Goal: Task Accomplishment & Management: Manage account settings

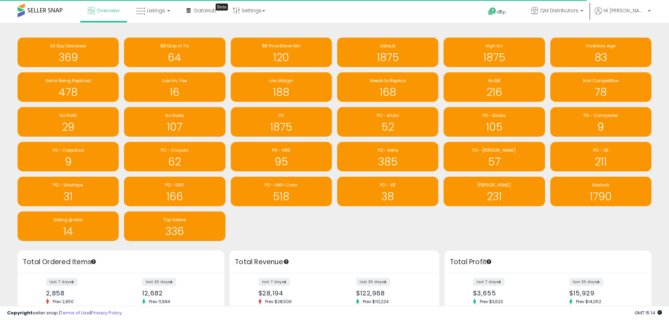
scroll to position [351301, 351082]
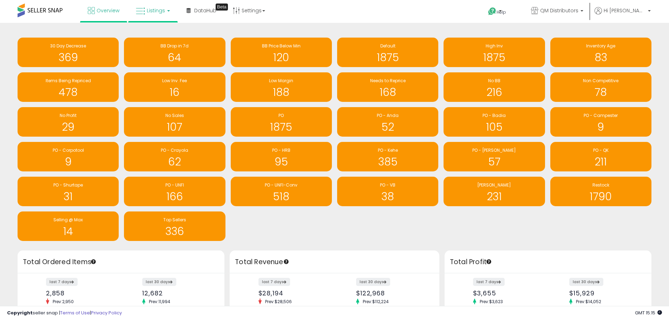
click at [154, 14] on link "Listings" at bounding box center [153, 10] width 45 height 21
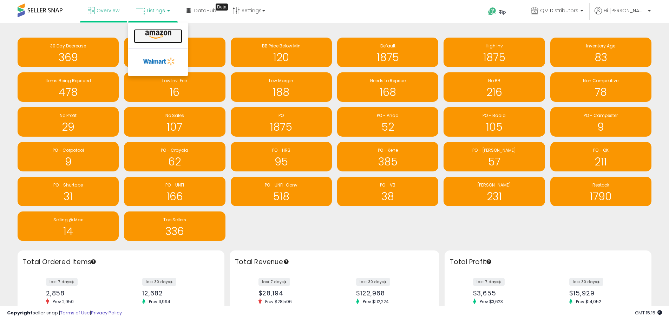
click at [158, 35] on icon at bounding box center [158, 34] width 31 height 9
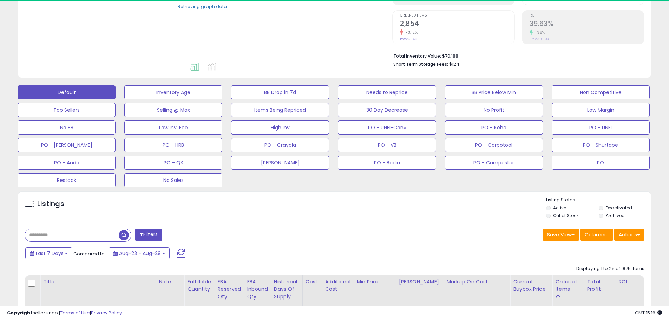
scroll to position [141, 0]
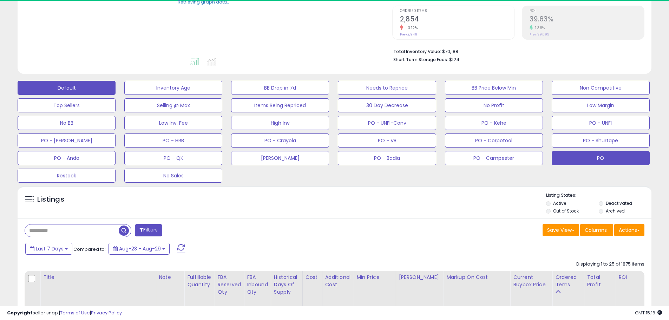
click at [617, 162] on button "PO" at bounding box center [601, 158] width 98 height 14
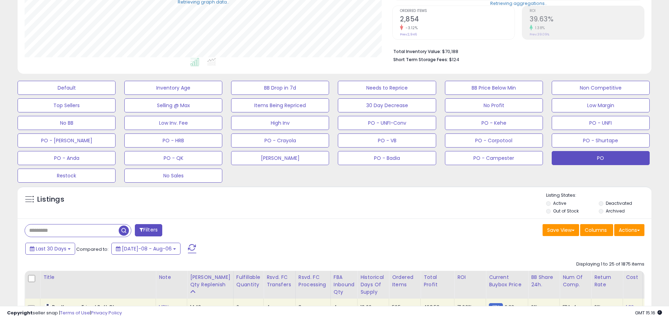
scroll to position [144, 368]
click at [80, 231] on input "text" at bounding box center [72, 231] width 94 height 12
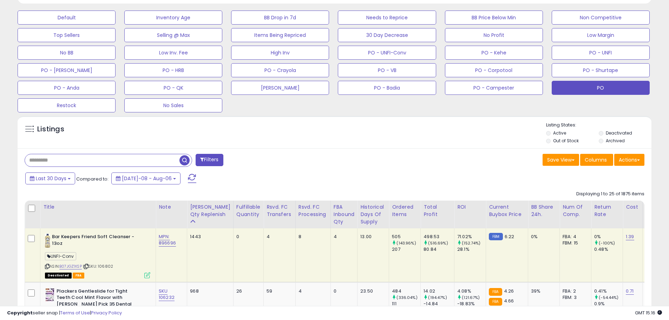
paste input "**********"
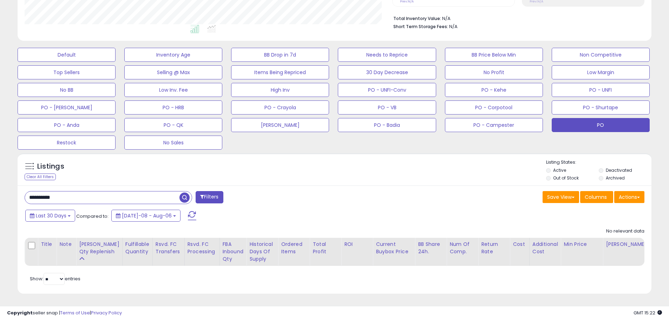
drag, startPoint x: 69, startPoint y: 190, endPoint x: 4, endPoint y: 183, distance: 66.1
click at [4, 183] on div "**********" at bounding box center [335, 79] width 662 height 446
paste input "text"
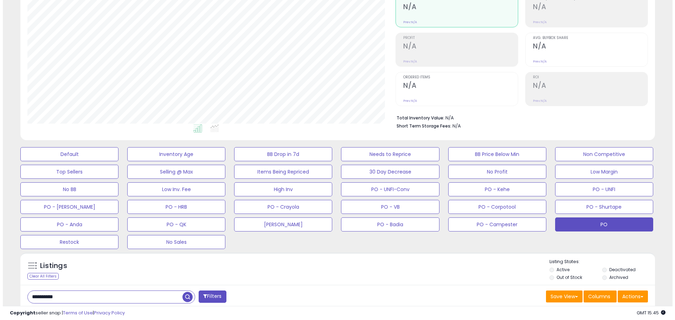
scroll to position [73, 0]
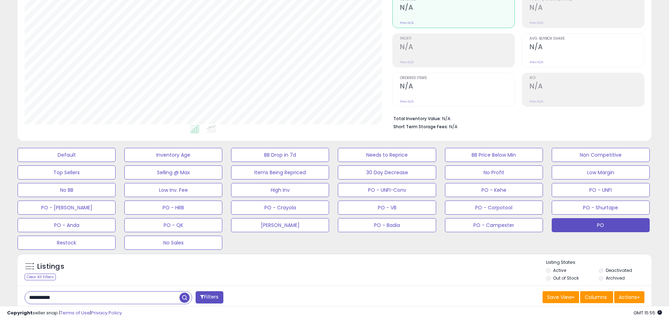
drag, startPoint x: 66, startPoint y: 299, endPoint x: 27, endPoint y: 292, distance: 39.0
click at [27, 292] on input "**********" at bounding box center [102, 298] width 155 height 12
paste input "text"
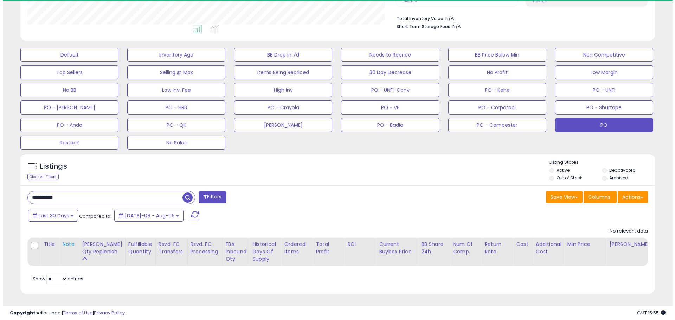
scroll to position [144, 368]
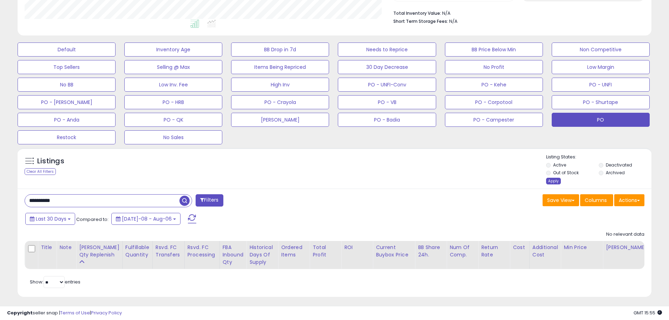
click at [554, 181] on div "Apply" at bounding box center [553, 181] width 15 height 7
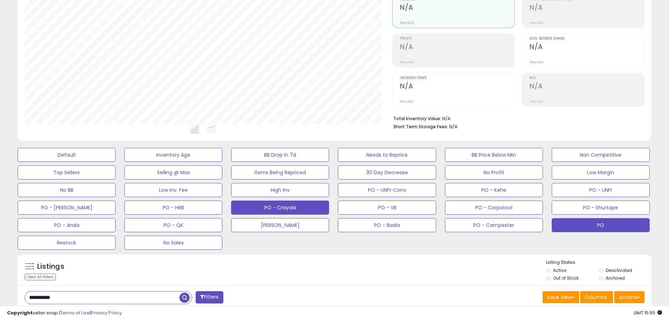
scroll to position [109, 0]
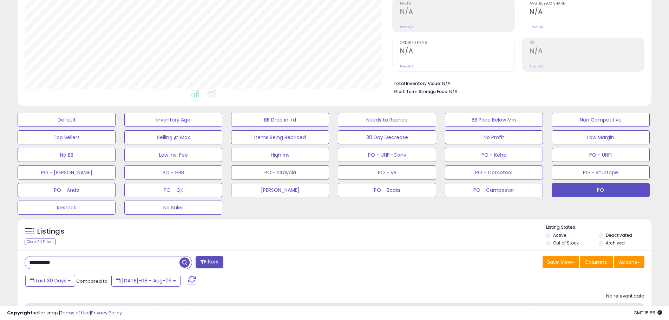
drag, startPoint x: 72, startPoint y: 263, endPoint x: 5, endPoint y: 255, distance: 67.2
click at [5, 255] on div "**********" at bounding box center [335, 144] width 662 height 446
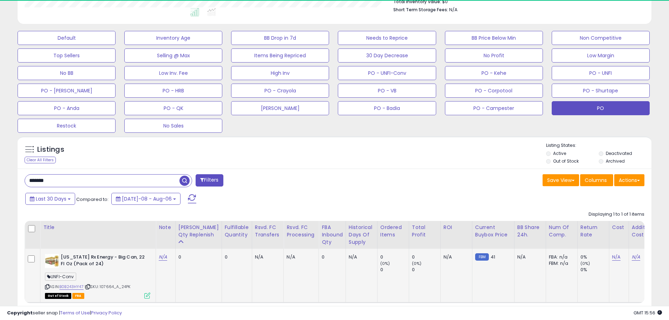
scroll to position [214, 0]
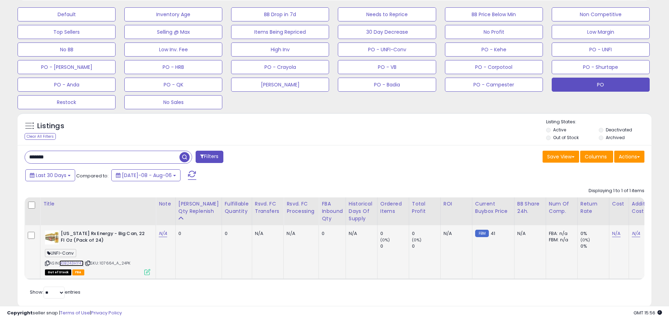
click at [78, 263] on link "B0B243HY47" at bounding box center [71, 263] width 24 height 6
drag, startPoint x: 116, startPoint y: 261, endPoint x: 113, endPoint y: 259, distance: 3.8
click at [103, 261] on span "| SKU: 107664_A_24PK" at bounding box center [108, 263] width 46 height 6
copy span "107664"
drag, startPoint x: 52, startPoint y: 158, endPoint x: 16, endPoint y: 153, distance: 36.9
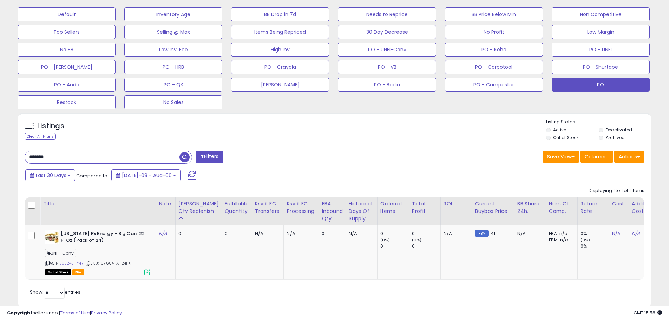
click at [16, 153] on div "Listings Clear All Filters" at bounding box center [334, 212] width 645 height 207
paste input "***"
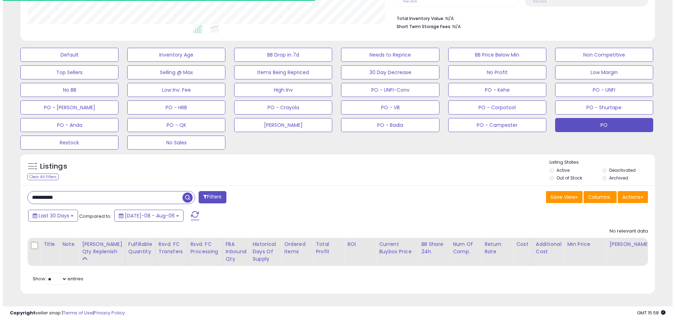
scroll to position [144, 368]
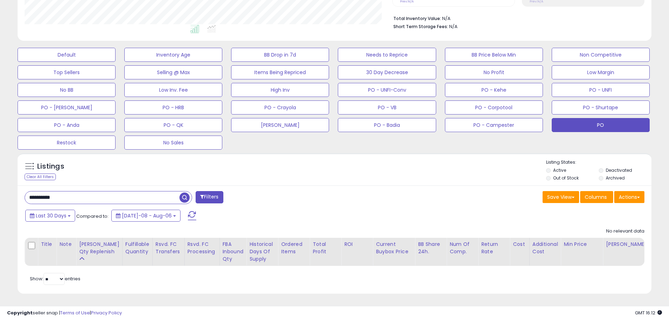
drag, startPoint x: 71, startPoint y: 194, endPoint x: 19, endPoint y: 188, distance: 53.1
click at [19, 188] on div "**********" at bounding box center [335, 240] width 634 height 109
paste input "text"
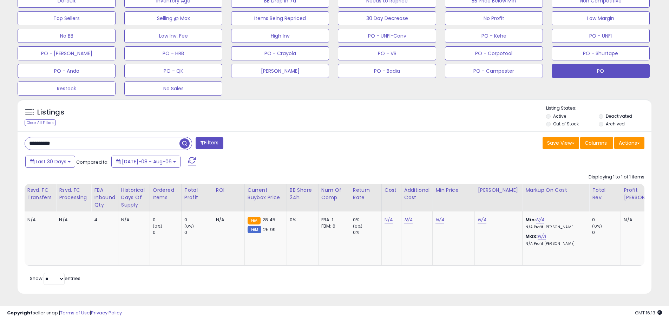
scroll to position [0, 233]
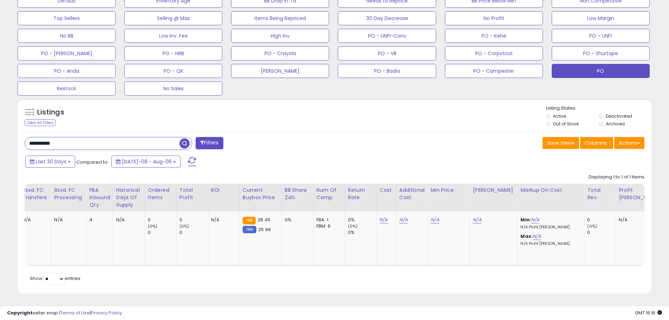
drag, startPoint x: 69, startPoint y: 134, endPoint x: 15, endPoint y: 132, distance: 53.1
click at [15, 132] on div "Listings Clear All Filters" at bounding box center [334, 199] width 645 height 207
paste input "text"
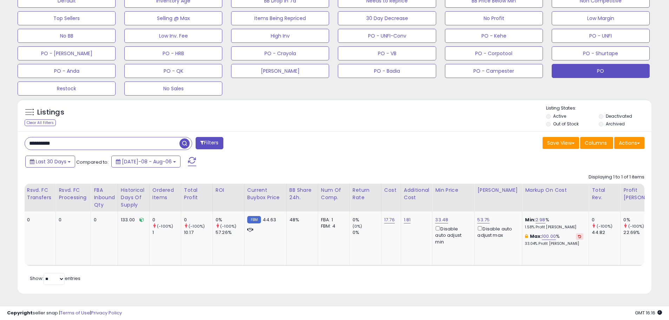
scroll to position [0, 0]
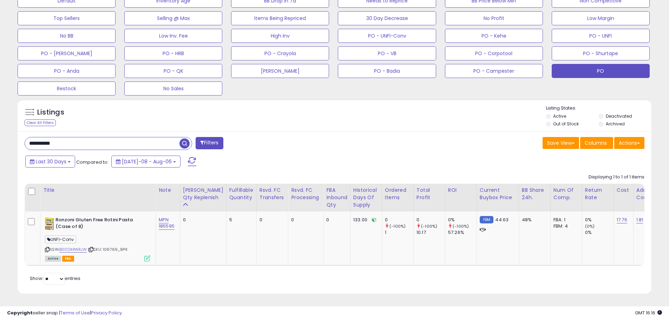
drag, startPoint x: 93, startPoint y: 142, endPoint x: 13, endPoint y: 133, distance: 81.3
click at [13, 133] on div "Listings Clear All Filters" at bounding box center [334, 199] width 645 height 207
paste input "text"
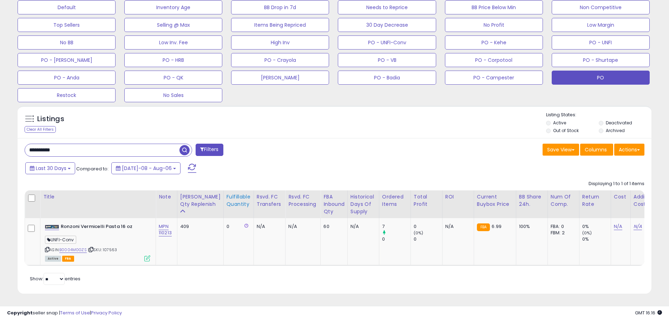
scroll to position [144, 368]
drag, startPoint x: 71, startPoint y: 147, endPoint x: 16, endPoint y: 140, distance: 55.3
click at [15, 139] on div "Listings Clear All Filters" at bounding box center [334, 202] width 645 height 201
paste input "text"
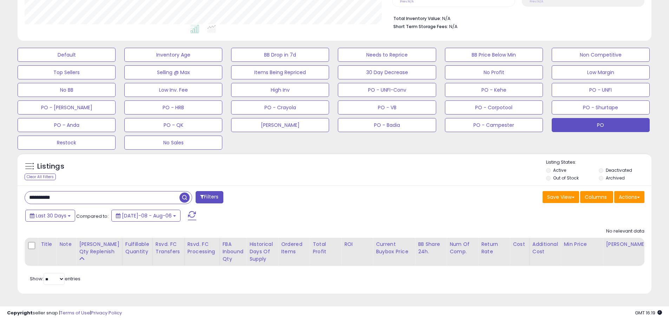
drag, startPoint x: 77, startPoint y: 193, endPoint x: 8, endPoint y: 182, distance: 69.3
click at [8, 182] on div "**********" at bounding box center [335, 79] width 662 height 446
paste input "text"
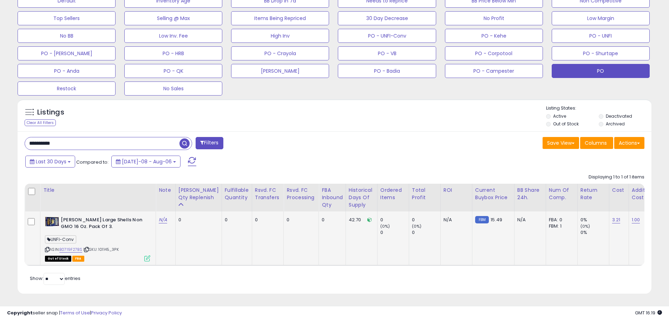
scroll to position [233, 0]
drag, startPoint x: 75, startPoint y: 137, endPoint x: 22, endPoint y: 133, distance: 52.9
click at [16, 135] on div "Listings Clear All Filters" at bounding box center [334, 199] width 645 height 207
paste input "text"
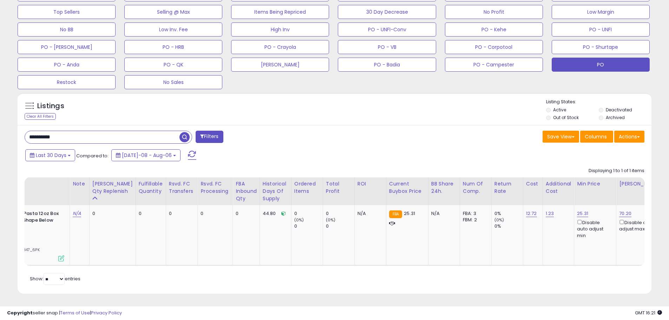
scroll to position [0, 0]
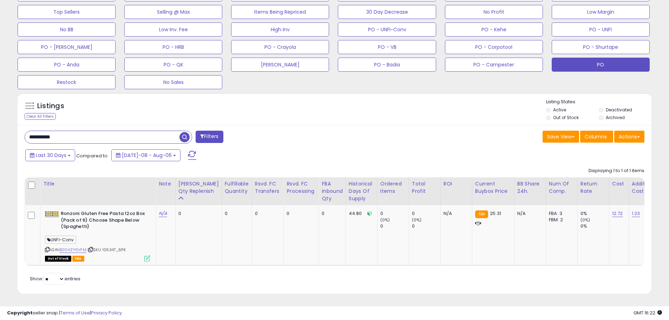
drag, startPoint x: 38, startPoint y: 127, endPoint x: 11, endPoint y: 125, distance: 26.7
click at [9, 123] on div "**********" at bounding box center [335, 49] width 662 height 507
paste input "text"
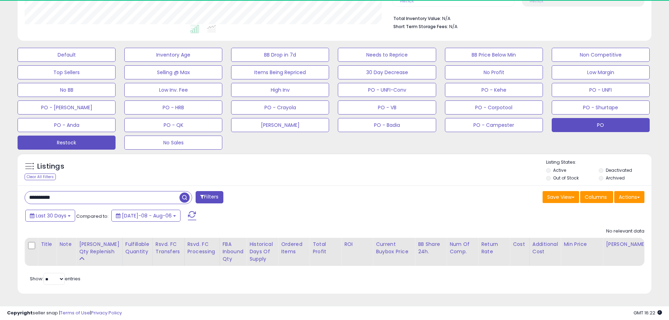
scroll to position [144, 368]
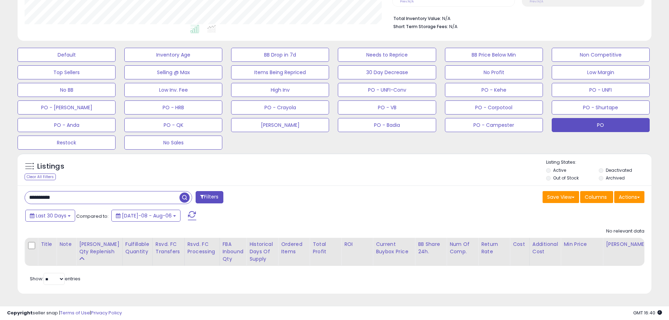
drag, startPoint x: 70, startPoint y: 192, endPoint x: 20, endPoint y: 187, distance: 50.5
click at [14, 185] on div "Listings Clear All Filters" at bounding box center [334, 226] width 645 height 153
paste input "text"
drag, startPoint x: 62, startPoint y: 193, endPoint x: 1, endPoint y: 188, distance: 61.3
click at [0, 187] on div "**********" at bounding box center [334, 84] width 669 height 471
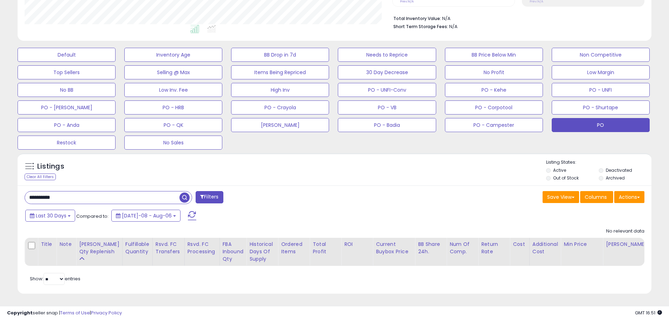
paste input "text"
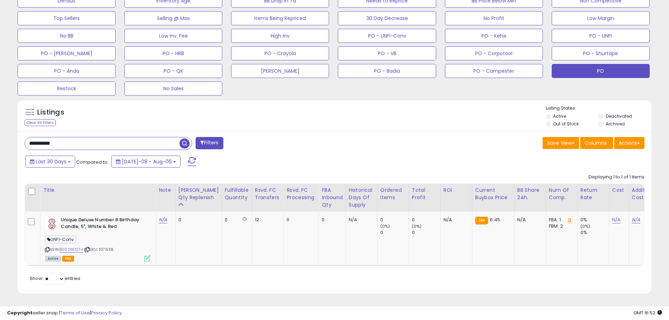
drag, startPoint x: 67, startPoint y: 141, endPoint x: 24, endPoint y: 136, distance: 43.4
click at [24, 137] on div "**********" at bounding box center [177, 144] width 316 height 14
paste input "text"
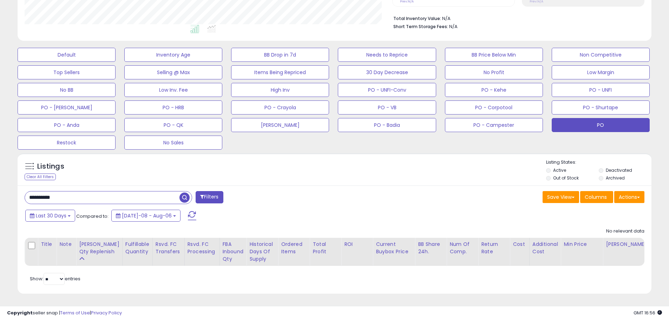
drag, startPoint x: 84, startPoint y: 190, endPoint x: 26, endPoint y: 187, distance: 58.1
click at [26, 192] on input "**********" at bounding box center [102, 198] width 155 height 12
paste input "text"
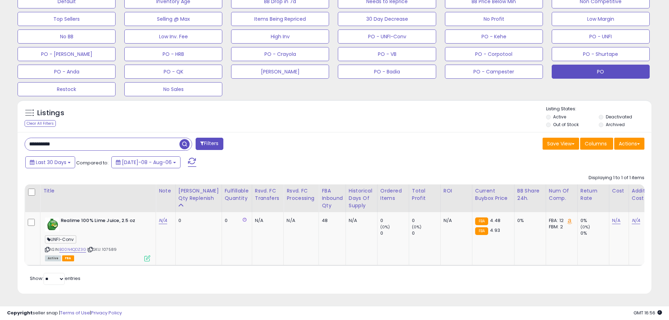
drag, startPoint x: 75, startPoint y: 139, endPoint x: 20, endPoint y: 135, distance: 55.0
click at [20, 138] on div "**********" at bounding box center [177, 145] width 316 height 14
paste input "text"
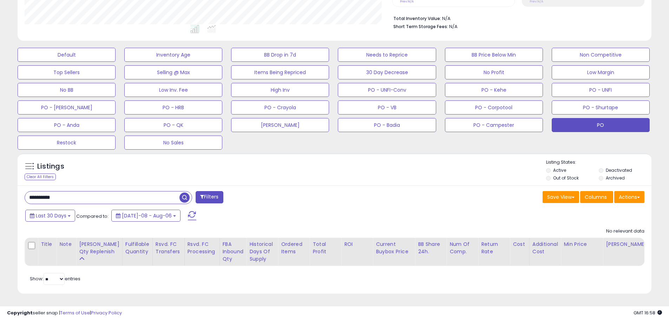
drag, startPoint x: 89, startPoint y: 195, endPoint x: 14, endPoint y: 188, distance: 74.8
click at [14, 188] on div "Listings Clear All Filters" at bounding box center [334, 226] width 645 height 153
paste input "text"
drag, startPoint x: 64, startPoint y: 192, endPoint x: 11, endPoint y: 191, distance: 53.1
click at [11, 191] on div "**********" at bounding box center [335, 79] width 662 height 446
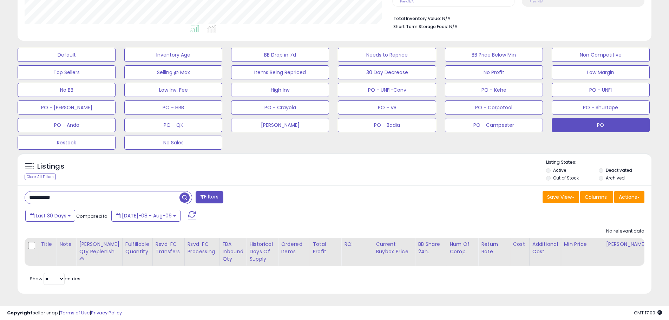
paste input "text"
drag, startPoint x: 86, startPoint y: 191, endPoint x: 16, endPoint y: 188, distance: 70.3
click at [16, 188] on div "Listings Clear All Filters" at bounding box center [334, 226] width 645 height 153
paste input "text"
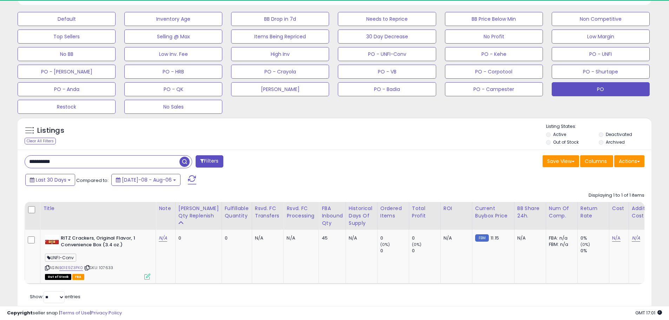
scroll to position [233, 0]
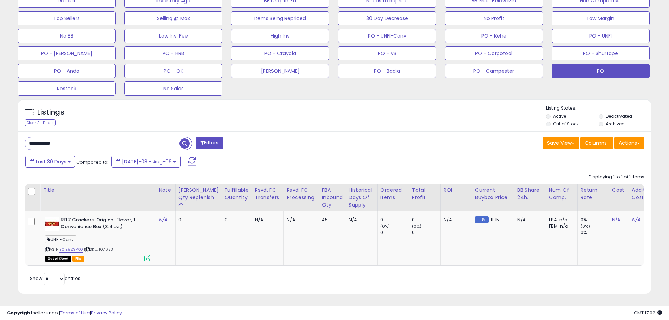
drag, startPoint x: 67, startPoint y: 135, endPoint x: 24, endPoint y: 132, distance: 43.3
click at [24, 137] on div "**********" at bounding box center [177, 144] width 316 height 14
paste input "text"
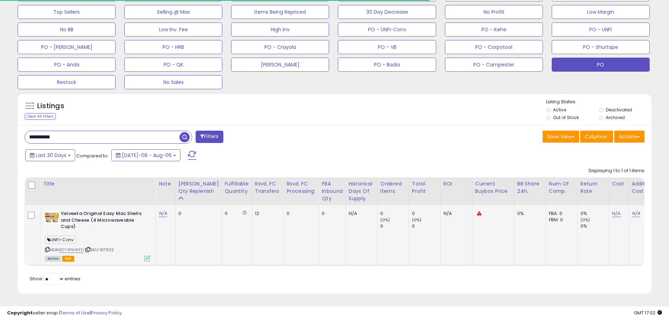
scroll to position [144, 368]
drag, startPoint x: 71, startPoint y: 129, endPoint x: 8, endPoint y: 121, distance: 63.4
click at [8, 121] on div "**********" at bounding box center [335, 49] width 662 height 507
paste input "text"
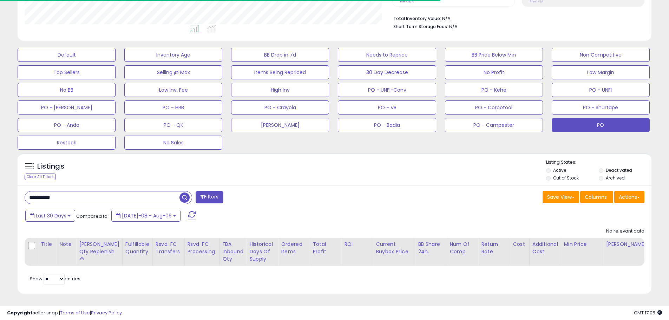
drag, startPoint x: 48, startPoint y: 195, endPoint x: 15, endPoint y: 192, distance: 33.2
click at [15, 192] on div "Listings Clear All Filters" at bounding box center [334, 226] width 645 height 153
paste input "text"
drag, startPoint x: 69, startPoint y: 194, endPoint x: 0, endPoint y: 183, distance: 69.8
click at [0, 183] on div "**********" at bounding box center [334, 84] width 669 height 471
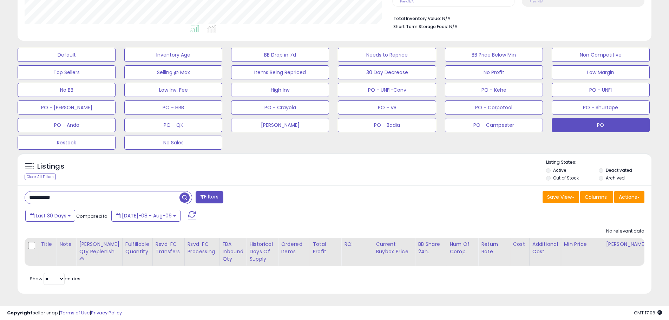
paste input "text"
click at [29, 192] on input "**********" at bounding box center [102, 198] width 155 height 12
drag, startPoint x: 68, startPoint y: 193, endPoint x: 22, endPoint y: 187, distance: 46.0
click at [5, 188] on div "**********" at bounding box center [335, 79] width 662 height 446
paste input "text"
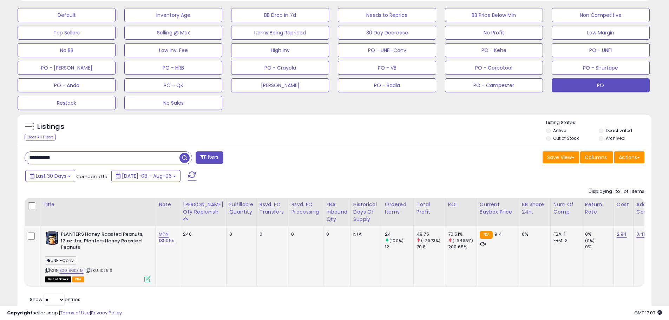
scroll to position [239, 0]
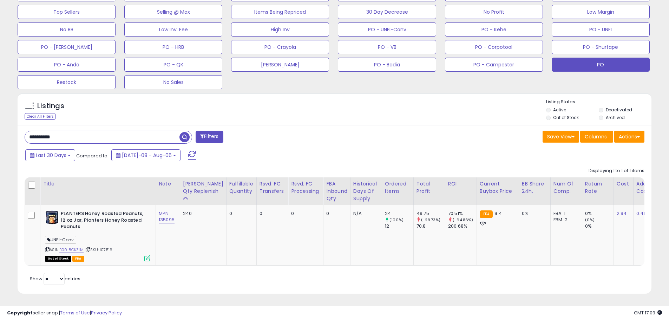
drag, startPoint x: 82, startPoint y: 131, endPoint x: 9, endPoint y: 129, distance: 72.8
click at [9, 129] on div "**********" at bounding box center [335, 49] width 662 height 507
paste input "text"
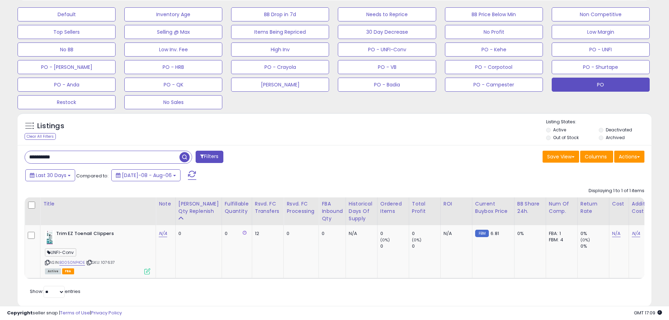
scroll to position [144, 368]
drag, startPoint x: 70, startPoint y: 157, endPoint x: 3, endPoint y: 152, distance: 67.3
click at [3, 152] on div "**********" at bounding box center [334, 71] width 669 height 524
paste input "text"
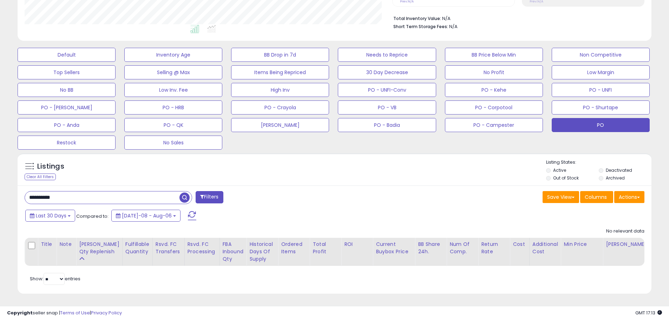
drag, startPoint x: 67, startPoint y: 191, endPoint x: 21, endPoint y: 187, distance: 46.2
click at [23, 191] on div "**********" at bounding box center [177, 198] width 316 height 14
paste input "text"
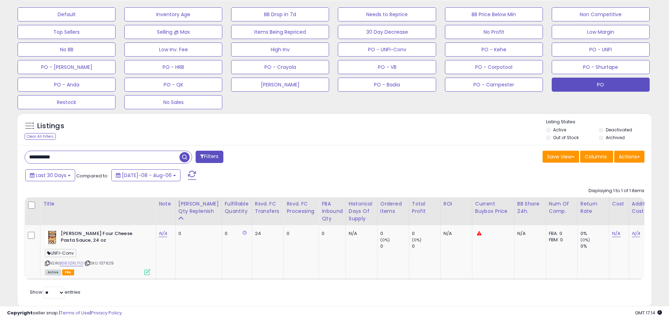
drag, startPoint x: 105, startPoint y: 158, endPoint x: 0, endPoint y: 151, distance: 105.6
click at [0, 151] on div "**********" at bounding box center [334, 71] width 669 height 525
paste input "text"
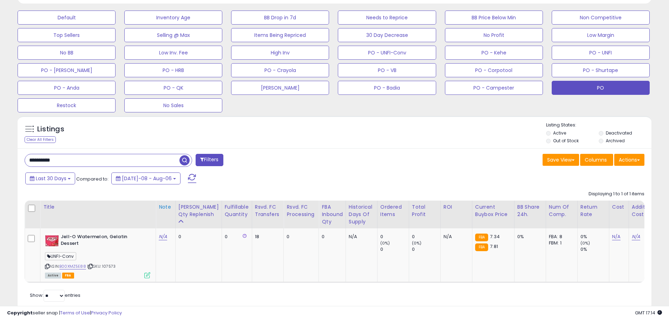
scroll to position [232, 0]
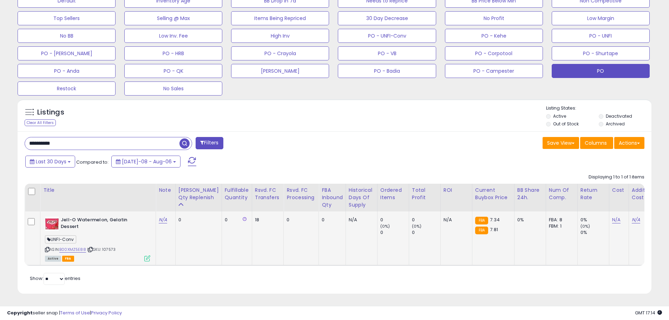
click at [103, 247] on span "| SKU: 107573" at bounding box center [101, 250] width 28 height 6
copy span "107573"
drag, startPoint x: 58, startPoint y: 138, endPoint x: 0, endPoint y: 131, distance: 58.4
click at [0, 131] on div "**********" at bounding box center [334, 57] width 669 height 525
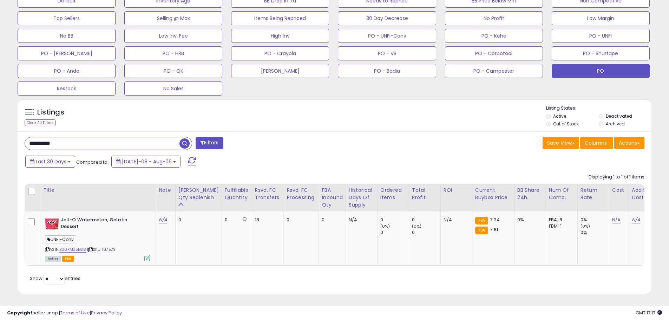
paste input "text"
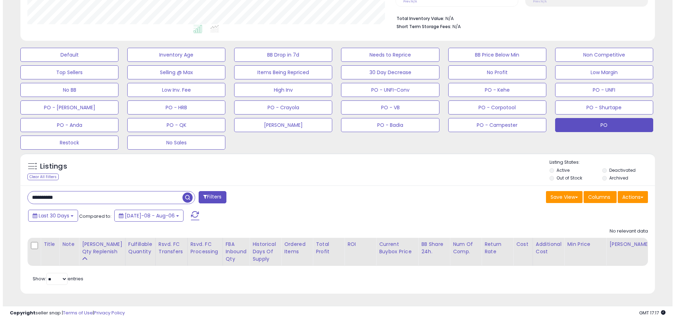
scroll to position [144, 368]
drag, startPoint x: 30, startPoint y: 182, endPoint x: 20, endPoint y: 182, distance: 9.5
click at [21, 186] on div "**********" at bounding box center [335, 240] width 634 height 109
paste input "text"
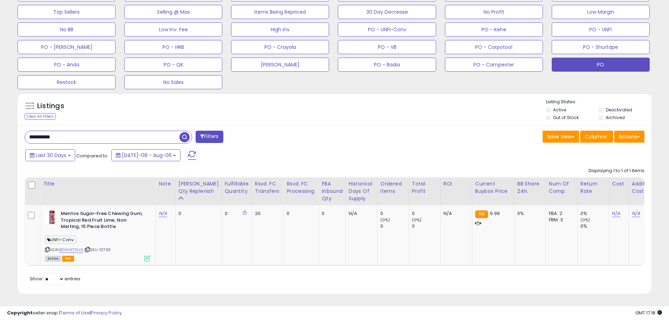
drag, startPoint x: 93, startPoint y: 131, endPoint x: 14, endPoint y: 124, distance: 79.0
click at [13, 123] on div "Listings Clear All Filters" at bounding box center [334, 196] width 645 height 214
paste input "text"
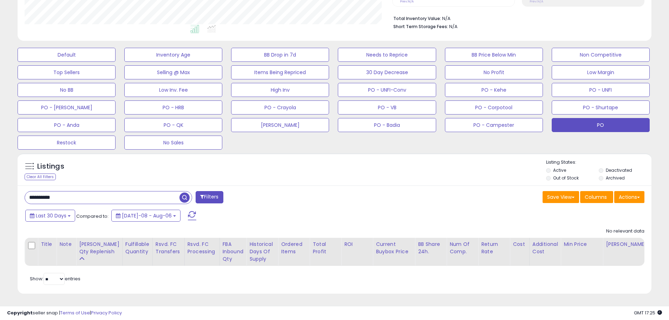
drag, startPoint x: 64, startPoint y: 189, endPoint x: 5, endPoint y: 182, distance: 58.7
click at [5, 182] on div "**********" at bounding box center [335, 79] width 662 height 446
paste input "text"
drag, startPoint x: 69, startPoint y: 193, endPoint x: 24, endPoint y: 194, distance: 45.3
click at [24, 194] on div "**********" at bounding box center [177, 198] width 316 height 14
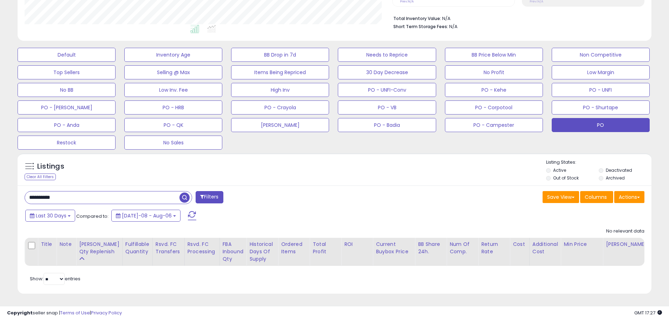
paste input "text"
drag, startPoint x: 70, startPoint y: 188, endPoint x: 26, endPoint y: 186, distance: 44.0
click at [26, 191] on div "**********" at bounding box center [109, 197] width 168 height 13
paste input "text"
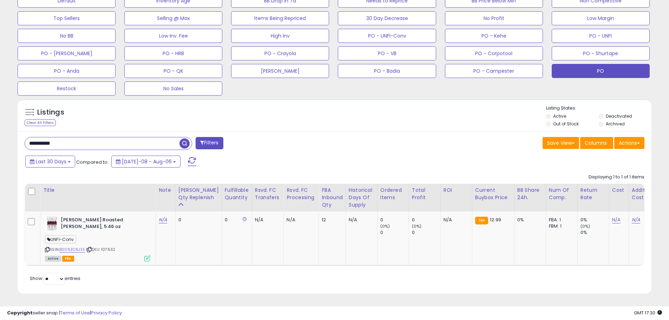
drag, startPoint x: 72, startPoint y: 138, endPoint x: 8, endPoint y: 128, distance: 64.5
click at [8, 128] on div "**********" at bounding box center [335, 52] width 662 height 500
paste input "text"
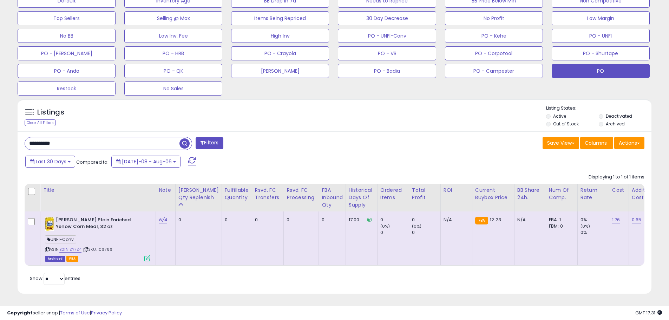
drag, startPoint x: 101, startPoint y: 137, endPoint x: 3, endPoint y: 131, distance: 97.5
click at [3, 131] on div "**********" at bounding box center [334, 57] width 669 height 525
paste input "text"
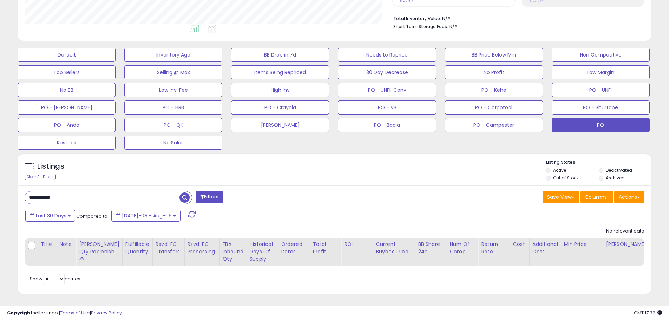
drag, startPoint x: 71, startPoint y: 194, endPoint x: 0, endPoint y: 182, distance: 71.6
click at [0, 182] on div "**********" at bounding box center [334, 84] width 669 height 471
paste input "text"
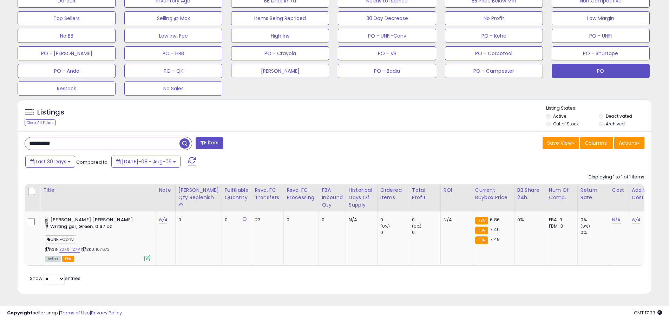
drag, startPoint x: 34, startPoint y: 134, endPoint x: 24, endPoint y: 135, distance: 10.9
click at [24, 137] on div "**********" at bounding box center [177, 144] width 316 height 14
paste input "text"
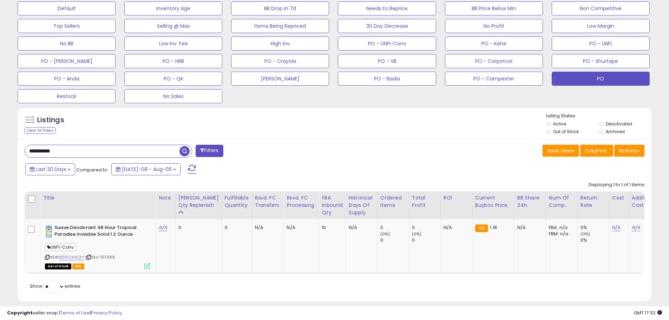
scroll to position [233, 0]
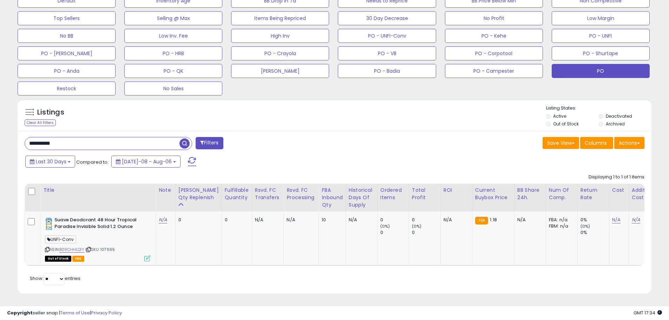
drag, startPoint x: 78, startPoint y: 138, endPoint x: 18, endPoint y: 135, distance: 59.8
click at [18, 135] on div "**********" at bounding box center [335, 212] width 634 height 162
paste input "text"
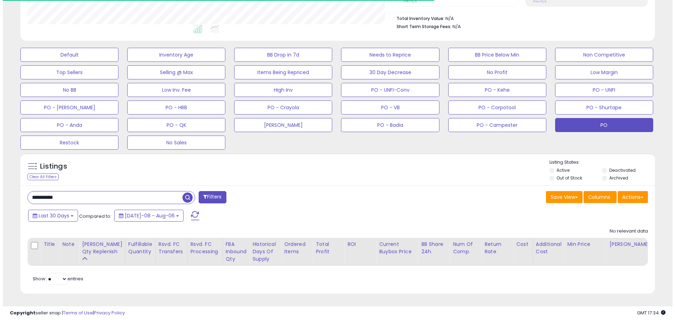
scroll to position [144, 368]
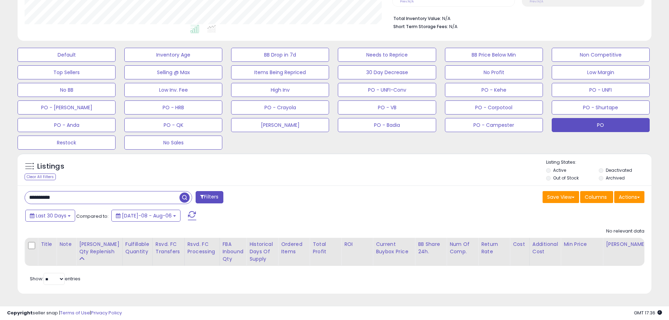
drag, startPoint x: 69, startPoint y: 195, endPoint x: 8, endPoint y: 179, distance: 62.9
click at [8, 179] on div "**********" at bounding box center [335, 79] width 662 height 446
paste input "text"
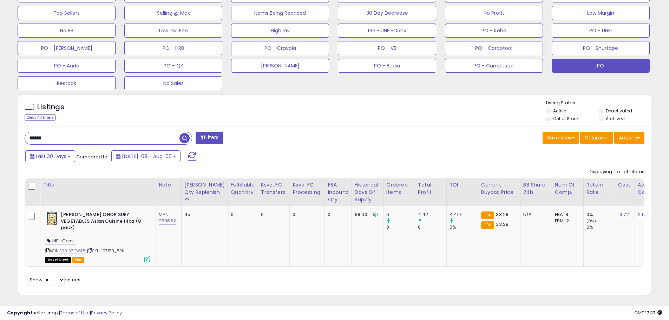
drag, startPoint x: 54, startPoint y: 137, endPoint x: 17, endPoint y: 135, distance: 38.0
click at [17, 135] on div "Listings Clear All Filters" at bounding box center [334, 197] width 645 height 214
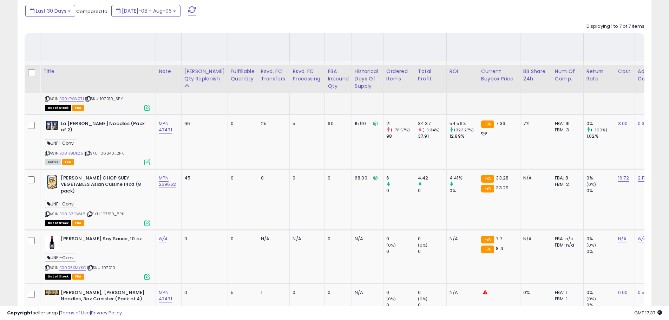
scroll to position [355, 0]
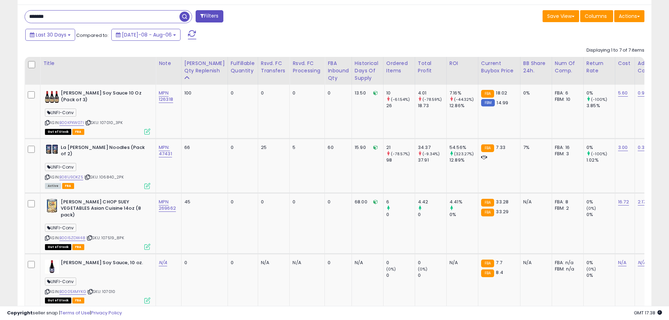
drag, startPoint x: 71, startPoint y: 20, endPoint x: 18, endPoint y: 18, distance: 53.8
click at [18, 18] on div "******* Filters Save View Save As New View Update Current View" at bounding box center [335, 252] width 634 height 495
paste input "***"
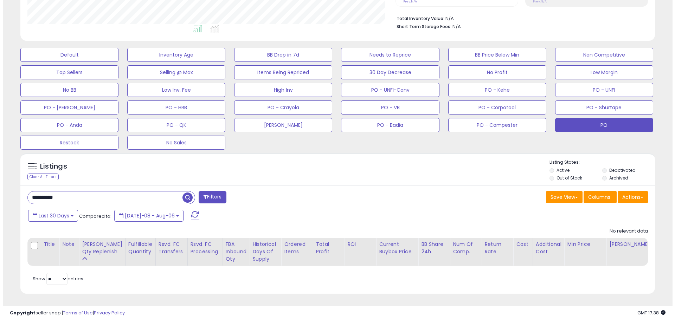
scroll to position [144, 368]
drag, startPoint x: 83, startPoint y: 192, endPoint x: 24, endPoint y: 183, distance: 59.7
click at [22, 186] on div "**********" at bounding box center [335, 240] width 634 height 109
paste input "text"
drag, startPoint x: 67, startPoint y: 193, endPoint x: 17, endPoint y: 191, distance: 50.3
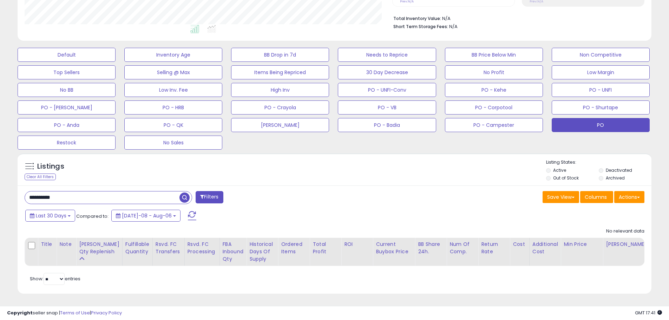
click at [17, 191] on div "Listings Clear All Filters" at bounding box center [334, 226] width 645 height 153
paste input "text"
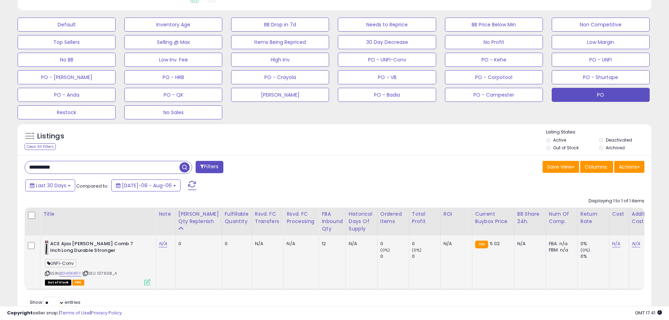
scroll to position [214, 0]
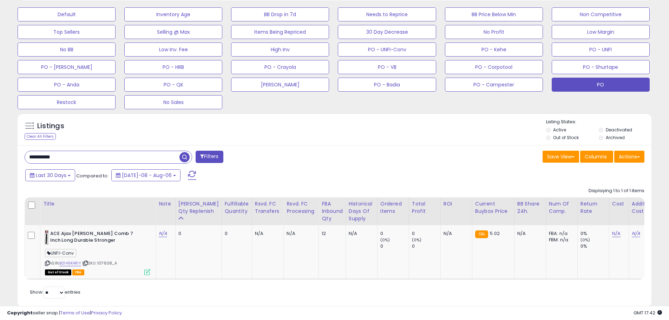
drag, startPoint x: 43, startPoint y: 157, endPoint x: 7, endPoint y: 155, distance: 36.2
click at [7, 155] on div "**********" at bounding box center [335, 66] width 662 height 500
paste input "text"
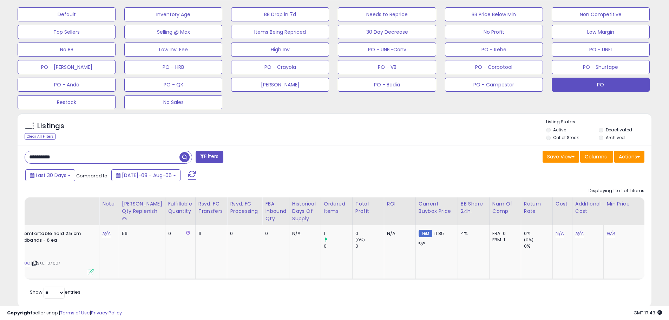
scroll to position [0, 57]
drag, startPoint x: 72, startPoint y: 155, endPoint x: 17, endPoint y: 151, distance: 55.6
click at [17, 151] on div "Listings Clear All Filters" at bounding box center [334, 212] width 645 height 207
paste input "text"
type input "**********"
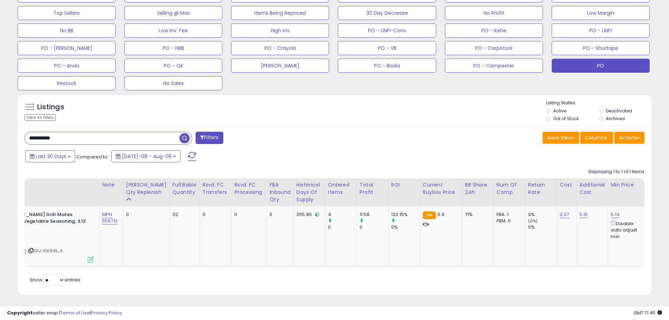
scroll to position [144, 368]
click at [40, 266] on div "Retrieving listings data.. Displaying 1 to 1 of 1 items Title Note" at bounding box center [335, 226] width 620 height 123
click at [44, 266] on div "Retrieving listings data.. Displaying 1 to 1 of 1 items Title Note" at bounding box center [335, 226] width 620 height 123
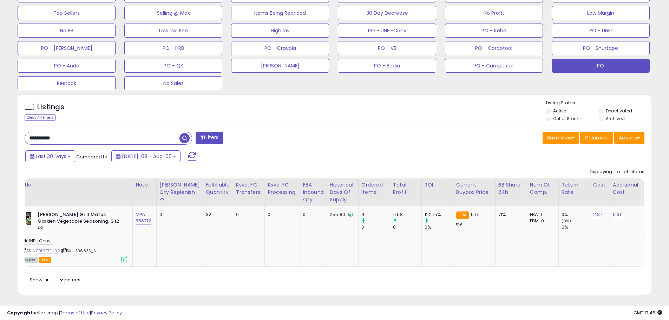
scroll to position [0, 0]
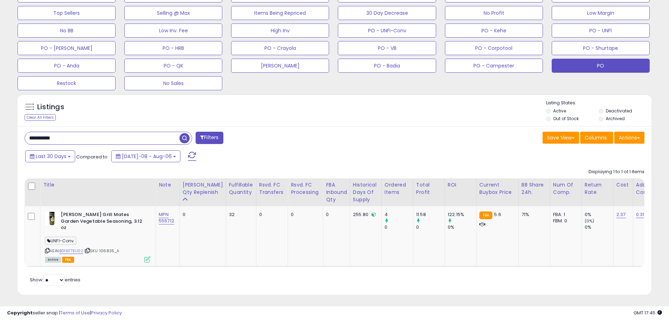
click at [277, 141] on div "**********" at bounding box center [177, 139] width 316 height 14
click at [494, 34] on button "PO - Kehe" at bounding box center [494, 31] width 98 height 14
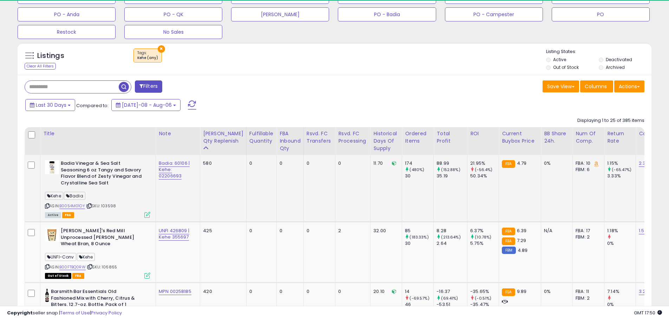
scroll to position [144, 368]
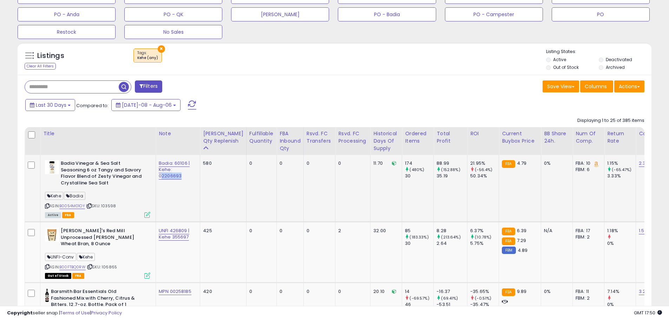
drag, startPoint x: 185, startPoint y: 176, endPoint x: 163, endPoint y: 180, distance: 22.1
click at [163, 180] on td "Badia: 60106 | Kehe: 02206693" at bounding box center [178, 188] width 44 height 67
copy link "2206693"
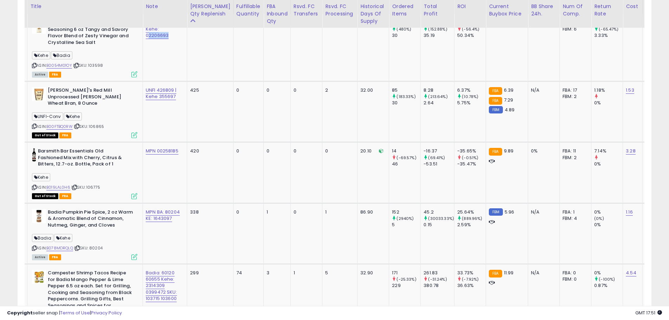
scroll to position [0, 0]
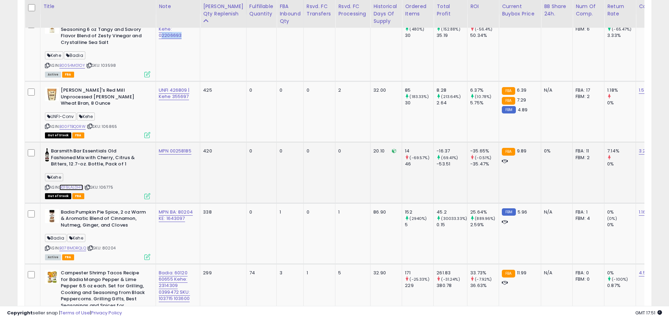
click at [74, 185] on link "B019LAL0H6" at bounding box center [71, 188] width 24 height 6
drag, startPoint x: 193, startPoint y: 146, endPoint x: 171, endPoint y: 147, distance: 22.5
click at [171, 148] on div "MPN 00258185" at bounding box center [177, 151] width 36 height 6
copy link "00258185"
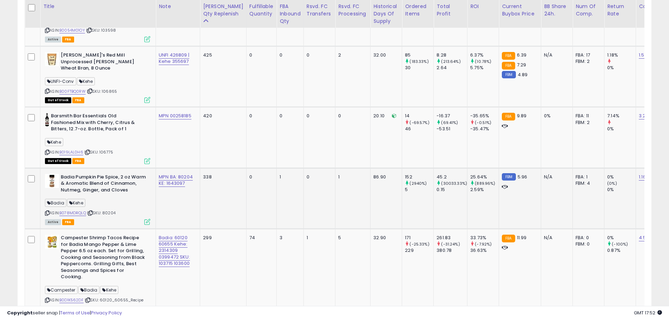
click at [112, 197] on div "ASIN: B078MDRQLQ | SKU: 80204 Active FBA" at bounding box center [97, 199] width 105 height 50
drag, startPoint x: 189, startPoint y: 176, endPoint x: 167, endPoint y: 179, distance: 22.3
click at [167, 179] on div "MPN BA: 80204 KE: 1643097" at bounding box center [177, 180] width 36 height 13
copy link "1643097"
click at [79, 213] on link "B078MDRQLQ" at bounding box center [72, 213] width 27 height 6
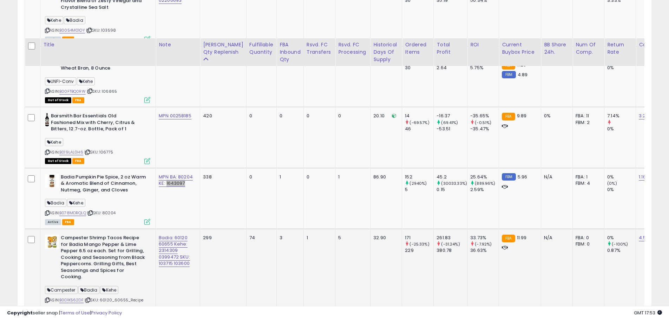
scroll to position [565, 0]
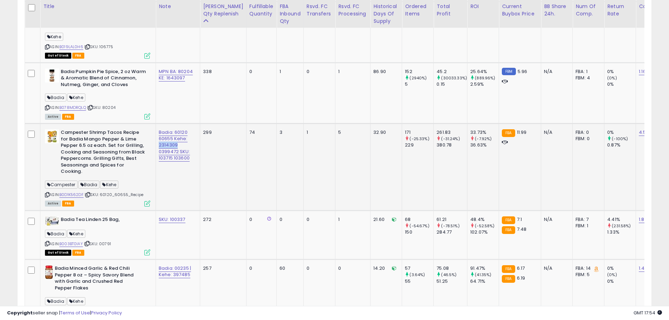
drag, startPoint x: 184, startPoint y: 145, endPoint x: 157, endPoint y: 145, distance: 26.7
click at [157, 145] on td "Badia: 60120 60655 Kehe: 2314309 0399472 SKU: 103715 103600" at bounding box center [178, 166] width 44 height 87
copy link "2314309"
click at [118, 192] on div "ASIN: B0D1K562DF | SKU: 60120_60655_Recipe Active FBA" at bounding box center [97, 167] width 105 height 77
drag, startPoint x: 193, startPoint y: 157, endPoint x: 177, endPoint y: 160, distance: 15.7
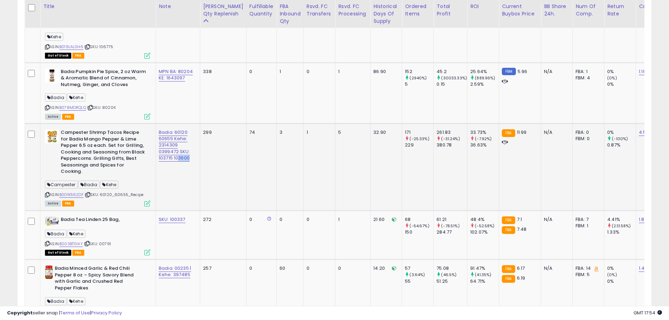
click at [177, 160] on div "Badia: 60120 60655 Kehe: 2314309 0399472 SKU: 103715 103600" at bounding box center [177, 145] width 36 height 32
drag, startPoint x: 157, startPoint y: 138, endPoint x: 178, endPoint y: 141, distance: 20.6
click at [172, 137] on td "Badia: 60120 60655 Kehe: 2314309 0399472 SKU: 103715 103600" at bounding box center [178, 166] width 44 height 87
copy link "60655"
drag, startPoint x: 157, startPoint y: 150, endPoint x: 179, endPoint y: 150, distance: 21.8
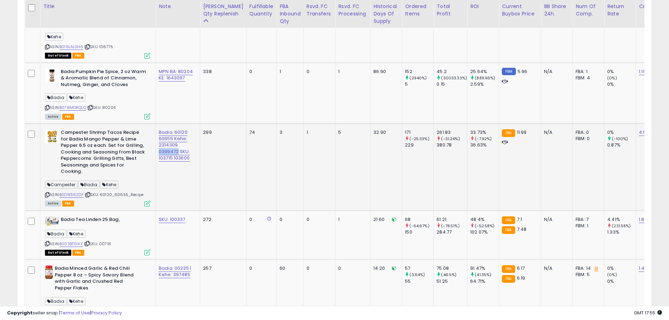
click at [179, 150] on td "Badia: 60120 60655 Kehe: 2314309 0399472 SKU: 103715 103600" at bounding box center [178, 166] width 44 height 87
copy link "0399472"
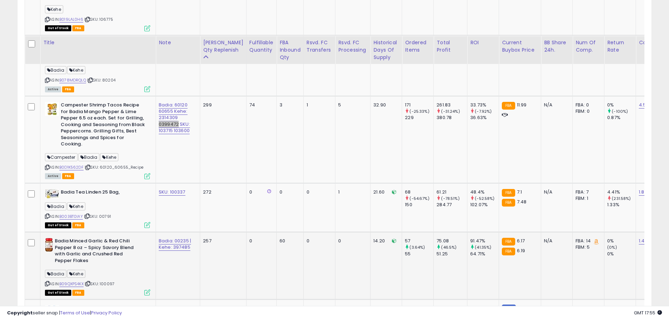
scroll to position [636, 0]
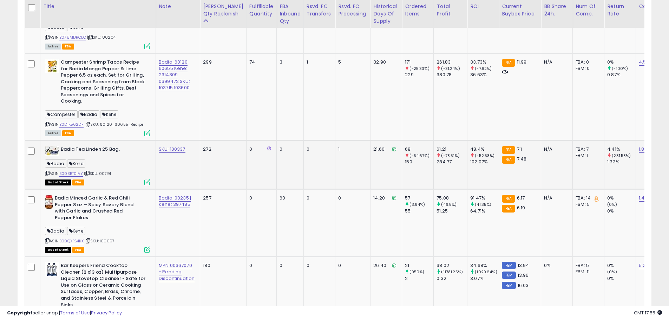
click at [143, 161] on div "[PERSON_NAME]" at bounding box center [97, 164] width 105 height 9
click at [141, 164] on div "ASIN: B003BT0IAY | SKU: 00791 Out of Stock FBA" at bounding box center [97, 165] width 105 height 39
drag, startPoint x: 188, startPoint y: 144, endPoint x: 170, endPoint y: 145, distance: 18.0
click at [170, 146] on div "SKU: 100337" at bounding box center [177, 149] width 36 height 6
copy link "100337"
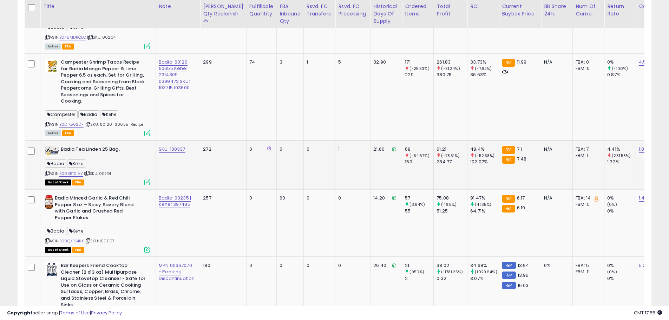
click at [137, 166] on div "ASIN: B003BT0IAY | SKU: 00791 Out of Stock FBA" at bounding box center [97, 165] width 105 height 39
click at [109, 171] on span "| SKU: 00791" at bounding box center [97, 174] width 27 height 6
drag, startPoint x: 189, startPoint y: 141, endPoint x: 170, endPoint y: 147, distance: 19.7
click at [170, 147] on td "SKU: 100337" at bounding box center [178, 164] width 44 height 49
copy link "100337"
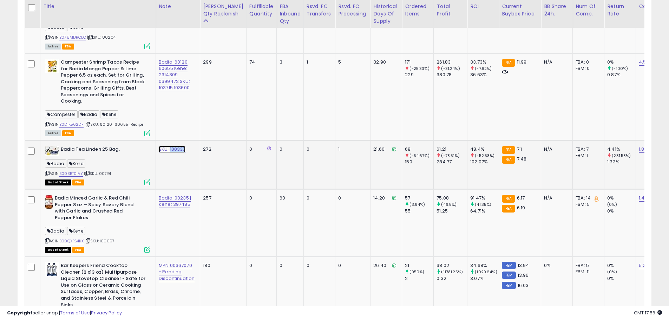
click at [176, 146] on link "SKU: 100337" at bounding box center [172, 149] width 27 height 7
click at [164, 127] on input "**********" at bounding box center [152, 124] width 63 height 11
click at [154, 125] on input "**********" at bounding box center [157, 124] width 73 height 11
click at [153, 128] on input "**********" at bounding box center [157, 124] width 73 height 11
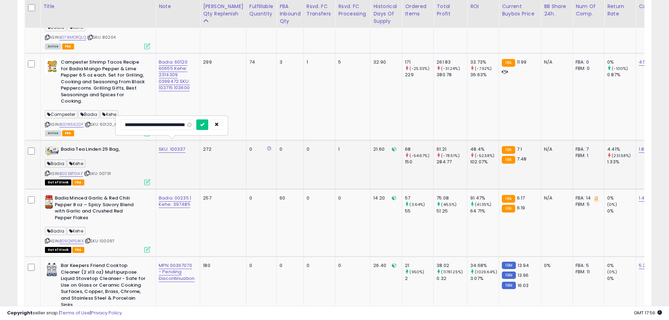
click at [153, 127] on input "**********" at bounding box center [157, 124] width 73 height 11
type input "**********"
click at [203, 125] on icon "submit" at bounding box center [202, 124] width 4 height 4
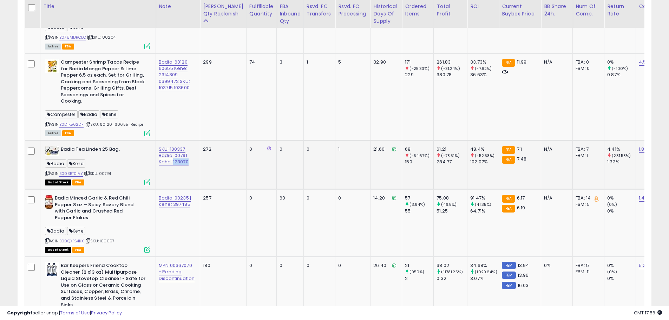
drag, startPoint x: 193, startPoint y: 157, endPoint x: 172, endPoint y: 157, distance: 20.7
click at [172, 157] on div "SKU: 100337 Badia: 00791 Kehe: 123070" at bounding box center [177, 155] width 36 height 19
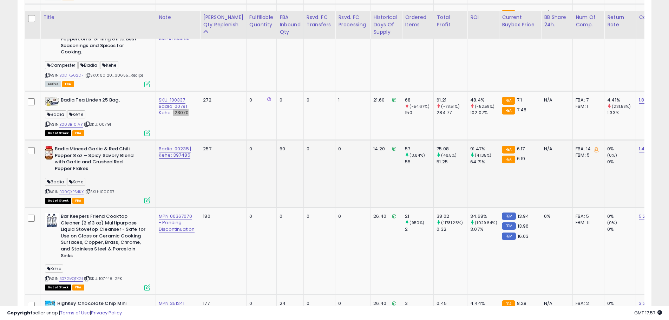
scroll to position [671, 0]
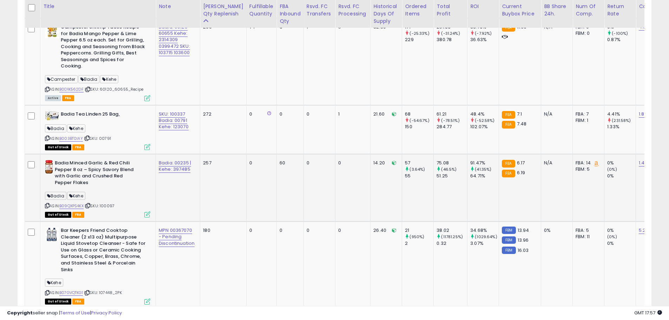
click at [105, 202] on div "ASIN: B09QXPS4KX | SKU: 100097 Out of Stock FBA" at bounding box center [97, 188] width 105 height 57
click at [109, 203] on div "ASIN: B09QXPS4KX | SKU: 100097 Out of Stock FBA" at bounding box center [97, 188] width 105 height 57
click at [111, 203] on span "| SKU: 100097" at bounding box center [100, 206] width 30 height 6
drag, startPoint x: 177, startPoint y: 163, endPoint x: 173, endPoint y: 164, distance: 4.4
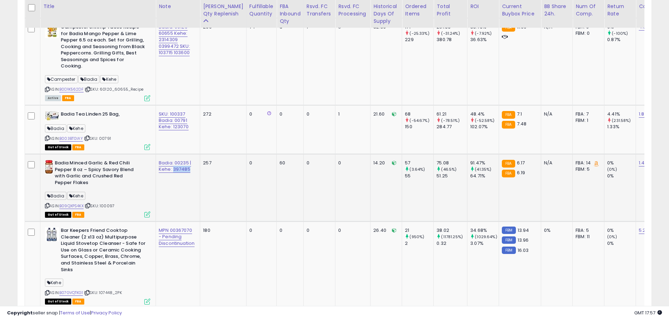
click at [173, 164] on div "Badia: 00235 | Kehe: 397485" at bounding box center [177, 166] width 36 height 13
click at [76, 203] on link "B09QXPS4KX" at bounding box center [71, 206] width 24 height 6
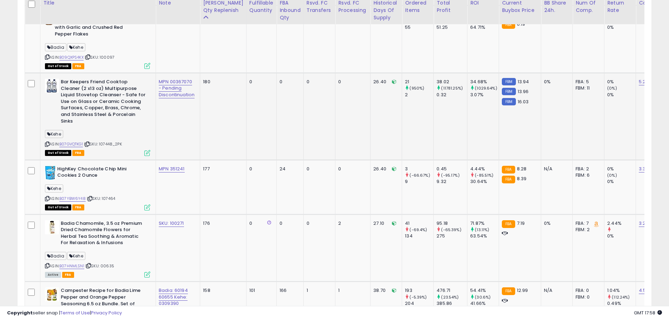
scroll to position [811, 0]
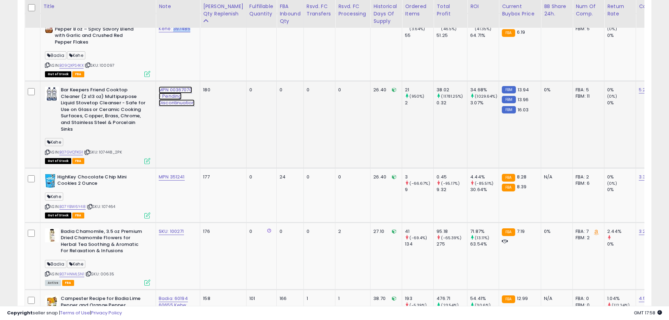
click at [179, 93] on link "MPN 00367070 - Pending Discontinuation" at bounding box center [177, 96] width 36 height 20
drag, startPoint x: 135, startPoint y: 65, endPoint x: 192, endPoint y: 66, distance: 56.2
click at [192, 66] on input "**********" at bounding box center [162, 65] width 73 height 11
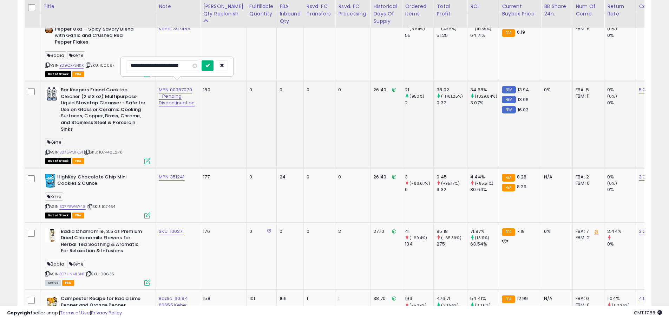
type input "**********"
click at [209, 66] on icon "submit" at bounding box center [208, 65] width 4 height 4
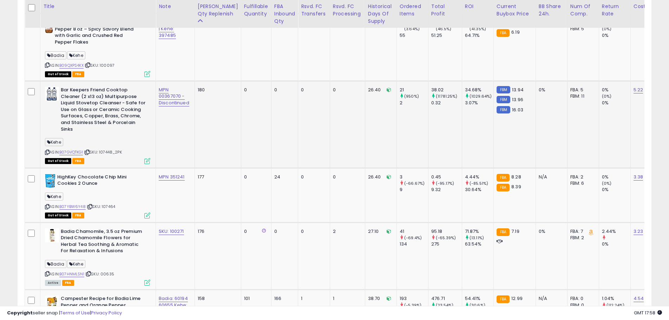
click at [173, 135] on td "MPN 00367070 - Discontinued" at bounding box center [175, 124] width 39 height 87
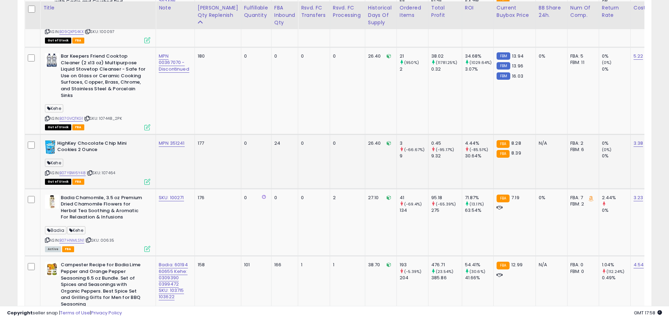
scroll to position [847, 0]
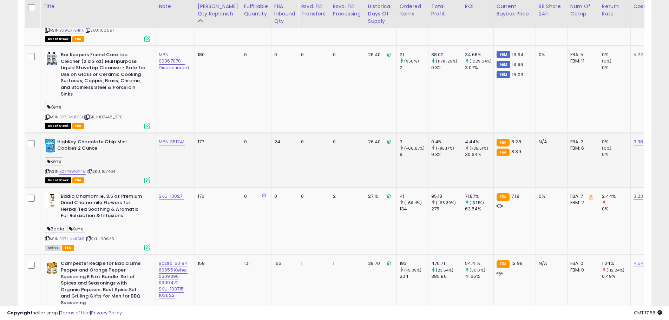
click at [111, 169] on span "| SKU: 107464" at bounding box center [101, 172] width 28 height 6
click at [173, 158] on td "MPN 351241" at bounding box center [175, 160] width 39 height 54
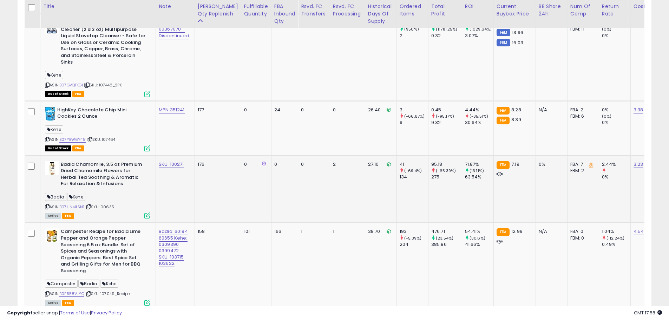
scroll to position [882, 0]
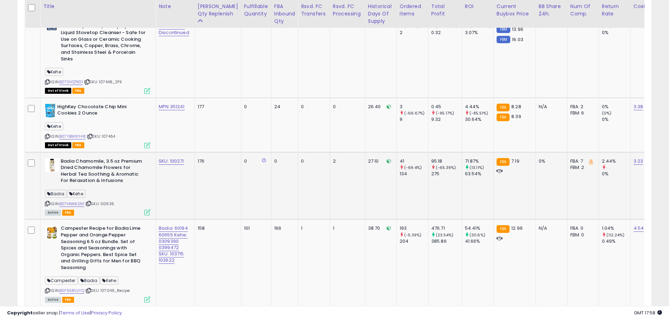
click at [111, 201] on span "| SKU: 00635" at bounding box center [99, 204] width 29 height 6
drag, startPoint x: 187, startPoint y: 154, endPoint x: 169, endPoint y: 156, distance: 17.7
click at [169, 158] on div "SKU: 100271" at bounding box center [174, 161] width 31 height 6
click at [77, 201] on link "B07HNMLSN1" at bounding box center [71, 204] width 25 height 6
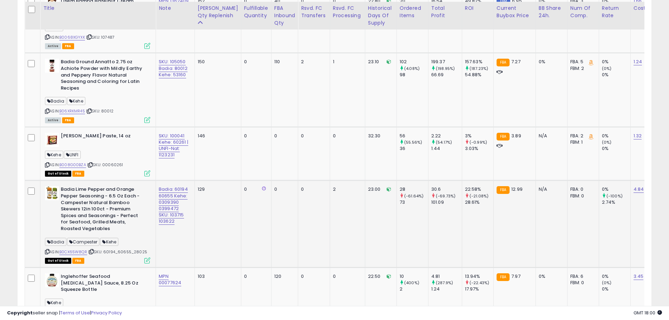
scroll to position [1198, 0]
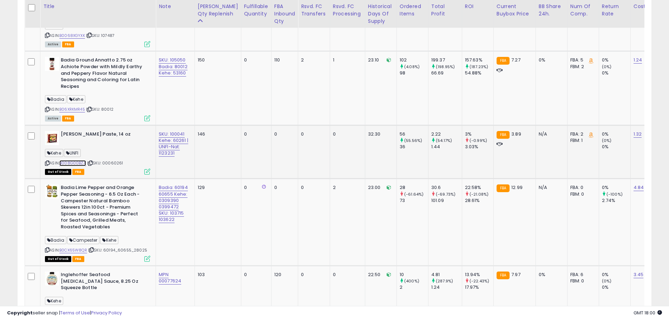
click at [81, 160] on link "B008G00BZA" at bounding box center [72, 163] width 27 height 6
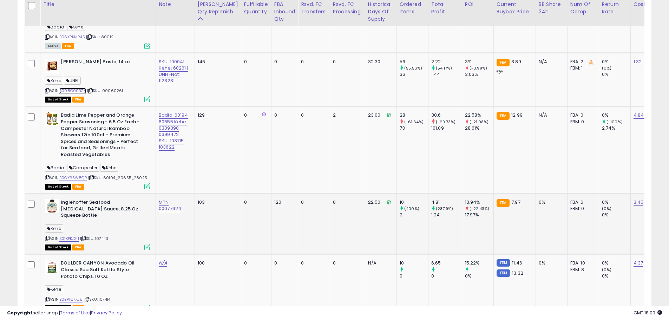
scroll to position [1303, 0]
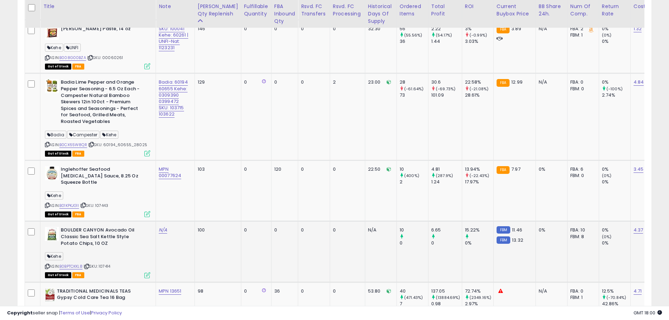
click at [110, 264] on span "| SKU: 107414" at bounding box center [97, 267] width 27 height 6
click at [162, 227] on link "N/A" at bounding box center [163, 230] width 8 height 7
type input "**********"
click at [189, 195] on button "submit" at bounding box center [183, 199] width 12 height 11
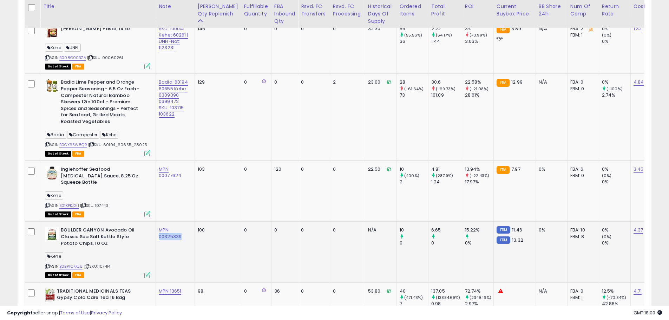
drag, startPoint x: 184, startPoint y: 223, endPoint x: 157, endPoint y: 224, distance: 26.4
click at [157, 224] on td "MPN 00325339" at bounding box center [175, 251] width 39 height 61
click at [73, 264] on link "B0BPTCKKL8" at bounding box center [70, 267] width 23 height 6
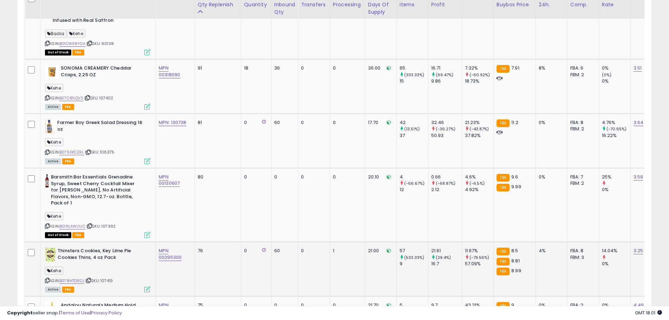
scroll to position [1655, 0]
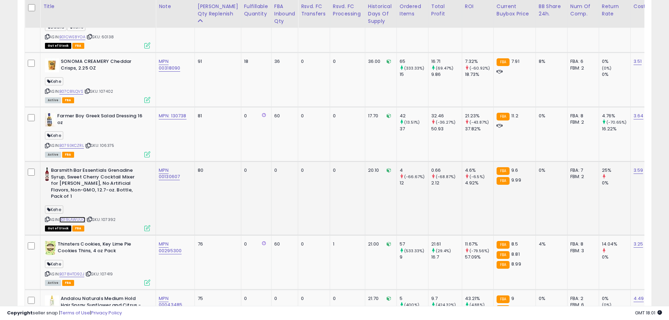
click at [81, 217] on link "B019LAWUUC" at bounding box center [72, 220] width 26 height 6
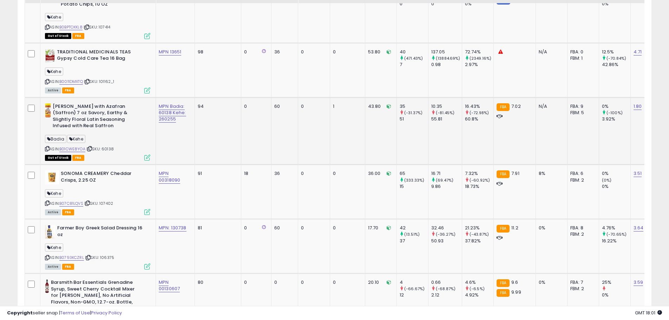
scroll to position [1514, 0]
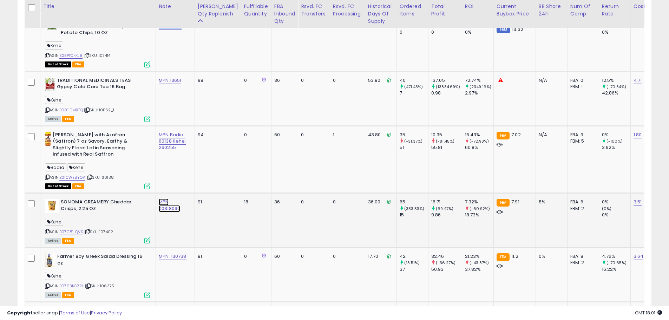
click at [169, 199] on link "MPN 00318090" at bounding box center [169, 205] width 21 height 13
click at [166, 173] on input "**********" at bounding box center [150, 171] width 63 height 11
drag, startPoint x: 176, startPoint y: 173, endPoint x: 167, endPoint y: 175, distance: 9.0
click at [167, 175] on input "**********" at bounding box center [150, 171] width 63 height 11
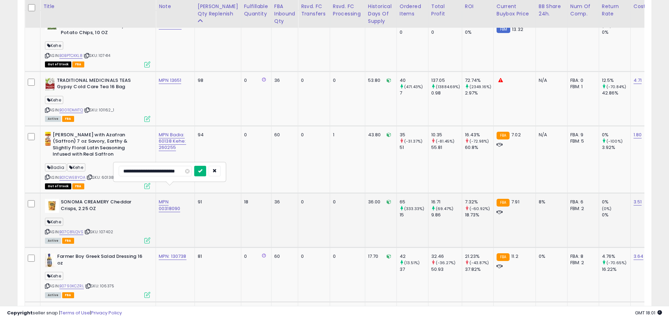
type input "**********"
click at [199, 170] on icon "submit" at bounding box center [200, 171] width 4 height 4
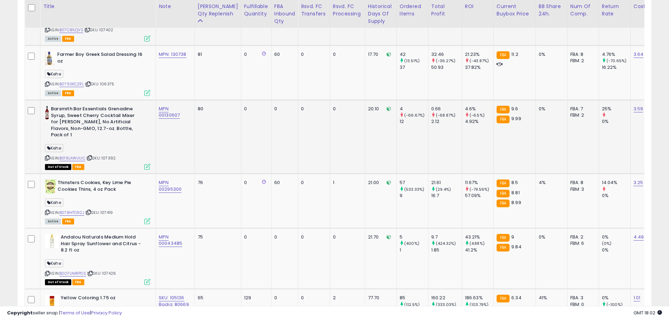
scroll to position [1725, 0]
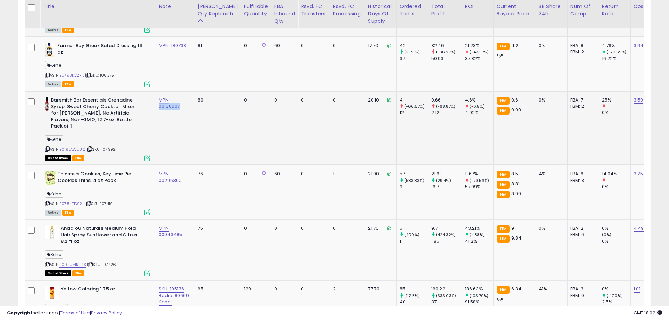
drag, startPoint x: 189, startPoint y: 98, endPoint x: 160, endPoint y: 101, distance: 29.7
click at [160, 101] on td "MPN 00130607" at bounding box center [175, 128] width 39 height 74
click at [72, 147] on link "B019LAWUUC" at bounding box center [72, 150] width 26 height 6
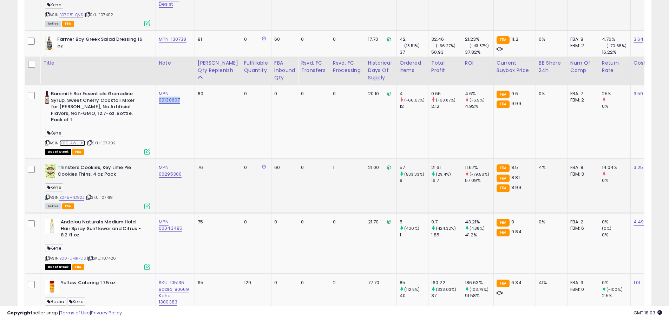
scroll to position [1793, 0]
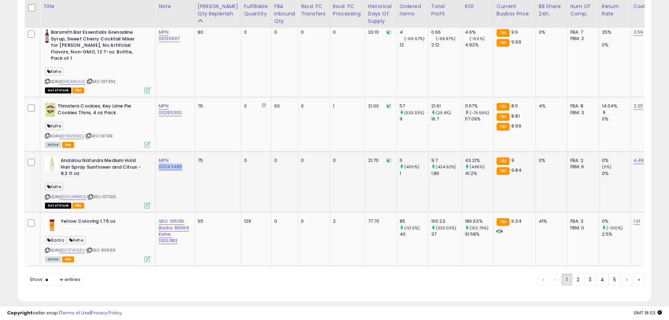
drag, startPoint x: 181, startPoint y: 155, endPoint x: 158, endPoint y: 157, distance: 23.3
click at [158, 157] on td "MPN 00043485" at bounding box center [175, 182] width 39 height 61
click at [76, 194] on link "B00FUMRPDS" at bounding box center [72, 197] width 27 height 6
click at [579, 274] on link "2" at bounding box center [578, 280] width 12 height 12
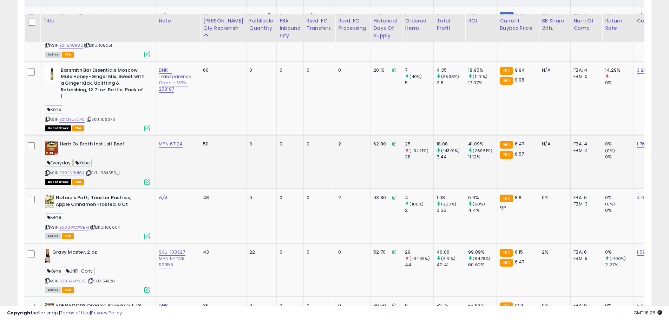
scroll to position [467, 0]
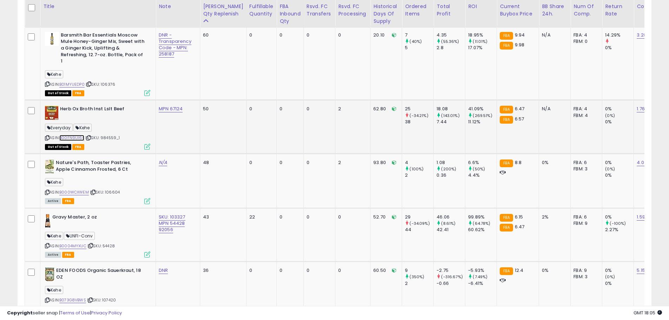
click at [73, 135] on link "B00FN9UI64" at bounding box center [71, 138] width 25 height 6
drag, startPoint x: 190, startPoint y: 103, endPoint x: 170, endPoint y: 102, distance: 19.7
click at [170, 106] on div "MPN 67124" at bounding box center [177, 109] width 36 height 6
click at [118, 179] on div "Kehe" at bounding box center [97, 183] width 105 height 9
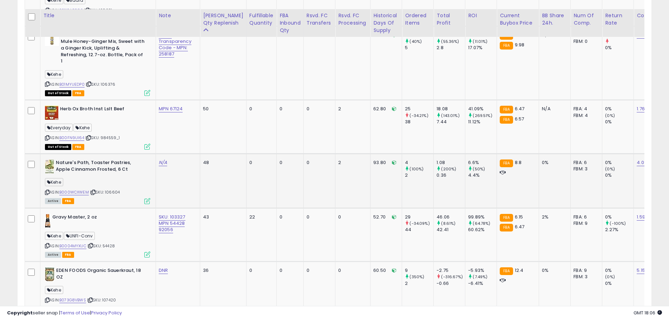
scroll to position [502, 0]
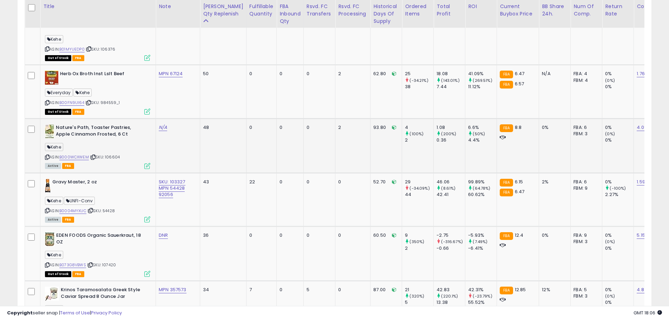
click at [124, 152] on div "ASIN: B000WCXWEM | SKU: 106604 Active FBA" at bounding box center [97, 146] width 105 height 44
click at [118, 154] on span "| SKU: 106604" at bounding box center [105, 157] width 30 height 6
click at [163, 124] on link "N/A" at bounding box center [163, 127] width 8 height 7
type input "**********"
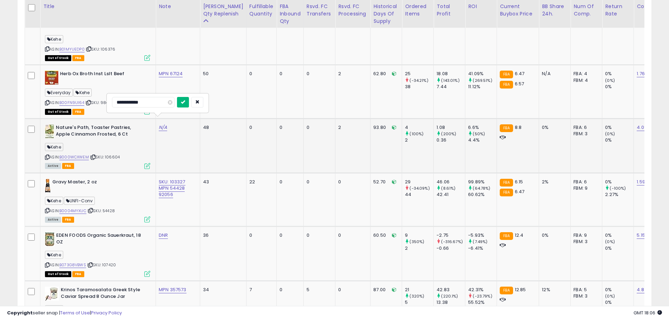
click at [189, 102] on button "submit" at bounding box center [183, 102] width 12 height 11
click at [190, 137] on td "MPN 00151634" at bounding box center [178, 145] width 44 height 54
drag, startPoint x: 195, startPoint y: 122, endPoint x: 171, endPoint y: 124, distance: 24.1
click at [171, 124] on td "MPN 00151634" at bounding box center [178, 145] width 44 height 54
click at [81, 154] on link "B000WCXWEM" at bounding box center [74, 157] width 30 height 6
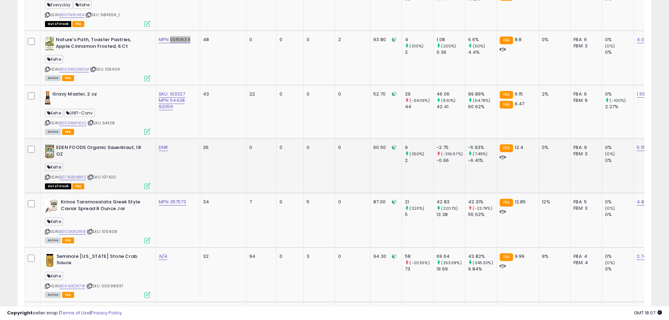
scroll to position [608, 0]
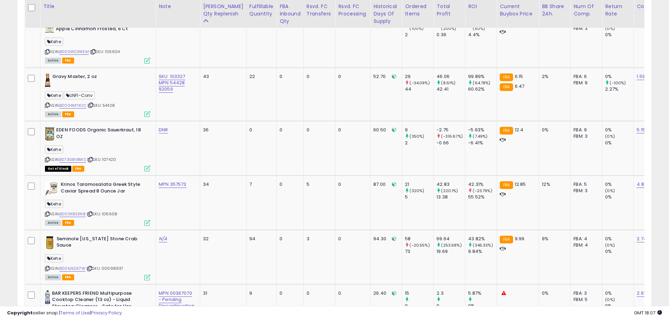
click at [314, 307] on div "Copyright seller snap | Terms of Use | Privacy Policy GMT 18:07 Authorization r…" at bounding box center [334, 313] width 669 height 14
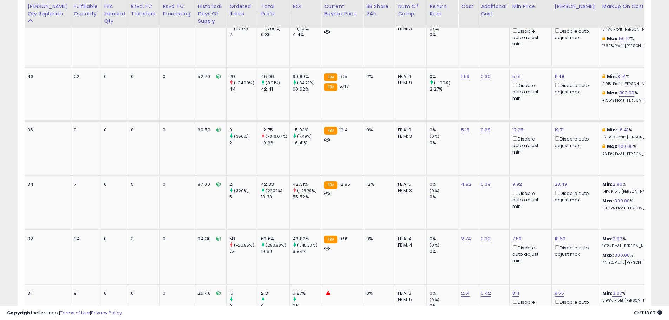
scroll to position [0, 181]
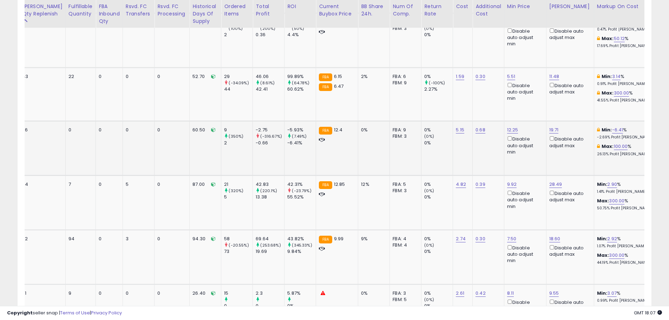
click at [648, 127] on button at bounding box center [651, 130] width 7 height 7
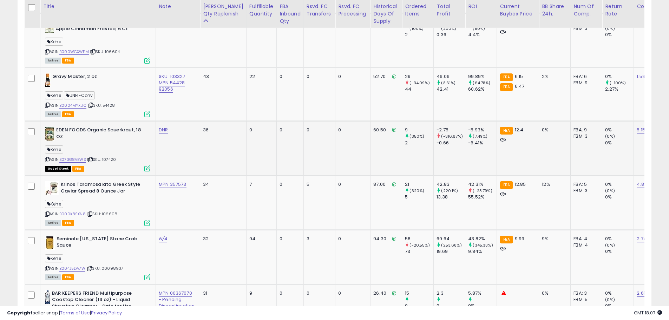
click at [111, 156] on div "ASIN: B073G8VBWS | SKU: 107420 Out of Stock FBA" at bounding box center [97, 149] width 105 height 44
click at [110, 157] on span "| SKU: 107420" at bounding box center [101, 160] width 29 height 6
click at [166, 127] on link "DNR" at bounding box center [163, 130] width 9 height 7
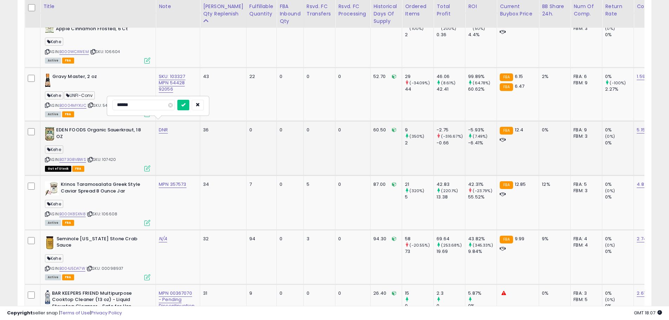
type input "**********"
drag, startPoint x: 195, startPoint y: 105, endPoint x: 192, endPoint y: 108, distance: 4.5
click at [186, 105] on icon "submit" at bounding box center [183, 105] width 4 height 4
drag, startPoint x: 182, startPoint y: 129, endPoint x: 159, endPoint y: 129, distance: 23.2
click at [159, 129] on div "DNR - MPN 00305936" at bounding box center [177, 133] width 36 height 13
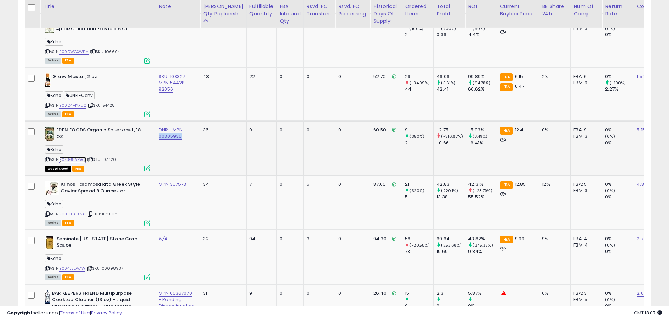
click at [76, 157] on link "B073G8VBWS" at bounding box center [72, 160] width 27 height 6
click at [171, 181] on div "MPN 357573" at bounding box center [177, 184] width 36 height 6
click at [70, 211] on link "B000K8SXN8" at bounding box center [72, 214] width 26 height 6
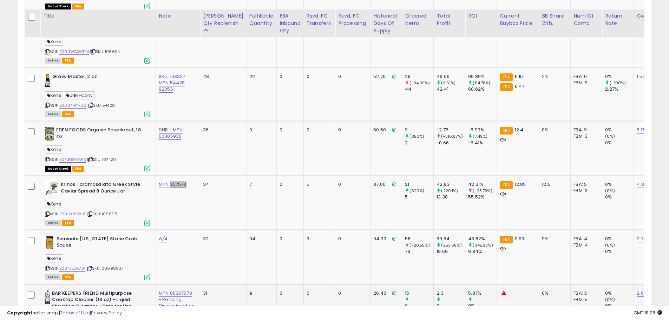
scroll to position [713, 0]
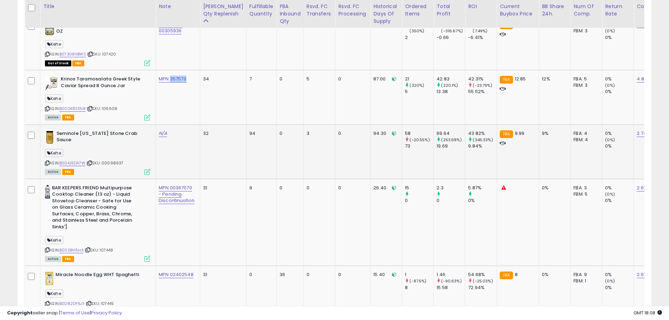
click at [105, 156] on div "ASIN: B004J5DA7W | SKU: 00098937 Active FBA" at bounding box center [97, 152] width 105 height 44
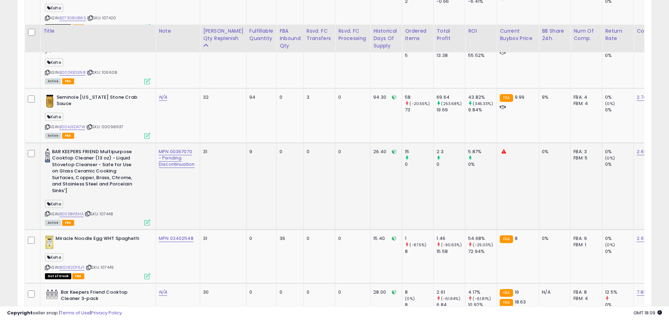
scroll to position [783, 0]
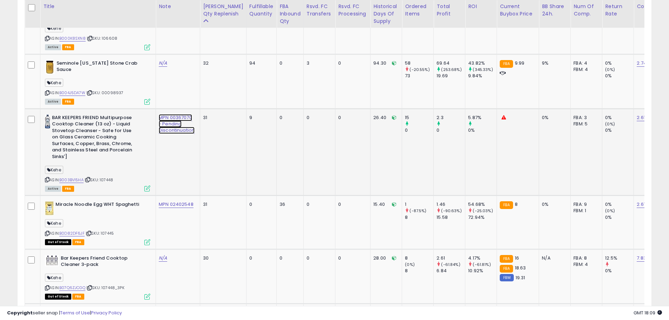
click at [176, 121] on link "MPN 00367070 - Pending Discontinuation" at bounding box center [177, 124] width 36 height 20
drag, startPoint x: 136, startPoint y: 91, endPoint x: 191, endPoint y: 91, distance: 54.5
click at [191, 91] on input "**********" at bounding box center [162, 91] width 73 height 11
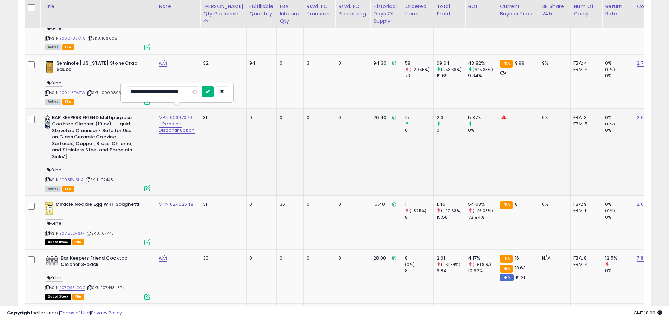
type input "**********"
click at [206, 92] on icon "submit" at bounding box center [208, 91] width 4 height 4
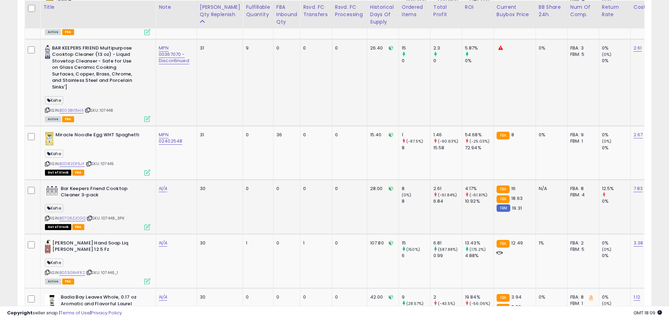
scroll to position [818, 0]
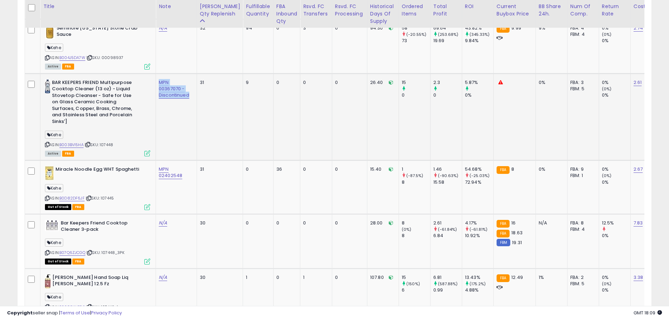
drag, startPoint x: 193, startPoint y: 90, endPoint x: 158, endPoint y: 77, distance: 37.4
click at [158, 77] on td "MPN 00367070 - Discontinued" at bounding box center [176, 116] width 41 height 87
click at [163, 220] on link "N/A" at bounding box center [163, 223] width 8 height 7
type input "**********"
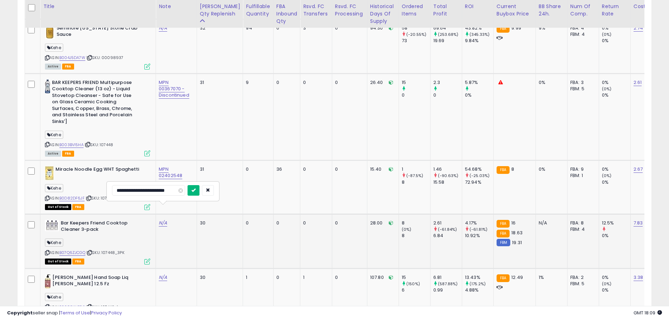
click at [195, 192] on icon "submit" at bounding box center [194, 190] width 4 height 4
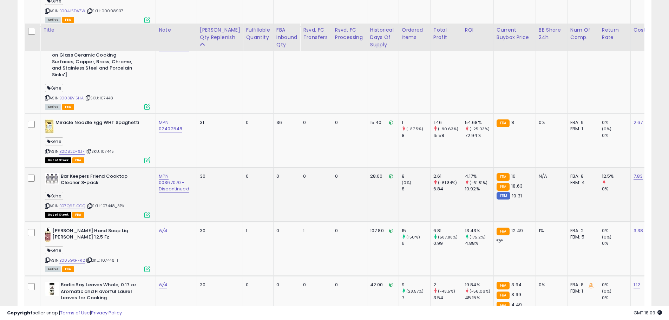
scroll to position [889, 0]
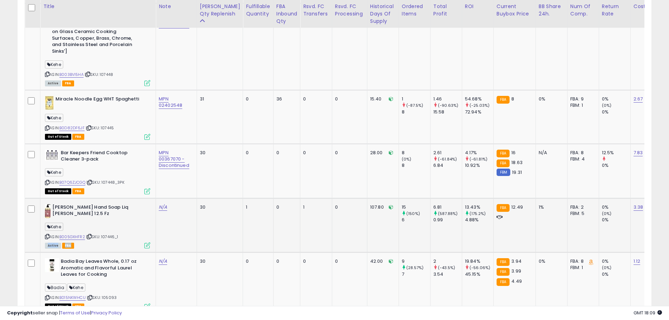
drag, startPoint x: 124, startPoint y: 224, endPoint x: 107, endPoint y: 225, distance: 17.6
click at [107, 225] on div "ASIN: B005GXHFR2 | SKU: 107446_1 Active FBA" at bounding box center [97, 226] width 105 height 44
click at [110, 225] on div "ASIN: B005GXHFR2 | SKU: 107446_1 Active FBA" at bounding box center [97, 226] width 105 height 44
click at [115, 226] on div "ASIN: B005GXHFR2 | SKU: 107446_1 Active FBA" at bounding box center [97, 226] width 105 height 44
click at [77, 234] on link "B005GXHFR2" at bounding box center [72, 237] width 26 height 6
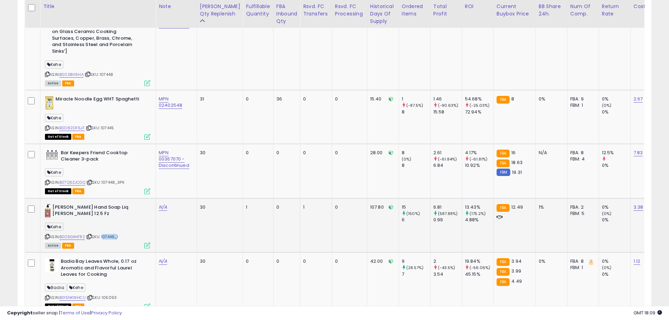
drag, startPoint x: 103, startPoint y: 222, endPoint x: 117, endPoint y: 222, distance: 13.4
click at [117, 234] on span "| SKU: 107446_1" at bounding box center [102, 237] width 32 height 6
click at [164, 204] on link "N/A" at bounding box center [163, 207] width 8 height 7
type input "**********"
click at [185, 172] on icon "submit" at bounding box center [183, 174] width 4 height 4
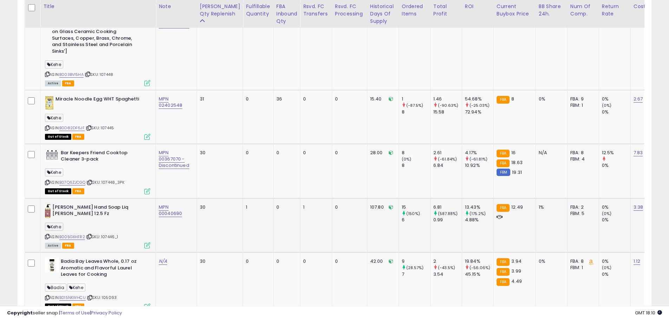
drag, startPoint x: 128, startPoint y: 223, endPoint x: 104, endPoint y: 224, distance: 23.9
click at [104, 224] on div "ASIN: B005GXHFR2 | SKU: 107446_1 Active FBA" at bounding box center [97, 226] width 105 height 44
drag, startPoint x: 119, startPoint y: 283, endPoint x: 103, endPoint y: 283, distance: 15.8
click at [103, 283] on div "ASIN: B015NKWHCU | SKU: 105093 Out of Stock FBA" at bounding box center [97, 283] width 105 height 50
click at [122, 222] on div "ASIN: B005GXHFR2 | SKU: 107446_1 Active FBA" at bounding box center [97, 226] width 105 height 44
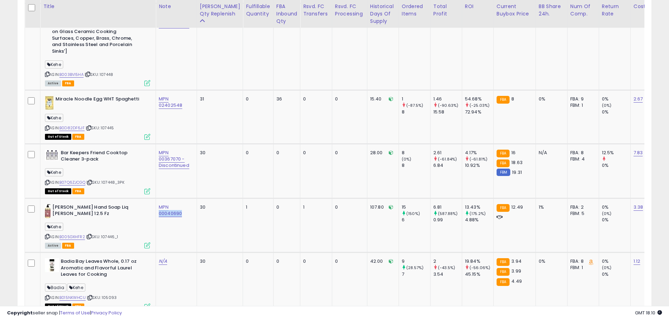
drag, startPoint x: 186, startPoint y: 201, endPoint x: 159, endPoint y: 201, distance: 27.1
click at [159, 204] on div "MPN 00040690" at bounding box center [175, 210] width 33 height 13
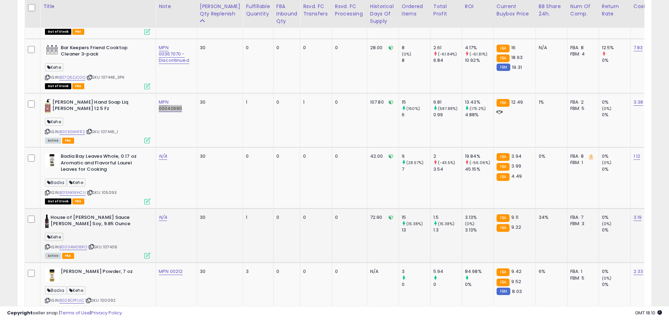
scroll to position [994, 0]
click at [122, 179] on div "[PERSON_NAME]" at bounding box center [97, 183] width 105 height 9
click at [64, 153] on b "Badia Bay Leaves Whole, 0.17 oz Aromatic and Flavorful Laurel Leaves for Cooking" at bounding box center [103, 163] width 85 height 21
click at [124, 153] on b "Badia Bay Leaves Whole, 0.17 oz Aromatic and Flavorful Laurel Leaves for Cooking" at bounding box center [103, 163] width 85 height 21
click at [117, 183] on div "ASIN: B015NKWHCU | SKU: 105093 Out of Stock FBA" at bounding box center [97, 178] width 105 height 50
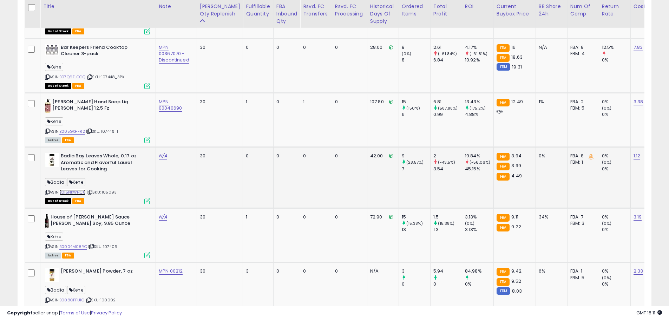
click at [85, 189] on link "B015NKWHCU" at bounding box center [72, 192] width 26 height 6
drag, startPoint x: 121, startPoint y: 179, endPoint x: 105, endPoint y: 179, distance: 16.2
click at [105, 179] on div "ASIN: B015NKWHCU | SKU: 105093 Out of Stock FBA" at bounding box center [97, 178] width 105 height 50
click at [162, 153] on link "N/A" at bounding box center [163, 156] width 8 height 7
click at [163, 126] on input "text" at bounding box center [143, 123] width 63 height 11
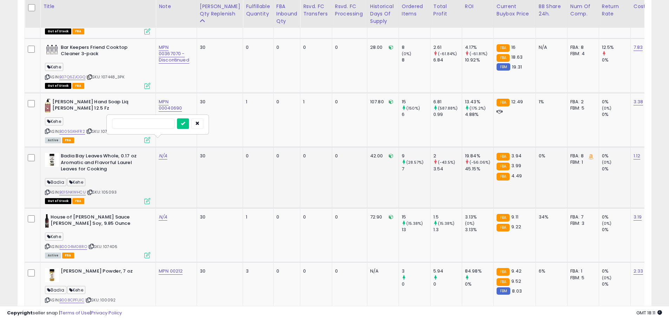
type input "**********"
click at [196, 124] on button "submit" at bounding box center [194, 123] width 12 height 11
click at [164, 153] on link "Badia: 80208 | Kehe: 53155" at bounding box center [175, 159] width 32 height 13
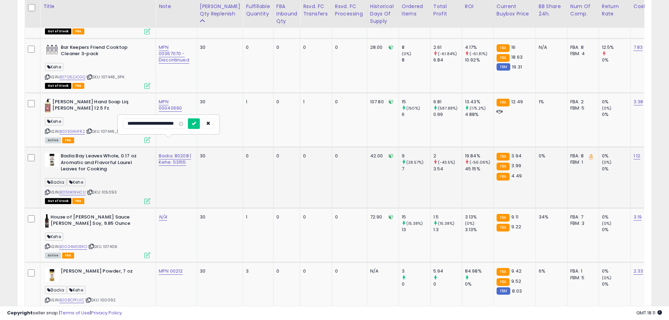
scroll to position [0, 4]
click at [157, 125] on input "**********" at bounding box center [159, 123] width 73 height 11
type input "**********"
click at [205, 124] on icon "submit" at bounding box center [204, 123] width 4 height 4
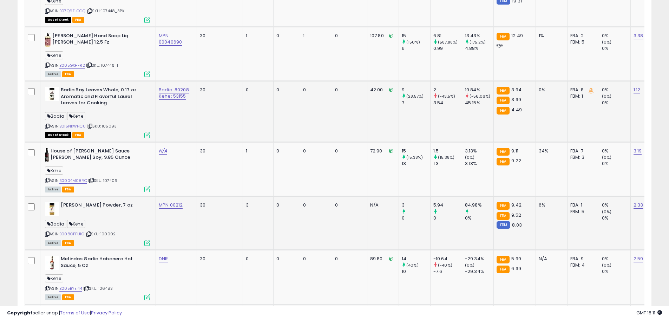
scroll to position [1064, 0]
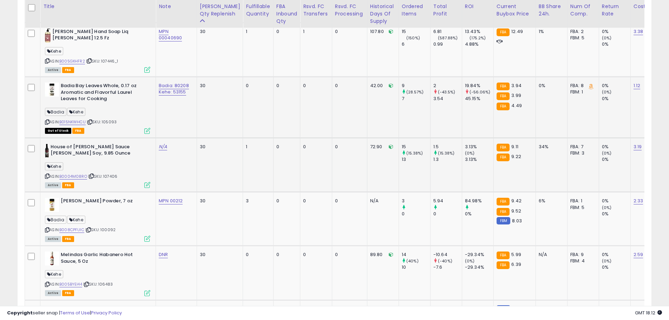
click at [115, 174] on span "| SKU: 107406" at bounding box center [102, 177] width 29 height 6
click at [162, 143] on link "N/A" at bounding box center [163, 146] width 8 height 7
type input "**********"
click at [185, 114] on icon "submit" at bounding box center [183, 114] width 4 height 4
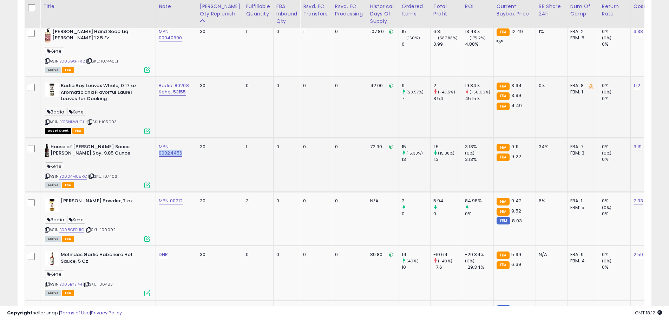
drag, startPoint x: 185, startPoint y: 137, endPoint x: 158, endPoint y: 141, distance: 26.9
click at [158, 141] on td "MPN 00024456" at bounding box center [176, 165] width 41 height 54
click at [78, 174] on link "B0004M08RO" at bounding box center [73, 177] width 28 height 6
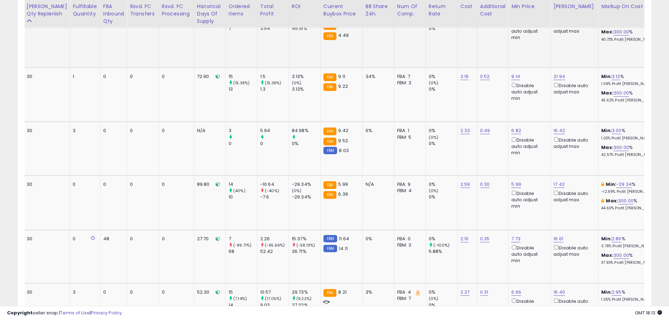
scroll to position [0, 204]
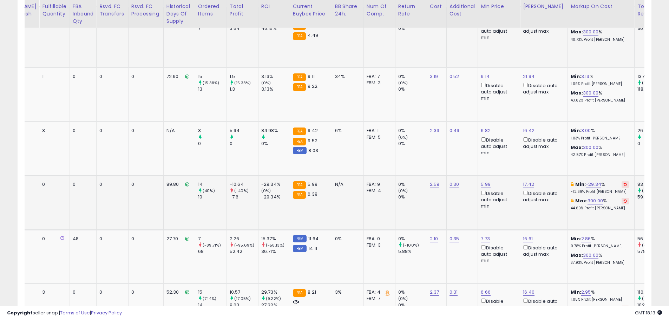
click at [622, 181] on button at bounding box center [625, 184] width 7 height 7
click at [624, 199] on icon at bounding box center [625, 201] width 3 height 4
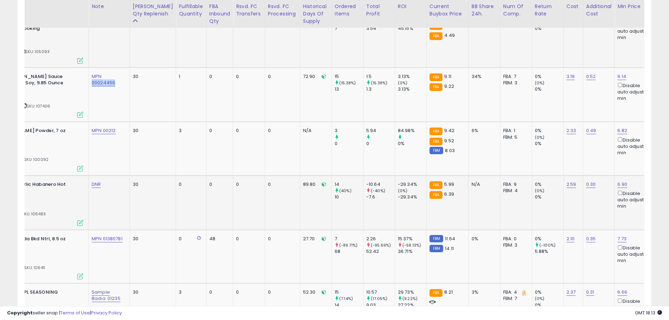
scroll to position [0, 0]
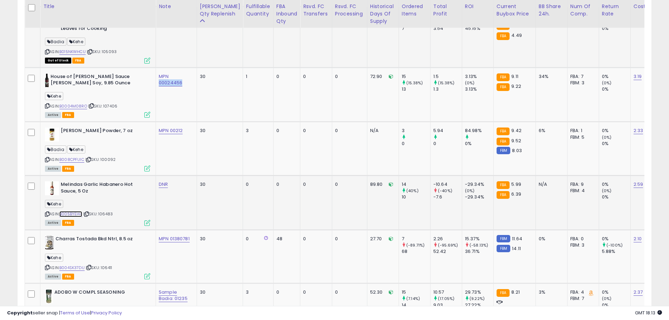
click at [73, 211] on link "B005BYEI44" at bounding box center [70, 214] width 23 height 6
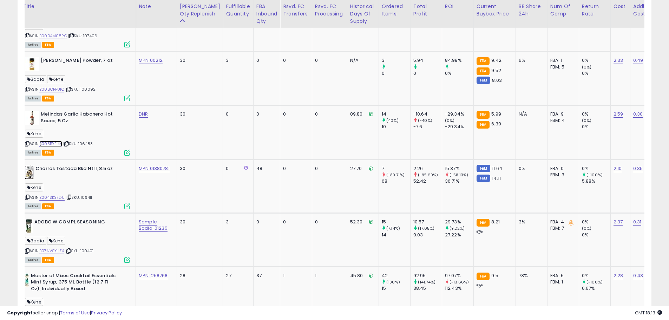
scroll to position [0, 15]
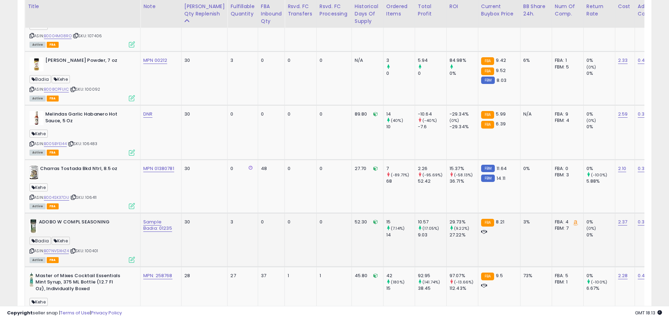
click at [96, 248] on span "| SKU: 100401" at bounding box center [84, 251] width 28 height 6
click at [62, 248] on link "B07NVSXHZ4" at bounding box center [56, 251] width 25 height 6
click at [159, 219] on link "Sample Badia: 01235" at bounding box center [157, 225] width 29 height 13
drag, startPoint x: 164, startPoint y: 193, endPoint x: 82, endPoint y: 183, distance: 82.4
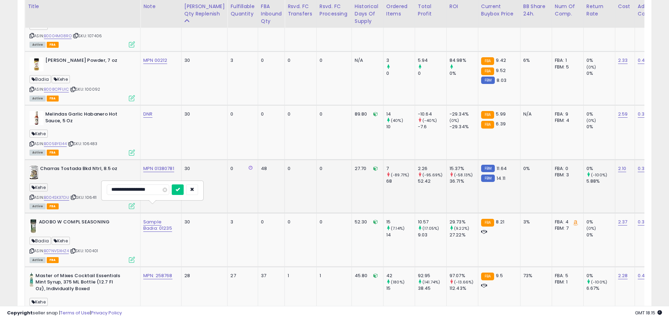
type input "**********"
click at [188, 190] on icon "submit" at bounding box center [188, 189] width 4 height 4
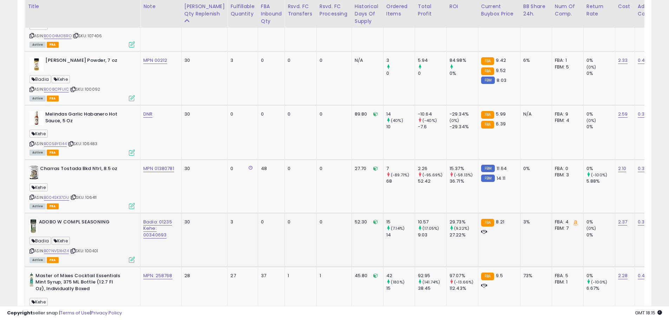
click at [171, 220] on div "Badia: 01235 Kehe: 00340693" at bounding box center [159, 228] width 33 height 19
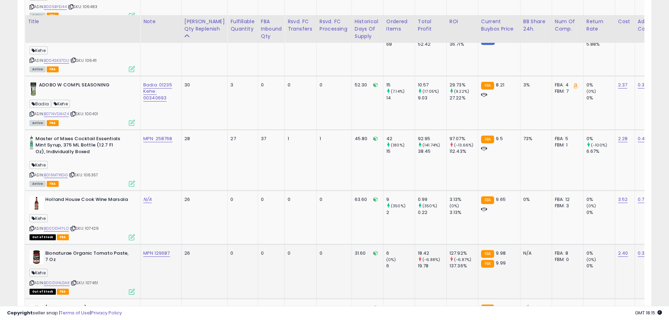
scroll to position [1381, 0]
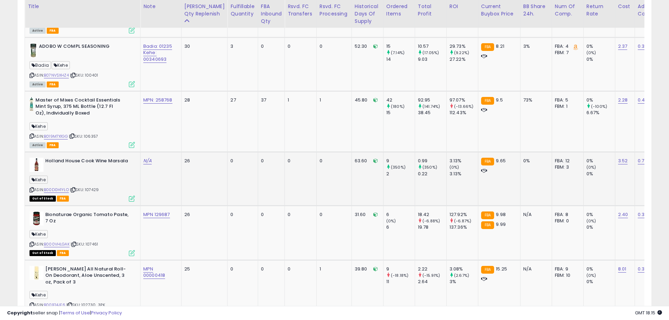
click at [93, 187] on span "| SKU: 107429" at bounding box center [84, 190] width 29 height 6
click at [148, 157] on link "N/A" at bounding box center [147, 160] width 8 height 7
type input "**********"
click at [170, 129] on icon "submit" at bounding box center [168, 128] width 4 height 4
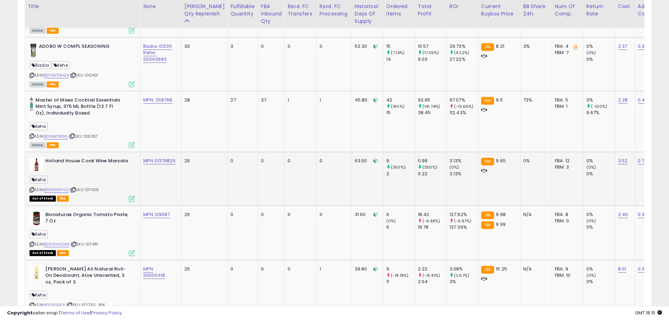
click at [158, 170] on td "MPN 01379825" at bounding box center [161, 179] width 41 height 54
click at [142, 155] on td "MPN 01379825" at bounding box center [161, 179] width 41 height 54
click at [56, 187] on link "B00D0H1YLO" at bounding box center [56, 190] width 25 height 6
click at [60, 241] on link "B000VHLGAK" at bounding box center [57, 244] width 26 height 6
click at [89, 231] on div "Kehe" at bounding box center [82, 235] width 105 height 9
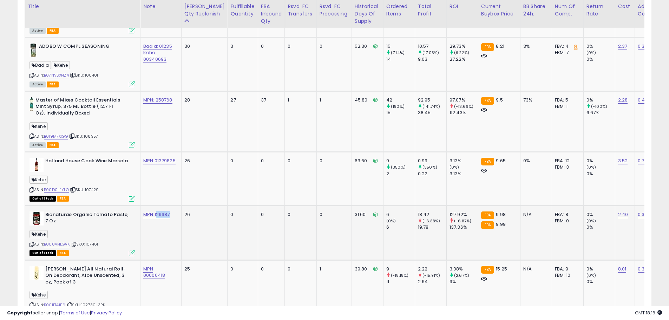
drag, startPoint x: 173, startPoint y: 202, endPoint x: 156, endPoint y: 206, distance: 16.9
click at [156, 206] on td "MPN 129687" at bounding box center [161, 233] width 41 height 54
click at [170, 212] on td "MPN 129687" at bounding box center [161, 233] width 41 height 54
drag, startPoint x: 170, startPoint y: 200, endPoint x: 155, endPoint y: 203, distance: 15.4
click at [155, 212] on div "MPN 129687" at bounding box center [159, 215] width 33 height 6
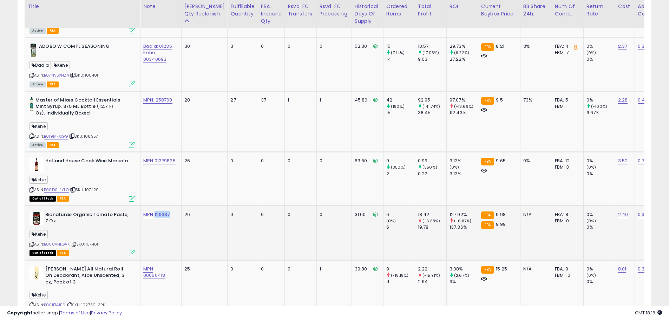
click at [159, 206] on td "MPN 129687" at bounding box center [161, 233] width 41 height 54
drag, startPoint x: 171, startPoint y: 200, endPoint x: 161, endPoint y: 200, distance: 10.2
click at [161, 212] on div "MPN 129687" at bounding box center [159, 215] width 33 height 6
drag, startPoint x: 44, startPoint y: 199, endPoint x: 72, endPoint y: 203, distance: 27.7
click at [72, 212] on div "Bionaturae Organic Tomato Paste, 7 Oz" at bounding box center [82, 219] width 105 height 15
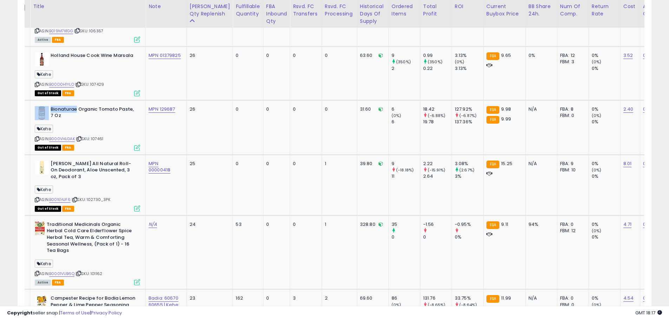
scroll to position [0, 0]
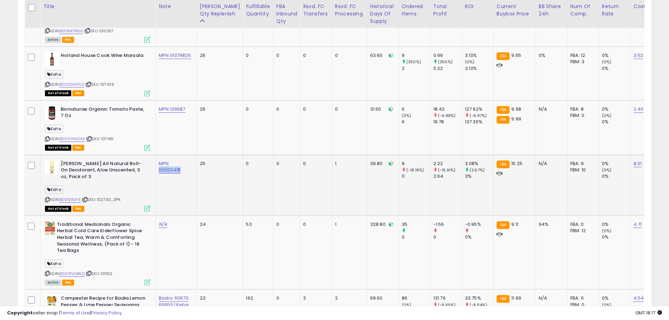
drag, startPoint x: 189, startPoint y: 154, endPoint x: 159, endPoint y: 157, distance: 30.4
click at [159, 161] on div "MPN 00000418" at bounding box center [175, 167] width 33 height 13
click at [77, 197] on link "B001E14JF6" at bounding box center [69, 200] width 21 height 6
click at [174, 167] on td "MPN 00000418" at bounding box center [176, 185] width 41 height 61
drag, startPoint x: 187, startPoint y: 154, endPoint x: 163, endPoint y: 158, distance: 23.9
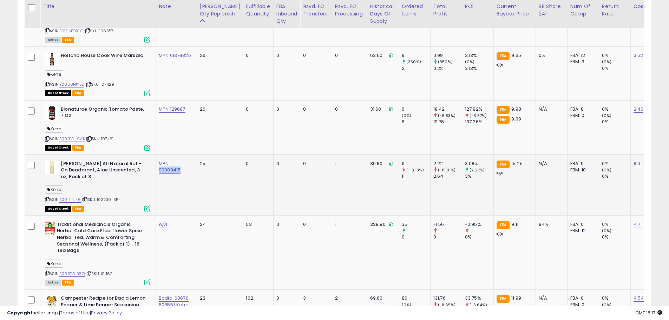
click at [160, 161] on div "MPN 00000418" at bounding box center [175, 167] width 33 height 13
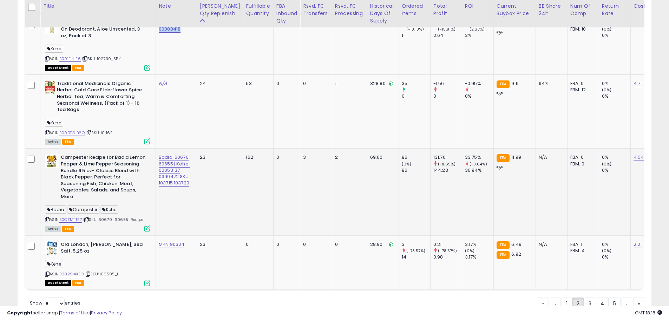
scroll to position [1643, 0]
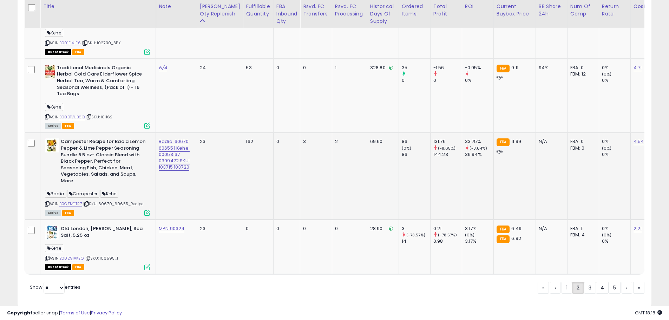
click at [127, 201] on span "| SKU: 60670_60655_Recipe" at bounding box center [113, 204] width 60 height 6
click at [77, 255] on link "B00291AKEO" at bounding box center [71, 258] width 24 height 6
click at [587, 282] on link "3" at bounding box center [590, 288] width 12 height 12
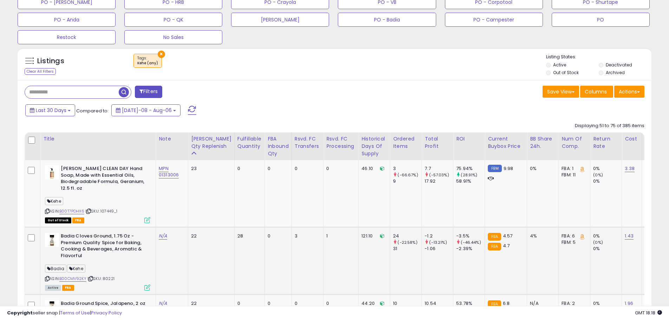
scroll to position [326, 0]
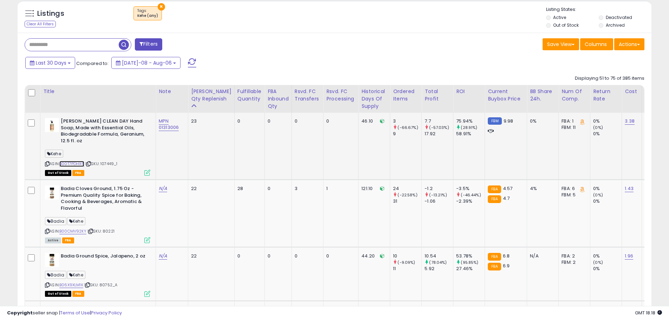
click at [80, 166] on link "B00T7PDHX6" at bounding box center [71, 164] width 25 height 6
drag, startPoint x: 181, startPoint y: 128, endPoint x: 157, endPoint y: 129, distance: 23.6
click at [157, 129] on td "MPN 01313006" at bounding box center [172, 146] width 32 height 67
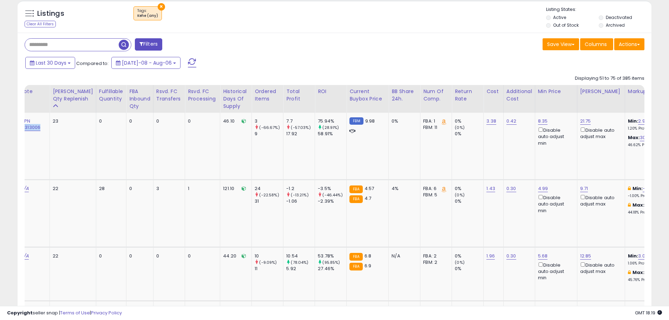
scroll to position [0, 211]
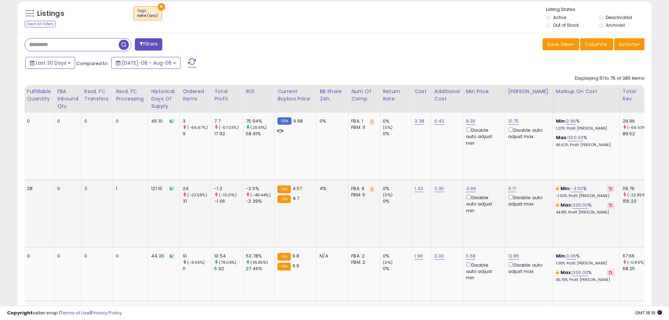
click at [609, 188] on icon at bounding box center [610, 189] width 3 height 4
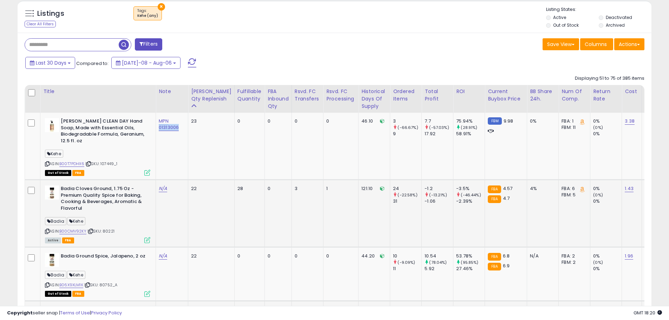
scroll to position [397, 0]
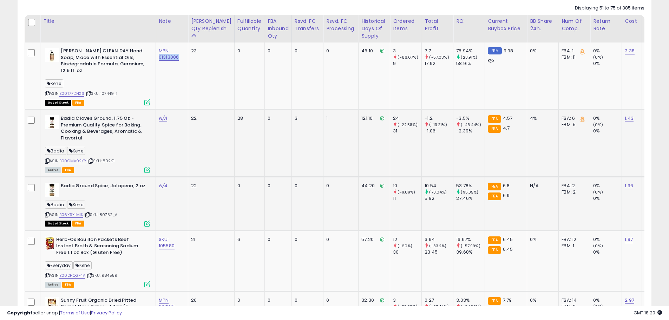
drag, startPoint x: 111, startPoint y: 215, endPoint x: 102, endPoint y: 217, distance: 9.6
click at [102, 217] on span "| SKU: 80752_A" at bounding box center [100, 215] width 33 height 6
click at [112, 218] on div "ASIN: B06X9XLM1K | SKU: 80752_A Out of Stock FBA" at bounding box center [97, 204] width 105 height 43
drag, startPoint x: 114, startPoint y: 216, endPoint x: 102, endPoint y: 216, distance: 12.3
click at [102, 216] on span "| SKU: 80752_A" at bounding box center [100, 215] width 33 height 6
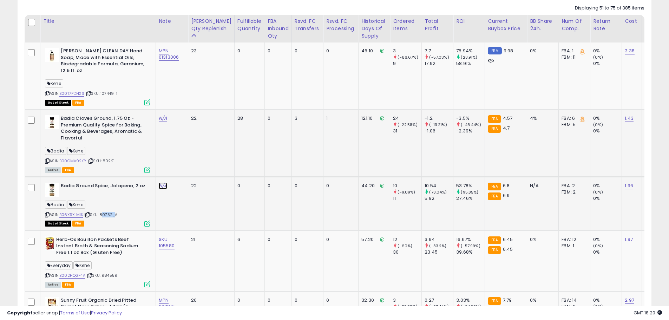
click at [162, 186] on link "N/A" at bounding box center [163, 185] width 8 height 7
click at [143, 170] on input "**********" at bounding box center [148, 168] width 73 height 11
type input "**********"
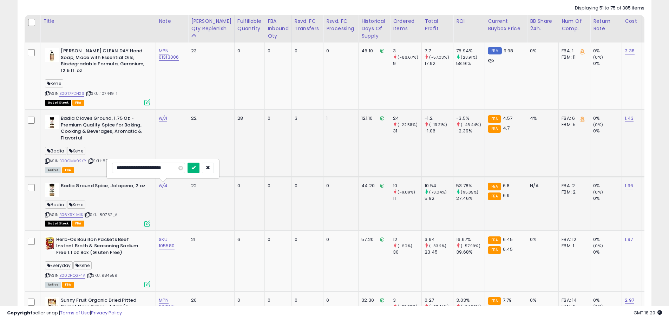
scroll to position [0, 0]
click at [196, 168] on button "submit" at bounding box center [194, 168] width 12 height 11
drag, startPoint x: 177, startPoint y: 204, endPoint x: 158, endPoint y: 205, distance: 18.3
click at [158, 205] on td "Badia: 80752 Kehe: 499525" at bounding box center [172, 204] width 32 height 54
click at [80, 216] on link "B06X9XLM1K" at bounding box center [71, 215] width 24 height 6
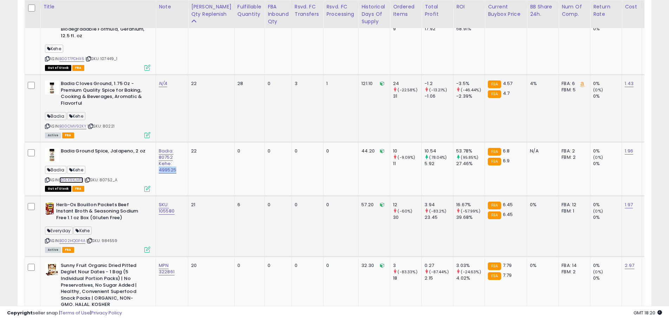
scroll to position [432, 0]
click at [82, 240] on link "B002HQGF4A" at bounding box center [72, 241] width 26 height 6
click at [115, 241] on span "| SKU: 984559" at bounding box center [101, 241] width 31 height 6
drag, startPoint x: 116, startPoint y: 240, endPoint x: 176, endPoint y: 246, distance: 60.4
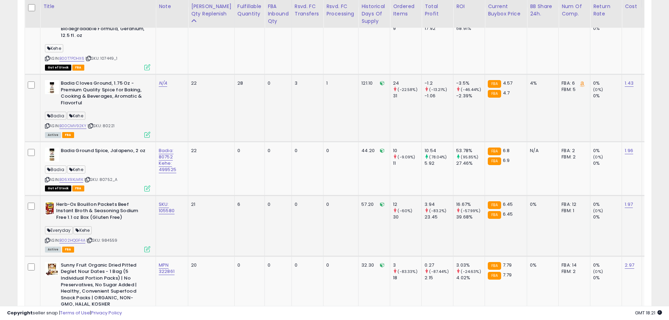
click at [177, 248] on td "SKU: 105580" at bounding box center [172, 225] width 32 height 61
drag, startPoint x: 179, startPoint y: 212, endPoint x: 158, endPoint y: 212, distance: 20.7
click at [158, 212] on td "SKU: 105580" at bounding box center [172, 225] width 32 height 61
click at [166, 208] on link "SKU: 105580" at bounding box center [167, 207] width 16 height 13
click at [165, 191] on input "**********" at bounding box center [147, 186] width 63 height 11
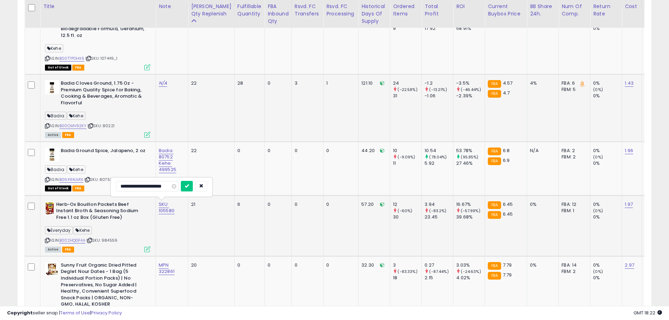
scroll to position [0, 1]
type input "**********"
click at [197, 188] on icon "submit" at bounding box center [197, 186] width 4 height 4
drag, startPoint x: 178, startPoint y: 224, endPoint x: 158, endPoint y: 225, distance: 19.8
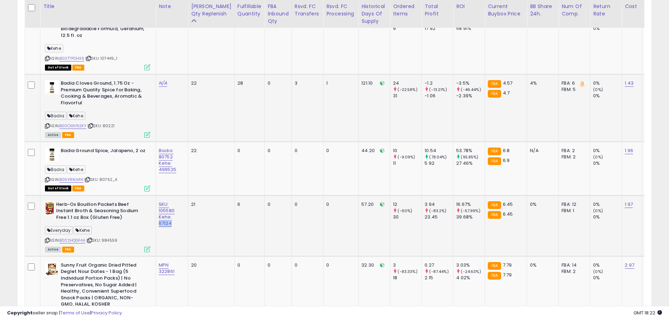
click at [158, 225] on td "SKU: 105580 Kehe: 67124" at bounding box center [172, 225] width 32 height 61
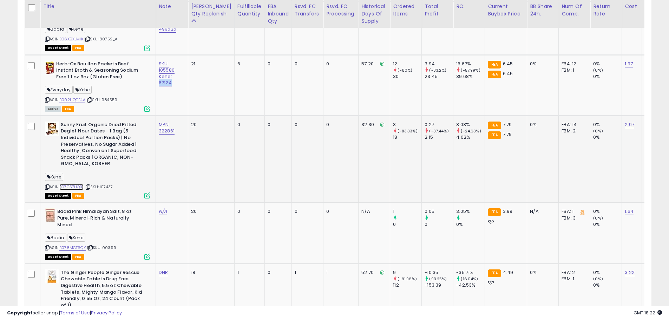
click at [77, 187] on link "B07C57HQ31" at bounding box center [71, 187] width 24 height 6
drag, startPoint x: 166, startPoint y: 132, endPoint x: 160, endPoint y: 132, distance: 6.4
click at [160, 132] on div "MPN 322861" at bounding box center [171, 128] width 24 height 13
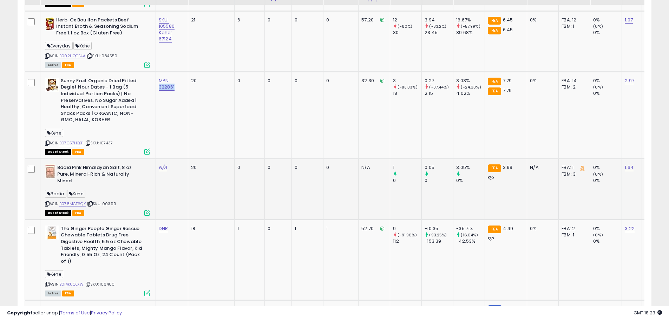
scroll to position [643, 0]
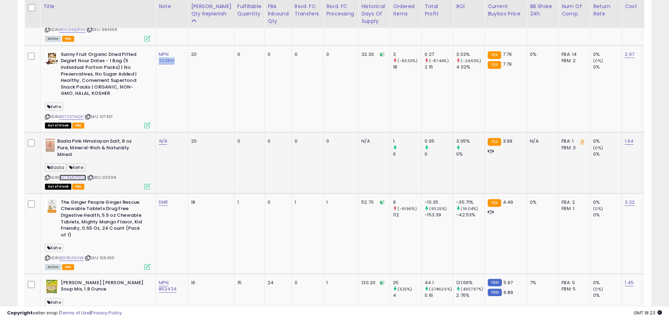
click at [82, 177] on link "B078MGT6QY" at bounding box center [72, 178] width 27 height 6
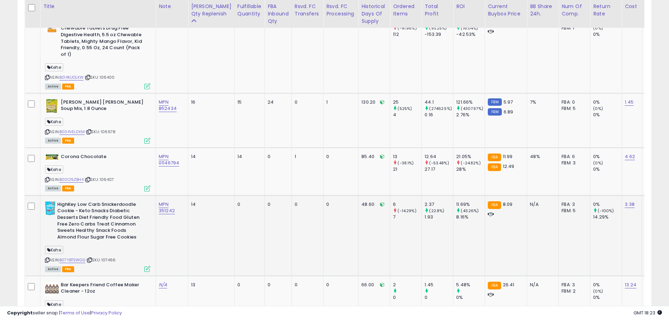
scroll to position [854, 0]
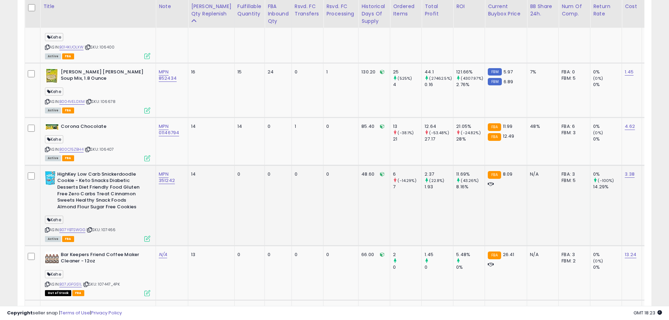
click at [119, 231] on div "ASIN: B07YBTSWGG | SKU: 107466 Active FBA" at bounding box center [97, 206] width 105 height 70
drag, startPoint x: 177, startPoint y: 183, endPoint x: 158, endPoint y: 186, distance: 18.4
click at [158, 186] on td "MPN 351242" at bounding box center [172, 205] width 32 height 80
click at [82, 229] on link "B07YBTSWGG" at bounding box center [72, 230] width 26 height 6
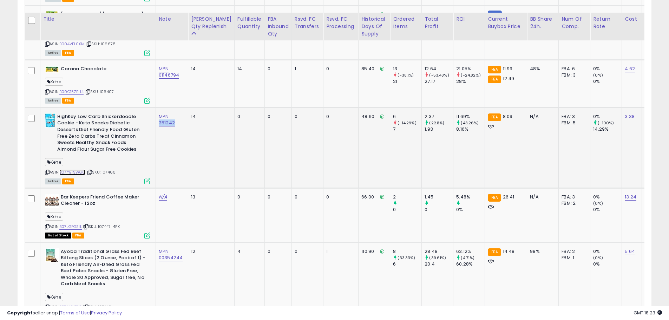
scroll to position [924, 0]
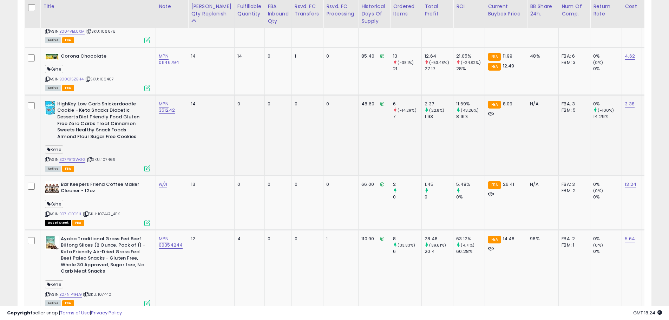
click at [119, 161] on div "ASIN: B07YBTSWGG | SKU: 107466 Active FBA" at bounding box center [97, 136] width 105 height 70
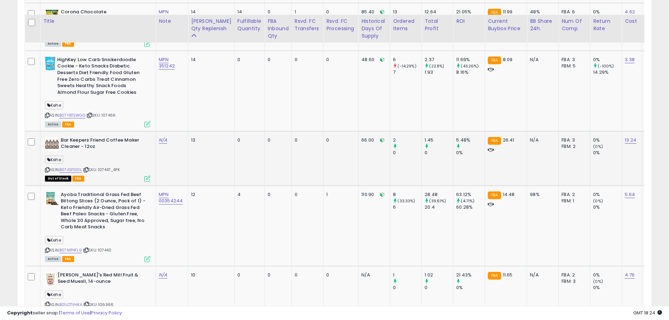
scroll to position [994, 0]
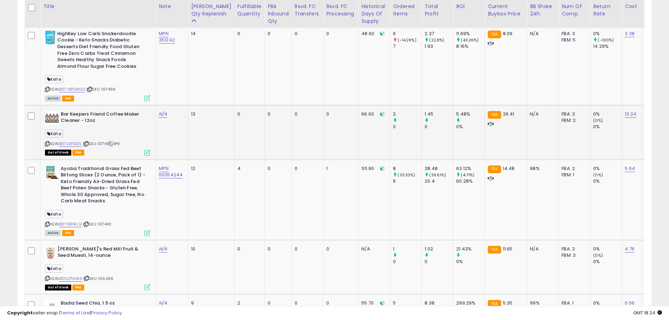
drag, startPoint x: 114, startPoint y: 145, endPoint x: 110, endPoint y: 145, distance: 4.2
click at [110, 145] on span "| SKU: 107447_4PK" at bounding box center [101, 144] width 37 height 6
click at [120, 145] on span "| SKU: 107447_4PK" at bounding box center [101, 144] width 37 height 6
drag, startPoint x: 114, startPoint y: 144, endPoint x: 100, endPoint y: 144, distance: 13.7
click at [100, 144] on span "| SKU: 107447_4PK" at bounding box center [101, 144] width 37 height 6
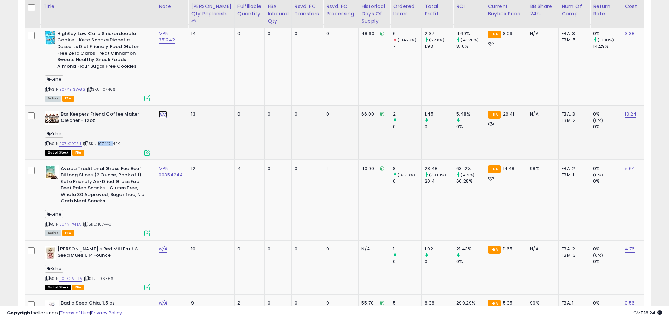
click at [163, 114] on link "N/A" at bounding box center [163, 114] width 8 height 7
type input "**********"
click at [185, 94] on icon "submit" at bounding box center [183, 95] width 4 height 4
click at [173, 137] on td "MPN 00361710" at bounding box center [172, 132] width 32 height 54
drag, startPoint x: 182, startPoint y: 121, endPoint x: 156, endPoint y: 122, distance: 26.0
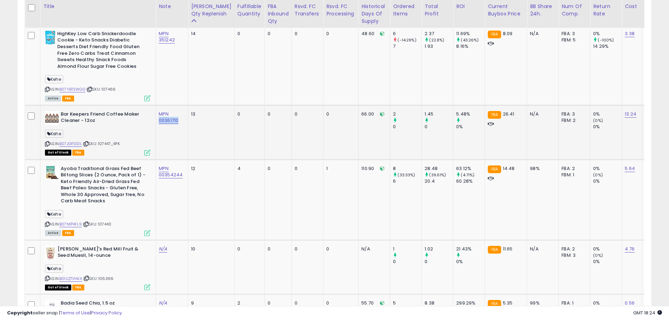
click at [156, 122] on td "MPN 00361710" at bounding box center [172, 132] width 32 height 54
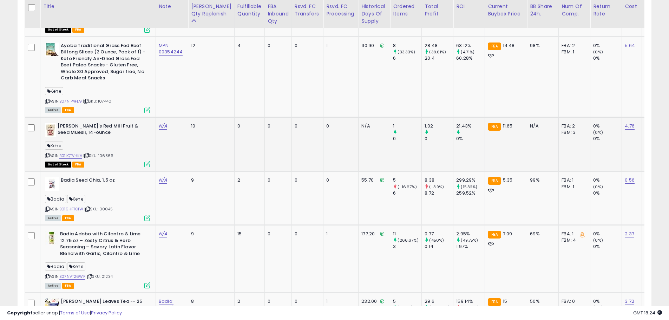
scroll to position [1135, 0]
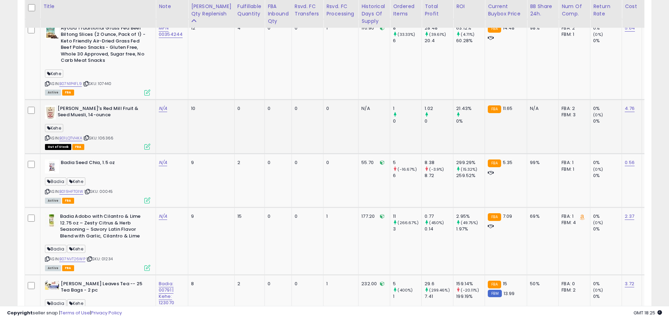
click at [128, 133] on div "ASIN: B01LQTVHKA | SKU: 106366 Out of Stock FBA" at bounding box center [97, 127] width 105 height 44
click at [106, 136] on span "| SKU: 106366" at bounding box center [98, 138] width 30 height 6
click at [163, 107] on link "N/A" at bounding box center [163, 108] width 8 height 7
type input "**********"
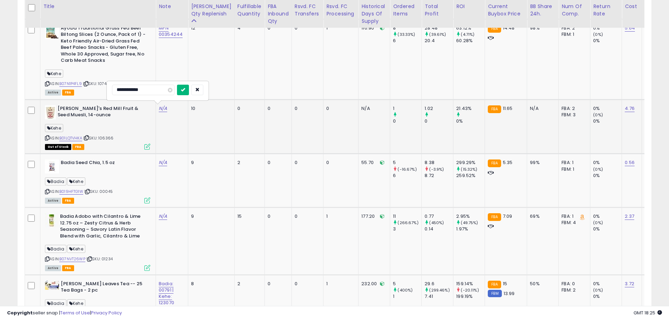
click at [185, 91] on icon "submit" at bounding box center [183, 90] width 4 height 4
drag, startPoint x: 182, startPoint y: 115, endPoint x: 159, endPoint y: 116, distance: 22.9
click at [159, 116] on div "MPN 00293328" at bounding box center [171, 111] width 24 height 13
click at [77, 137] on link "B01LQTVHKA" at bounding box center [70, 138] width 23 height 6
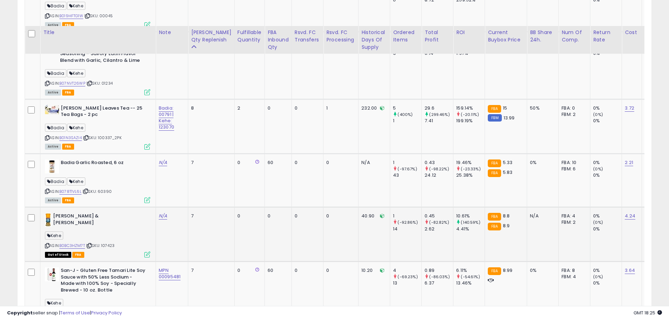
scroll to position [1381, 0]
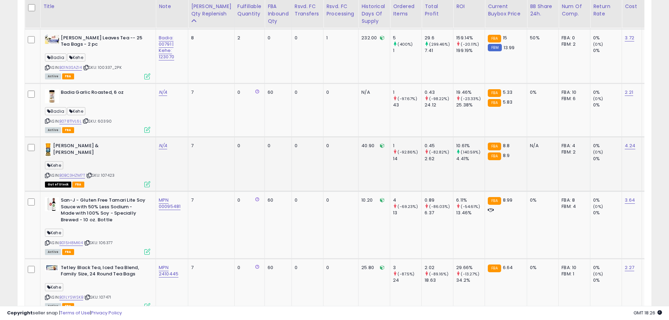
click at [102, 174] on span "| SKU: 107423" at bounding box center [100, 176] width 28 height 6
click at [104, 175] on span "| SKU: 107423" at bounding box center [100, 176] width 28 height 6
click at [162, 144] on link "N/A" at bounding box center [163, 145] width 8 height 7
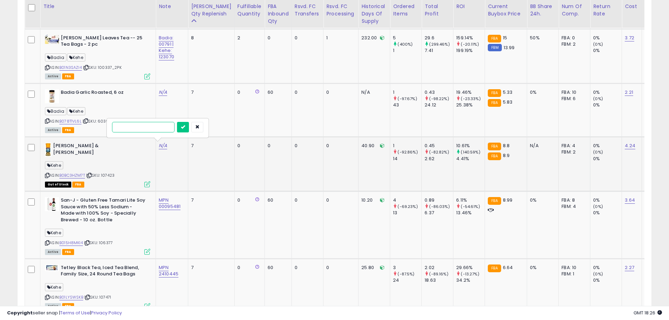
paste input "**********"
type input "**********"
click at [189, 128] on button "submit" at bounding box center [183, 127] width 12 height 11
click at [174, 170] on td "MPN 02207912" at bounding box center [172, 164] width 32 height 54
drag, startPoint x: 185, startPoint y: 153, endPoint x: 157, endPoint y: 153, distance: 28.1
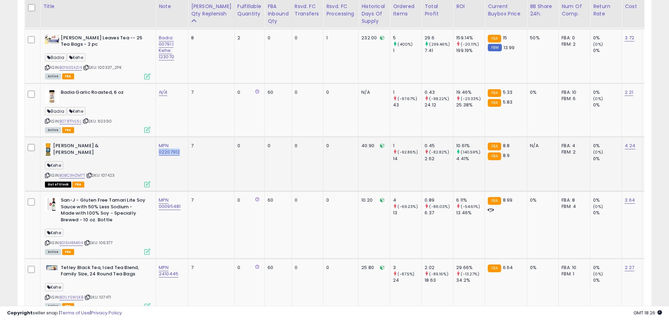
click at [157, 153] on td "MPN 02207912" at bounding box center [172, 164] width 32 height 54
click at [81, 174] on link "B0BC3HZM7T" at bounding box center [72, 176] width 26 height 6
click at [110, 121] on span "| SKU: 60390" at bounding box center [97, 121] width 29 height 6
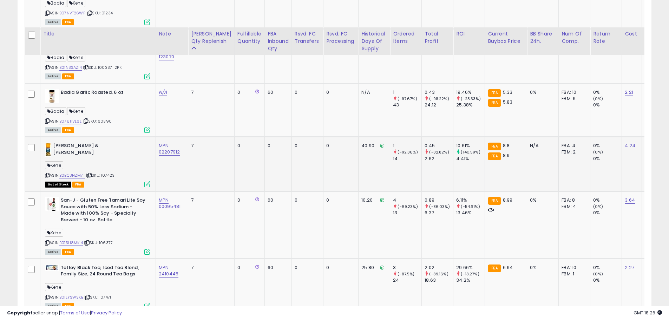
scroll to position [1416, 0]
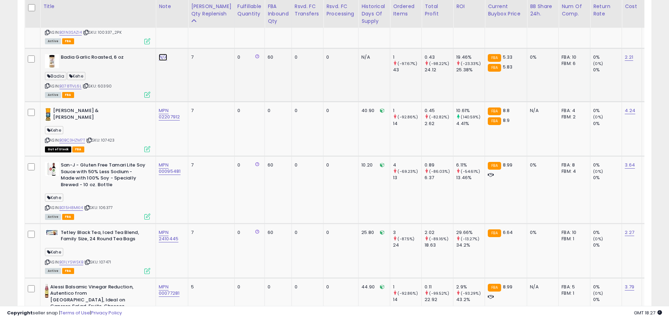
click at [164, 54] on link "N/A" at bounding box center [163, 57] width 8 height 7
type input "**********"
click at [196, 39] on button "submit" at bounding box center [194, 38] width 12 height 11
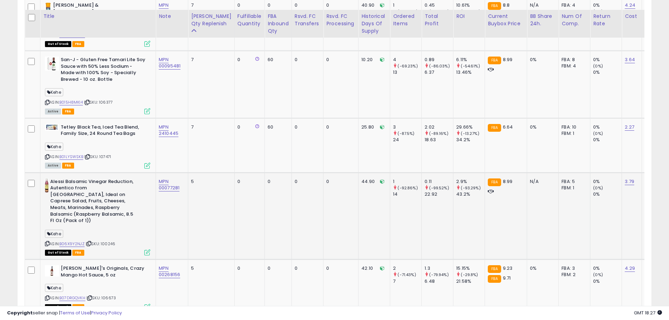
scroll to position [1592, 0]
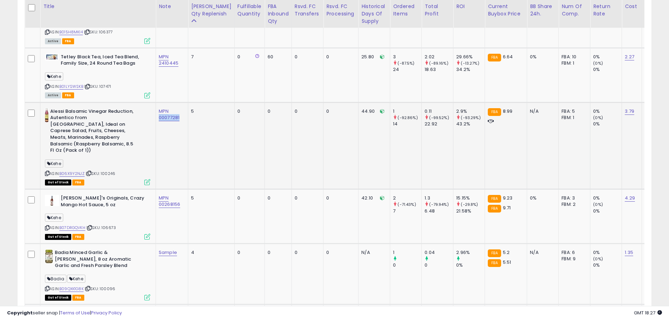
drag, startPoint x: 182, startPoint y: 117, endPoint x: 157, endPoint y: 121, distance: 25.3
click at [157, 121] on td "MPN 00077281" at bounding box center [172, 145] width 32 height 87
click at [74, 171] on link "B06X9Y2NJZ" at bounding box center [71, 174] width 25 height 6
click at [81, 225] on link "B07DRGQVKH" at bounding box center [72, 228] width 26 height 6
click at [141, 144] on div "Alessi Balsamic Vinegar Reduction, Autentico from [GEOGRAPHIC_DATA], Ideal on C…" at bounding box center [97, 131] width 105 height 47
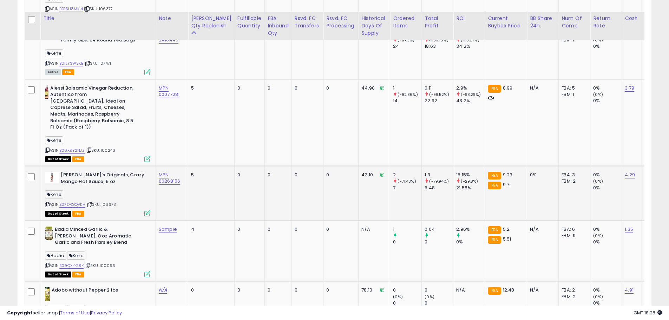
scroll to position [1627, 0]
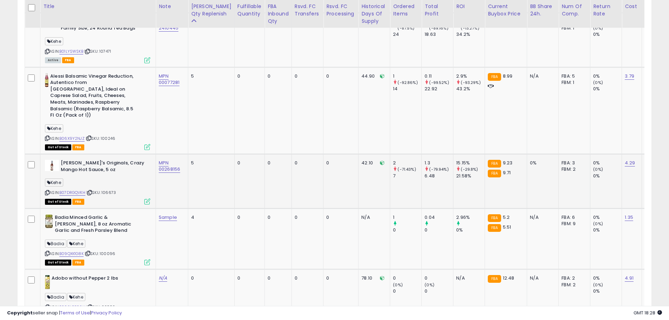
click at [112, 190] on span "| SKU: 106673" at bounding box center [101, 193] width 30 height 6
click at [181, 175] on td "MPN 00268156" at bounding box center [172, 181] width 32 height 54
drag, startPoint x: 185, startPoint y: 160, endPoint x: 159, endPoint y: 163, distance: 25.5
click at [159, 163] on td "MPN 00268156" at bounding box center [172, 181] width 32 height 54
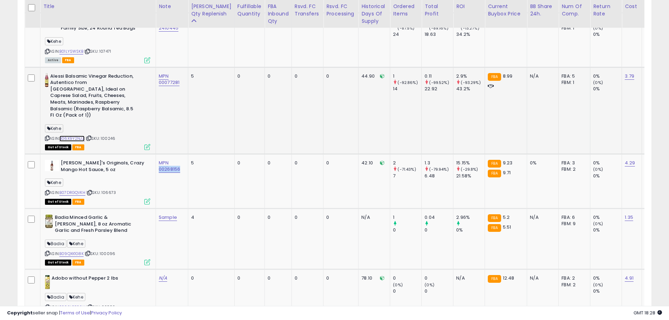
click at [76, 136] on link "B06X9Y2NJZ" at bounding box center [71, 139] width 25 height 6
click at [169, 82] on link "MPN 00077281" at bounding box center [169, 79] width 21 height 13
click at [167, 58] on input "**********" at bounding box center [149, 56] width 63 height 11
type input "**********"
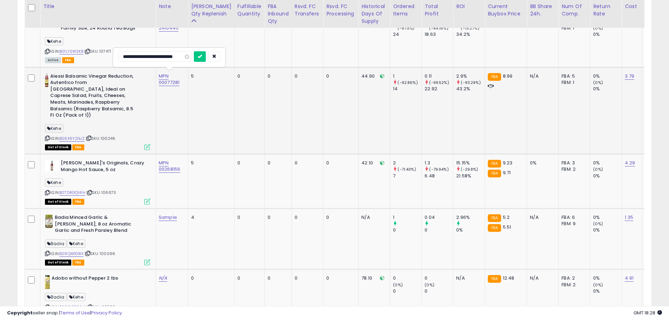
drag, startPoint x: 170, startPoint y: 56, endPoint x: 179, endPoint y: 59, distance: 9.3
click at [184, 57] on input "**********" at bounding box center [154, 56] width 73 height 11
click at [151, 56] on input "**********" at bounding box center [154, 56] width 73 height 11
drag, startPoint x: 151, startPoint y: 57, endPoint x: 178, endPoint y: 59, distance: 26.8
click at [177, 59] on input "**********" at bounding box center [154, 56] width 73 height 11
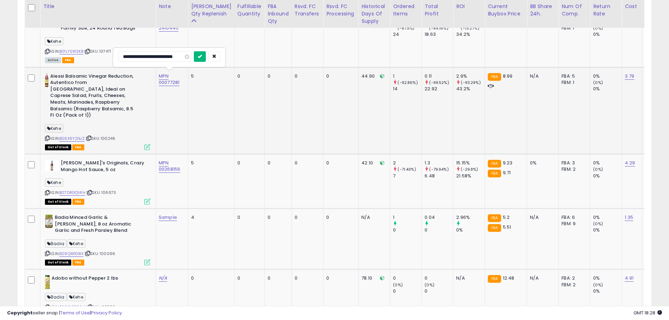
click at [199, 60] on button "submit" at bounding box center [200, 56] width 12 height 11
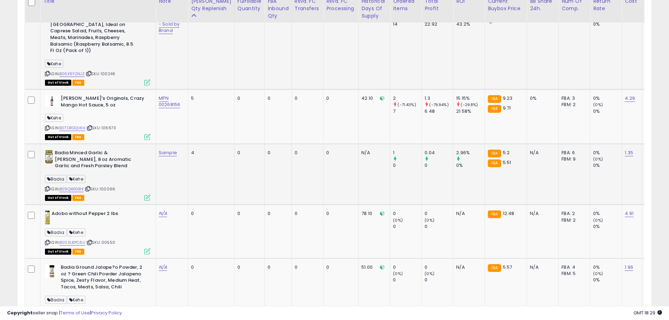
scroll to position [1732, 0]
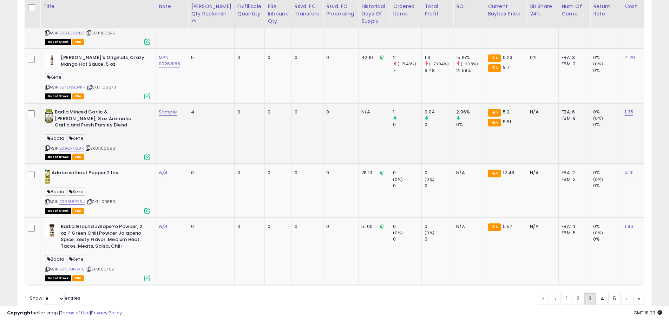
click at [111, 145] on span "| SKU: 100096" at bounding box center [100, 148] width 31 height 6
click at [79, 145] on link "B09QXK1G8K" at bounding box center [71, 148] width 24 height 6
click at [112, 145] on span "| SKU: 100096" at bounding box center [100, 148] width 31 height 6
drag, startPoint x: 167, startPoint y: 104, endPoint x: 169, endPoint y: 108, distance: 4.4
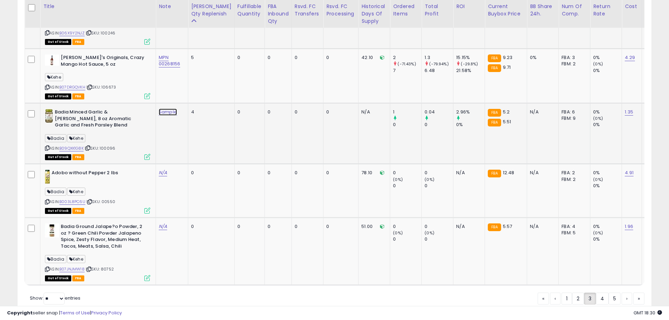
click at [167, 109] on link "Sample" at bounding box center [168, 112] width 18 height 7
drag, startPoint x: 144, startPoint y: 86, endPoint x: 103, endPoint y: 87, distance: 41.1
type input "**********"
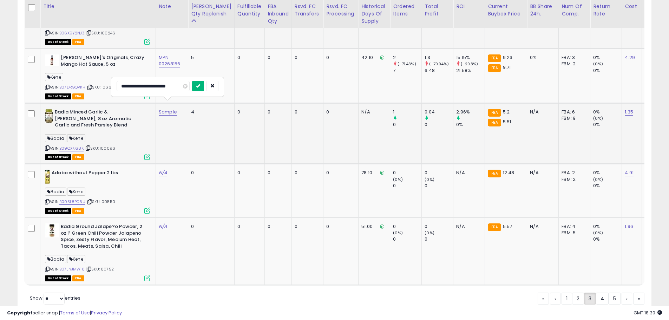
click at [196, 85] on icon "submit" at bounding box center [198, 86] width 4 height 4
click at [183, 179] on td "N/A" at bounding box center [172, 191] width 32 height 54
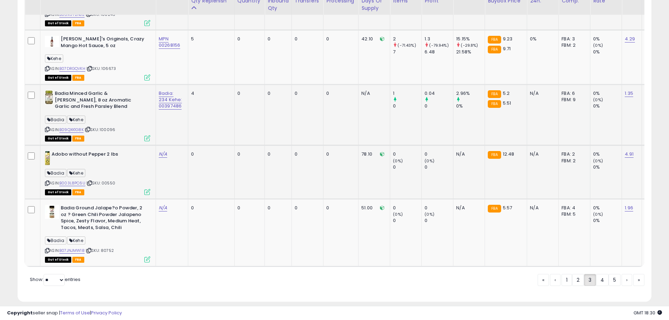
scroll to position [1756, 0]
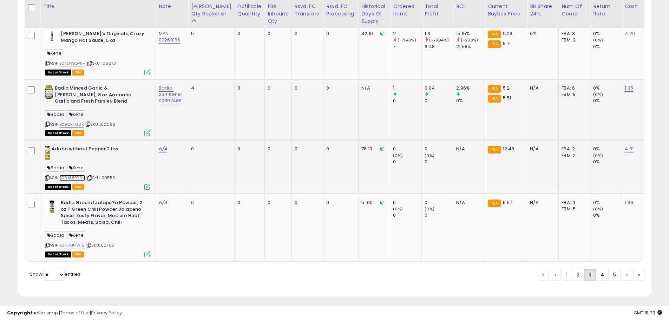
click at [81, 175] on link "B003L8PC6U" at bounding box center [72, 178] width 26 height 6
click at [109, 175] on span "| SKU: 00550" at bounding box center [100, 178] width 29 height 6
click at [123, 152] on div "ASIN: B003L8PC6U | SKU: 00550 Out of Stock FBA" at bounding box center [97, 167] width 105 height 43
click at [136, 232] on div "[PERSON_NAME]" at bounding box center [97, 236] width 105 height 9
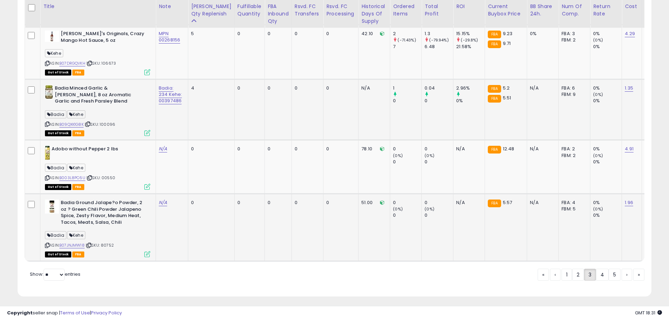
click at [137, 232] on div "[PERSON_NAME]" at bounding box center [97, 236] width 105 height 9
click at [123, 237] on div "ASIN: B07JNJMW18 | SKU: 80752 Out of Stock FBA" at bounding box center [97, 228] width 105 height 57
click at [111, 242] on span "| SKU: 80752" at bounding box center [100, 245] width 28 height 6
click at [79, 242] on link "B07JNJMW18" at bounding box center [71, 245] width 25 height 6
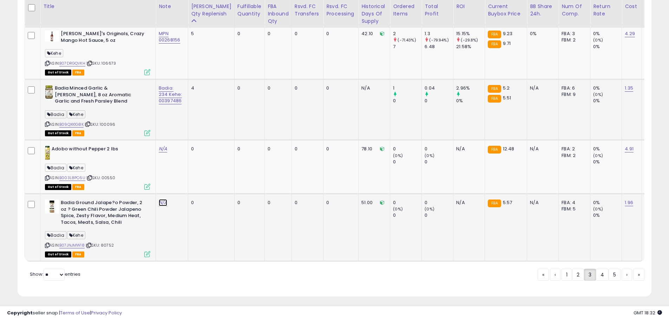
click at [162, 199] on link "N/A" at bounding box center [163, 202] width 8 height 7
type input "**********"
click at [197, 176] on button "submit" at bounding box center [194, 176] width 12 height 11
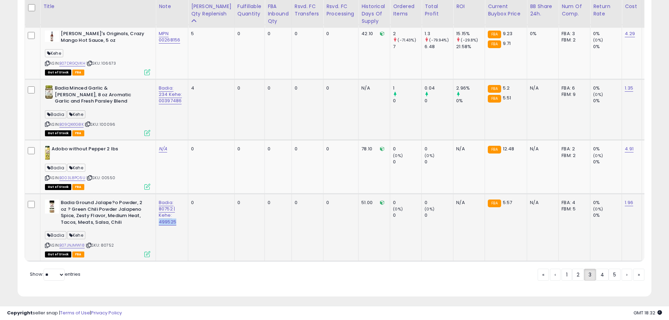
click at [158, 215] on td "Badia: 80752 | Kehe: 499525" at bounding box center [172, 227] width 32 height 67
click at [601, 272] on link "4" at bounding box center [602, 275] width 13 height 12
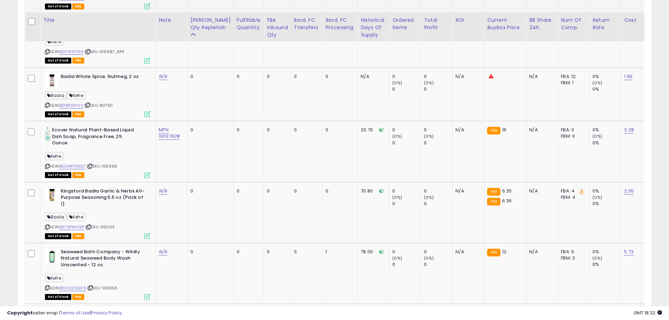
scroll to position [818, 0]
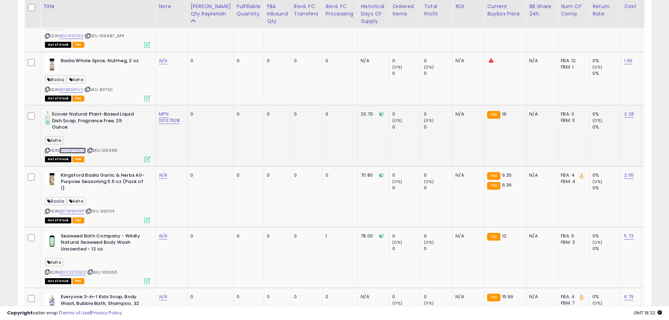
click at [80, 148] on link "B00MFPZKQC" at bounding box center [72, 151] width 26 height 6
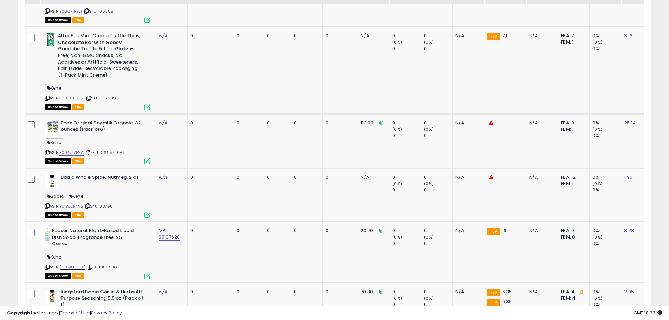
scroll to position [713, 0]
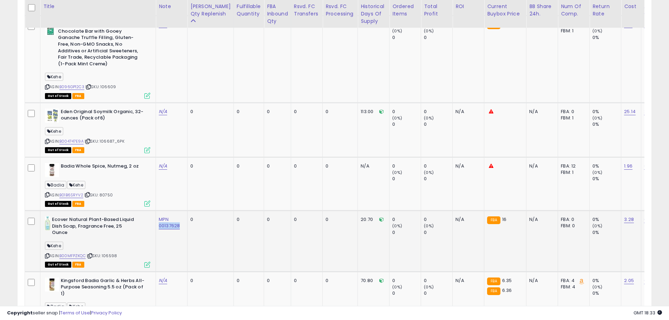
drag, startPoint x: 183, startPoint y: 222, endPoint x: 158, endPoint y: 224, distance: 25.0
click at [158, 224] on td "MPN 00137628" at bounding box center [172, 241] width 32 height 61
drag, startPoint x: 52, startPoint y: 212, endPoint x: 69, endPoint y: 214, distance: 17.3
click at [69, 216] on div "Ecover Natural Plant-Based Liquid Dish Soap, Fragrance Free, 25 Ounce" at bounding box center [97, 226] width 105 height 21
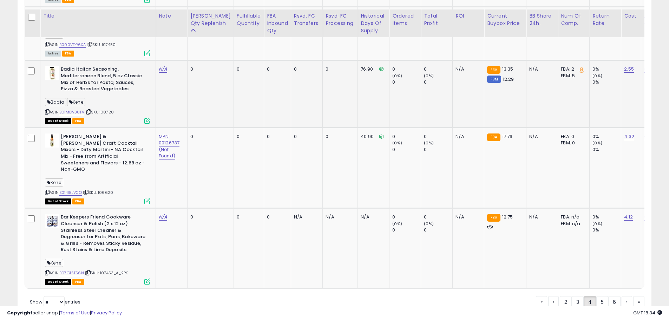
scroll to position [1731, 0]
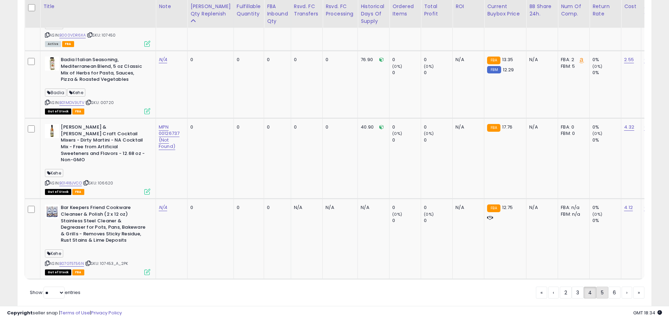
click at [601, 287] on link "5" at bounding box center [603, 293] width 12 height 12
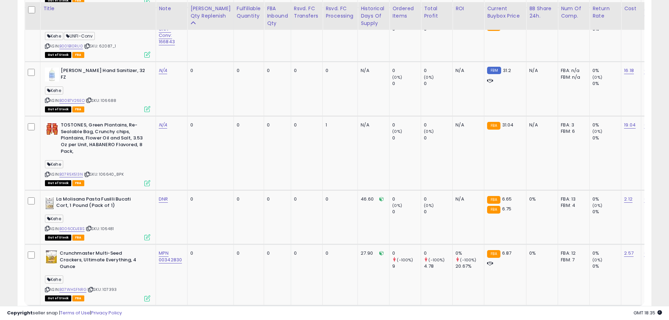
scroll to position [1770, 0]
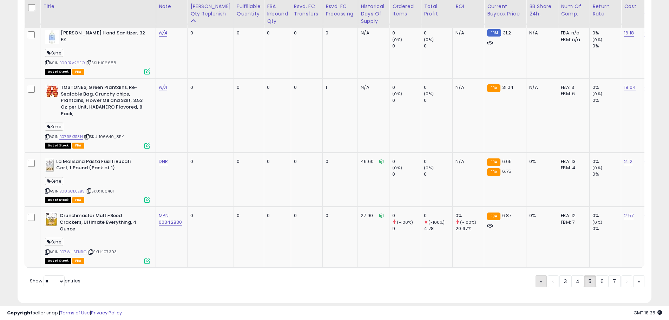
click at [541, 278] on span "«" at bounding box center [542, 281] width 2 height 7
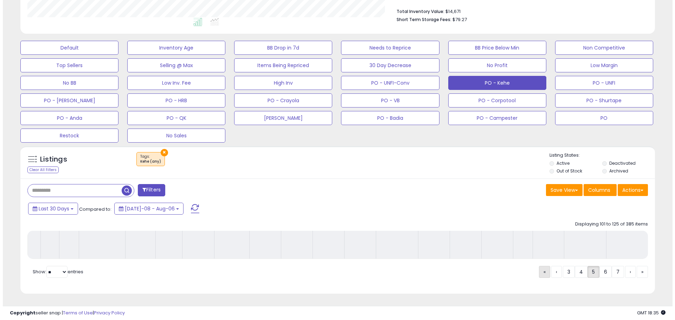
scroll to position [186, 0]
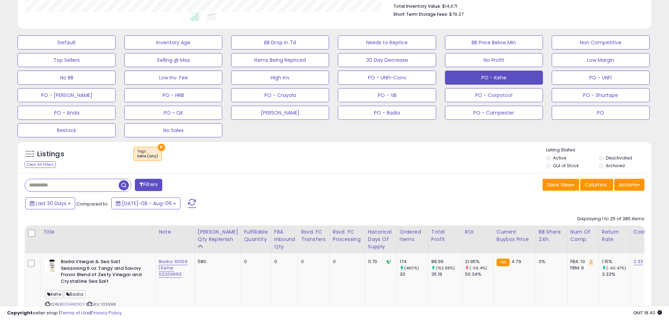
click at [62, 185] on input "text" at bounding box center [72, 185] width 94 height 12
paste input "******"
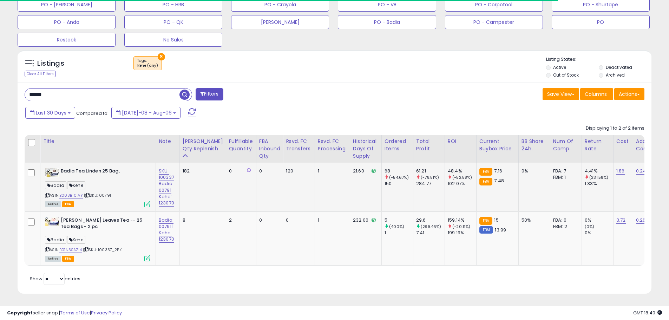
scroll to position [144, 368]
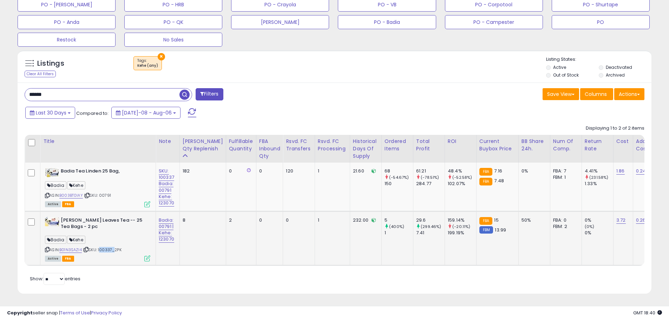
drag, startPoint x: 114, startPoint y: 247, endPoint x: 101, endPoint y: 245, distance: 12.7
click at [101, 247] on span "| SKU: 100337_2PK" at bounding box center [102, 250] width 39 height 6
drag, startPoint x: 53, startPoint y: 94, endPoint x: 7, endPoint y: 84, distance: 46.7
click at [6, 83] on div "**********" at bounding box center [335, 27] width 662 height 549
paste input "text"
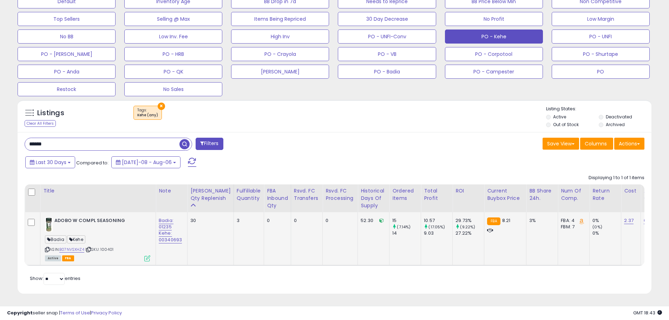
drag, startPoint x: 118, startPoint y: 246, endPoint x: 103, endPoint y: 243, distance: 15.1
click at [103, 243] on div "ASIN: B07NVSXHZ4 | SKU: 100401 Active FBA" at bounding box center [97, 239] width 105 height 43
drag, startPoint x: 78, startPoint y: 140, endPoint x: 0, endPoint y: 134, distance: 78.6
click at [0, 134] on div "**********" at bounding box center [334, 58] width 669 height 524
paste input "text"
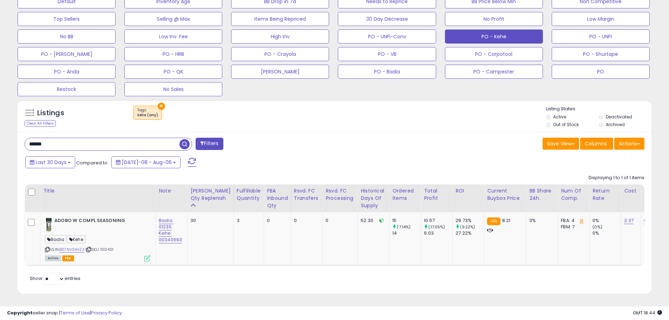
type input "******"
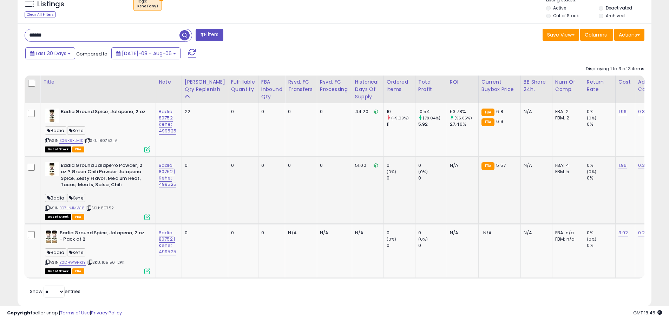
scroll to position [354, 0]
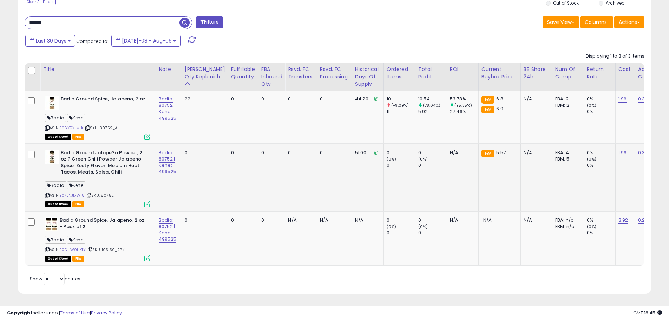
click at [109, 193] on span "| SKU: 80752" at bounding box center [100, 196] width 28 height 6
drag, startPoint x: 117, startPoint y: 246, endPoint x: 104, endPoint y: 246, distance: 13.0
click at [104, 247] on span "| SKU: 105150_2PK" at bounding box center [106, 250] width 38 height 6
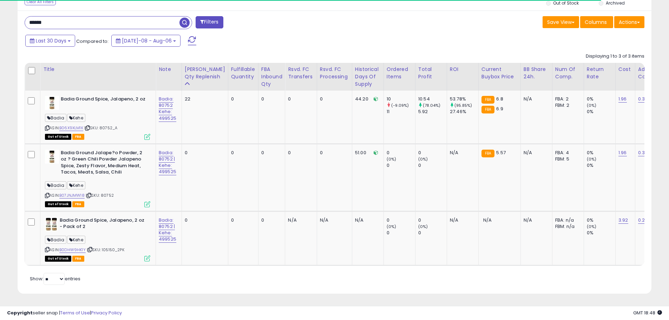
drag, startPoint x: 73, startPoint y: 17, endPoint x: 11, endPoint y: 16, distance: 62.6
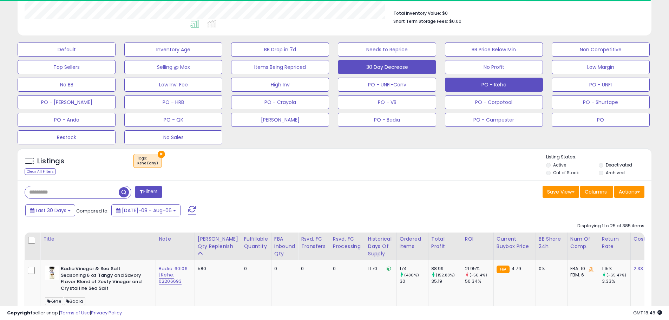
scroll to position [144, 368]
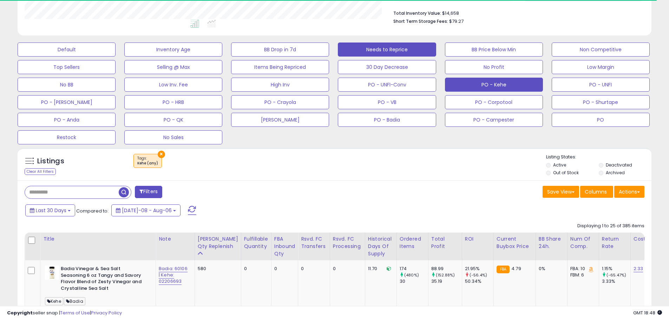
click at [403, 52] on button "Needs to Reprice" at bounding box center [387, 50] width 98 height 14
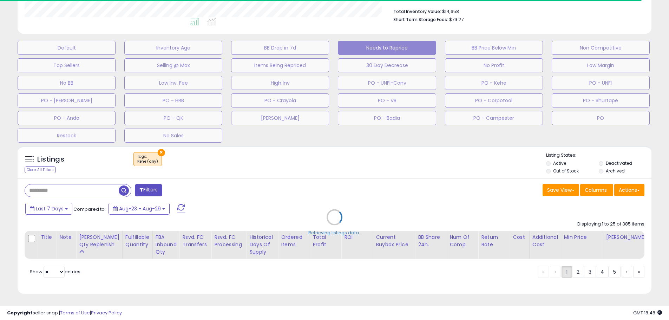
scroll to position [186, 0]
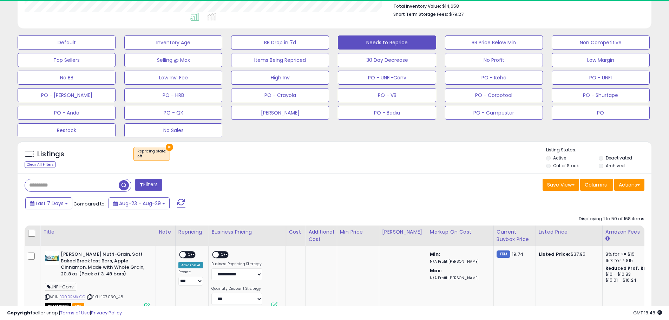
select select "**"
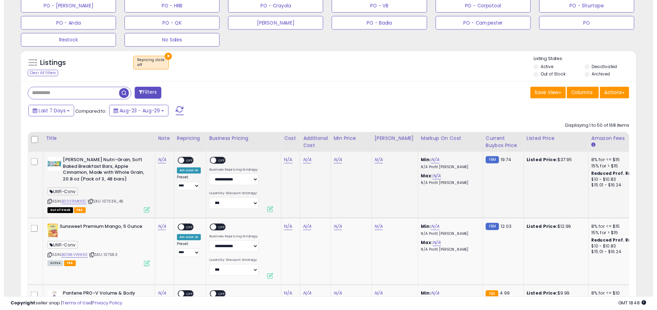
scroll to position [291, 0]
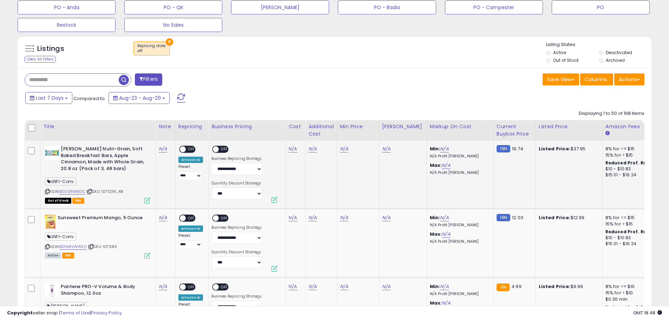
click at [121, 190] on span "| SKU: 107039_48" at bounding box center [104, 192] width 37 height 6
drag, startPoint x: 118, startPoint y: 193, endPoint x: 104, endPoint y: 192, distance: 14.1
click at [104, 192] on span "| SKU: 107039_48" at bounding box center [104, 192] width 37 height 6
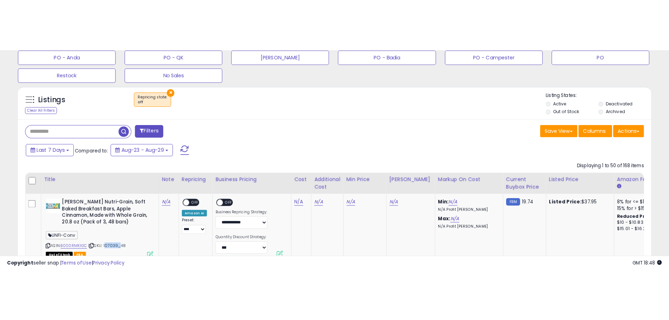
scroll to position [144, 368]
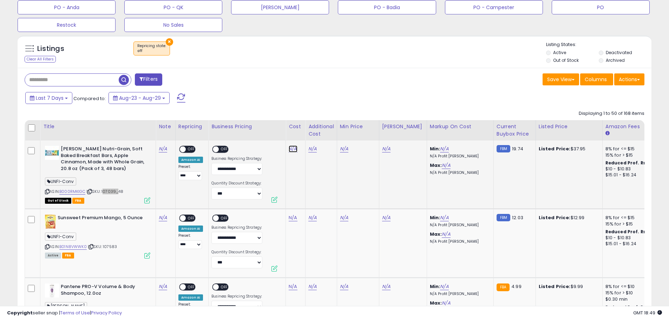
click at [293, 150] on link "N/A" at bounding box center [293, 148] width 8 height 7
click at [266, 132] on input "number" at bounding box center [272, 132] width 63 height 12
type input "*****"
click at [318, 128] on button "submit" at bounding box center [312, 131] width 12 height 11
click at [77, 193] on link "B000RMKIGC" at bounding box center [72, 192] width 26 height 6
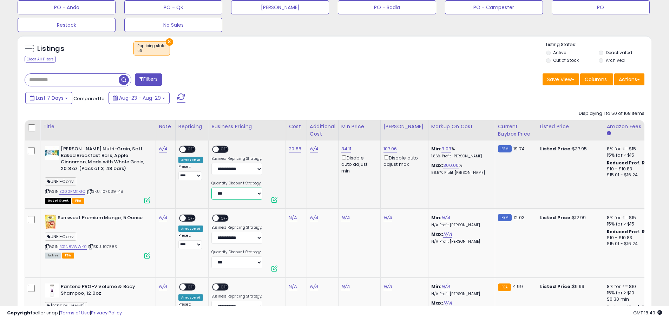
click at [235, 195] on select "**********" at bounding box center [237, 194] width 51 height 12
select select "**********"
click at [212, 188] on select "**********" at bounding box center [237, 194] width 51 height 12
click at [222, 150] on span "OFF" at bounding box center [224, 150] width 11 height 6
click at [313, 147] on link "N/A" at bounding box center [314, 148] width 8 height 7
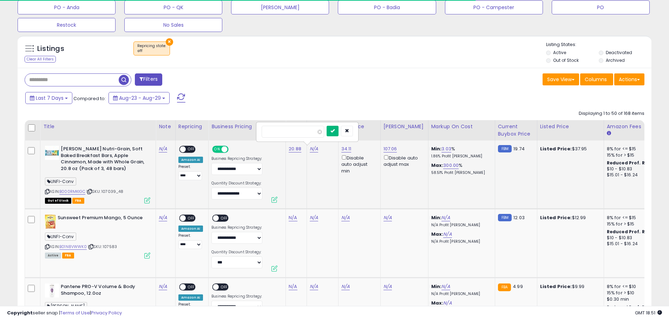
type input "****"
click at [335, 129] on icon "submit" at bounding box center [333, 131] width 4 height 4
click at [190, 150] on span "OFF" at bounding box center [191, 150] width 11 height 6
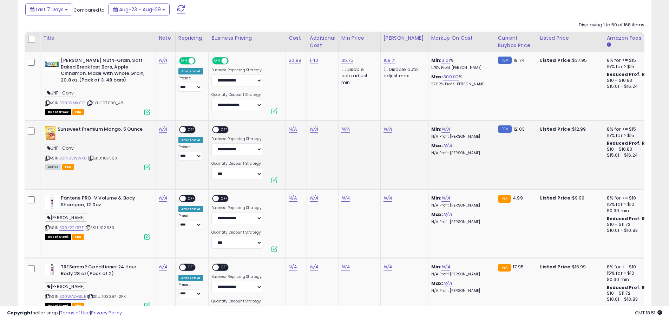
scroll to position [397, 0]
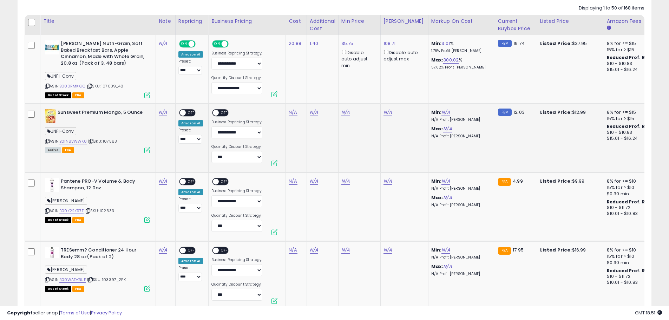
click at [112, 143] on span "| SKU: 107583" at bounding box center [102, 141] width 29 height 6
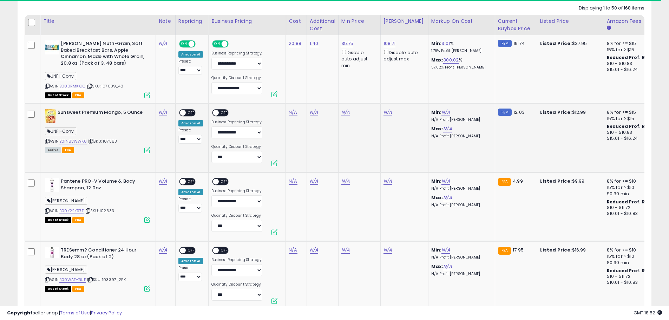
click at [292, 117] on td "N/A" at bounding box center [296, 138] width 21 height 69
click at [292, 113] on link "N/A" at bounding box center [293, 112] width 8 height 7
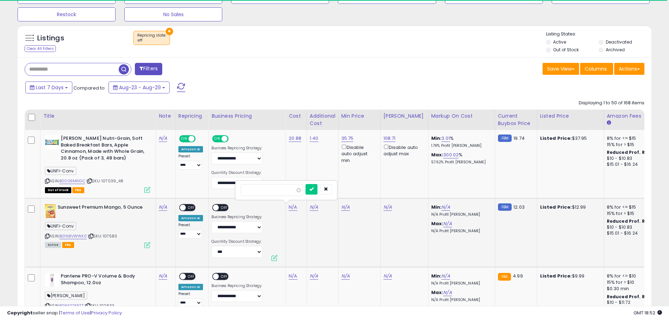
scroll to position [291, 0]
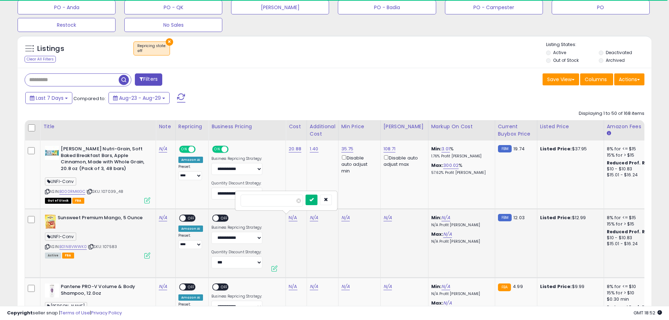
type input "****"
click at [314, 198] on icon "submit" at bounding box center [312, 200] width 4 height 4
click at [243, 259] on select "**********" at bounding box center [237, 263] width 51 height 12
select select "**********"
click at [212, 257] on select "**********" at bounding box center [237, 263] width 51 height 12
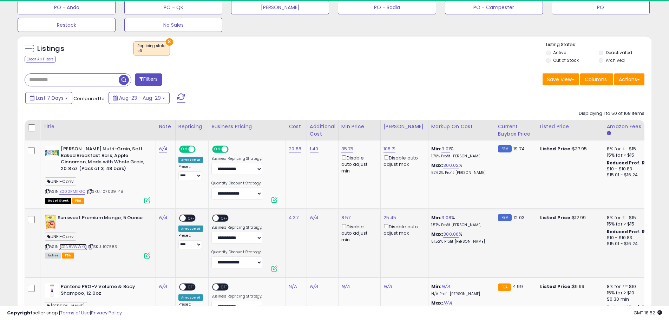
click at [82, 248] on link "B01N8VWWK0" at bounding box center [72, 247] width 27 height 6
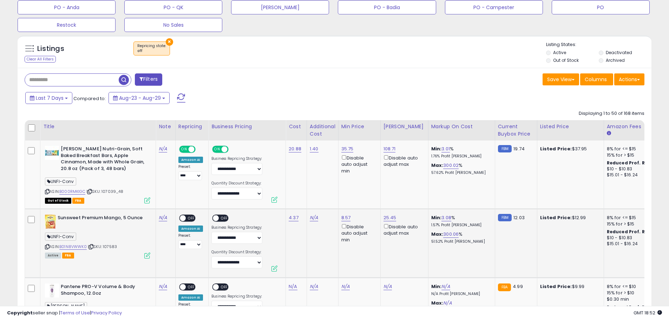
click at [225, 221] on div "ON OFF" at bounding box center [220, 218] width 17 height 7
click at [223, 220] on span "OFF" at bounding box center [224, 218] width 11 height 6
click at [193, 218] on span "OFF" at bounding box center [191, 218] width 11 height 6
click at [163, 216] on link "N/A" at bounding box center [163, 217] width 8 height 7
type input "**********"
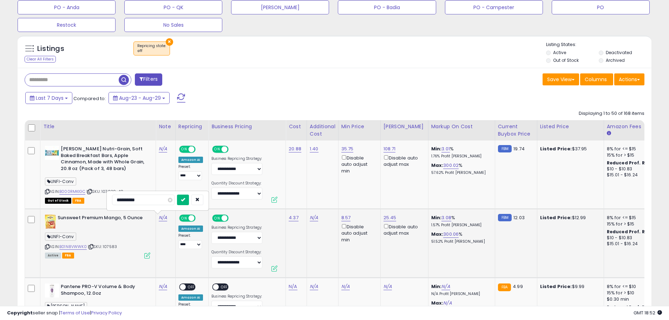
click at [185, 201] on icon "submit" at bounding box center [183, 200] width 4 height 4
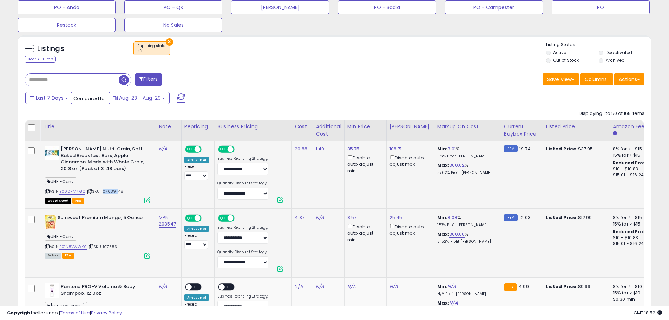
drag, startPoint x: 117, startPoint y: 192, endPoint x: 103, endPoint y: 190, distance: 13.8
click at [103, 190] on span "| SKU: 107039_48" at bounding box center [104, 192] width 37 height 6
click at [162, 148] on link "N/A" at bounding box center [163, 148] width 8 height 7
type input "*********"
click at [189, 130] on button "submit" at bounding box center [183, 131] width 12 height 11
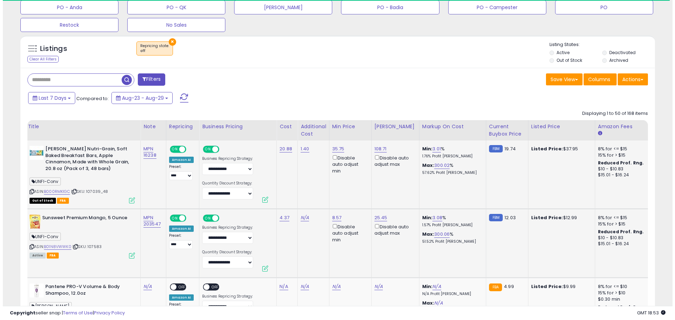
scroll to position [0, 25]
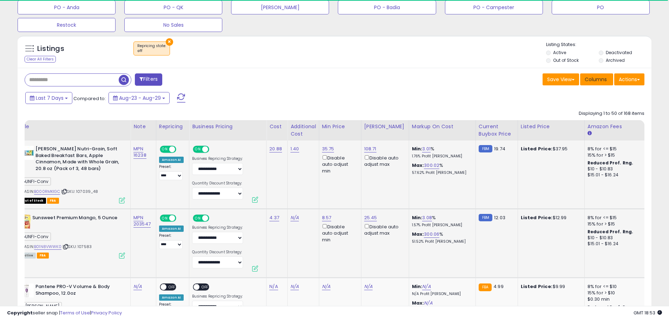
click at [600, 79] on span "Columns" at bounding box center [596, 79] width 22 height 7
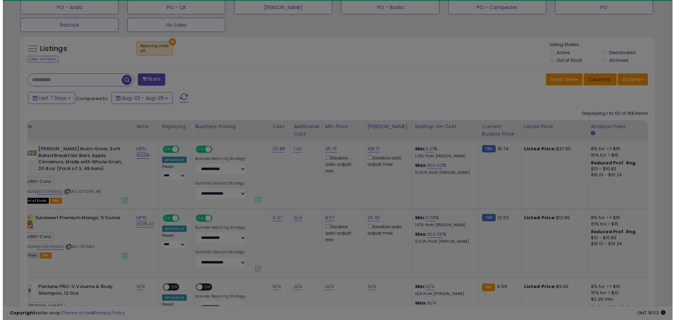
scroll to position [0, 20]
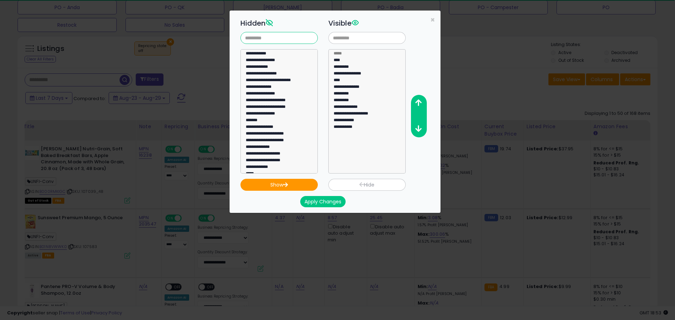
click at [259, 36] on input "text" at bounding box center [278, 38] width 77 height 12
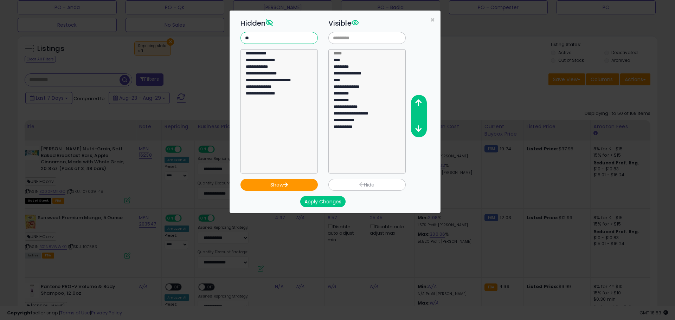
type input "**"
select select "**********"
click at [266, 94] on option "**********" at bounding box center [276, 94] width 63 height 7
click at [288, 182] on icon "button" at bounding box center [285, 184] width 5 height 5
click at [342, 135] on option "**********" at bounding box center [364, 134] width 63 height 7
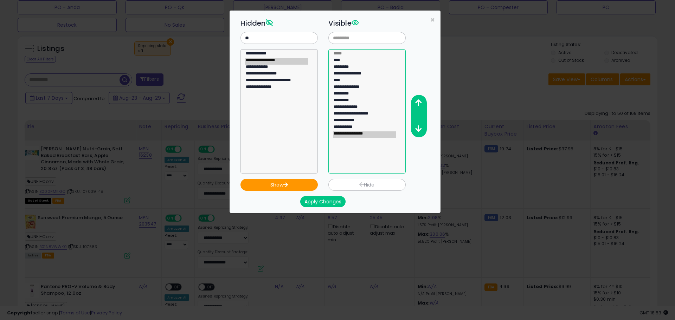
click at [354, 127] on option "**********" at bounding box center [364, 128] width 63 height 7
click at [354, 132] on option "**********" at bounding box center [364, 134] width 63 height 7
select select "**********"
click at [352, 127] on option "**********" at bounding box center [364, 128] width 63 height 7
click at [357, 183] on button "Hide" at bounding box center [366, 185] width 77 height 12
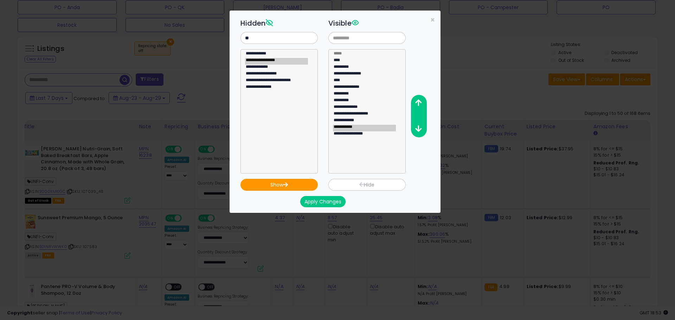
select select
drag, startPoint x: 261, startPoint y: 38, endPoint x: 225, endPoint y: 32, distance: 36.7
click at [225, 32] on div "**********" at bounding box center [337, 160] width 675 height 320
type input "***"
click at [255, 50] on select "**********" at bounding box center [278, 111] width 77 height 124
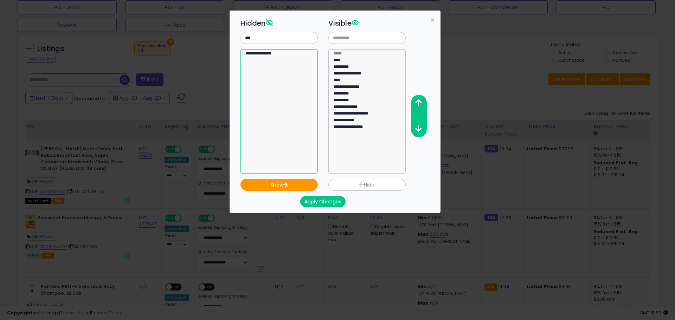
select select "**********"
click at [270, 56] on option "**********" at bounding box center [276, 54] width 63 height 7
click at [302, 181] on button "Show" at bounding box center [278, 185] width 77 height 12
select select
drag, startPoint x: 259, startPoint y: 40, endPoint x: 233, endPoint y: 36, distance: 27.0
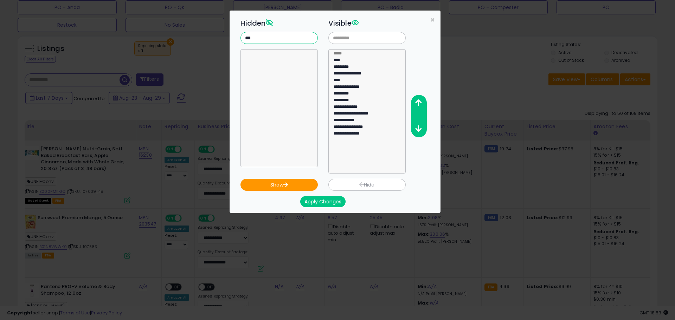
click at [233, 36] on div "**********" at bounding box center [334, 112] width 211 height 202
type input "***"
click at [268, 60] on option "**********" at bounding box center [276, 61] width 63 height 7
select select "**********"
click at [277, 69] on option "**********" at bounding box center [276, 68] width 63 height 7
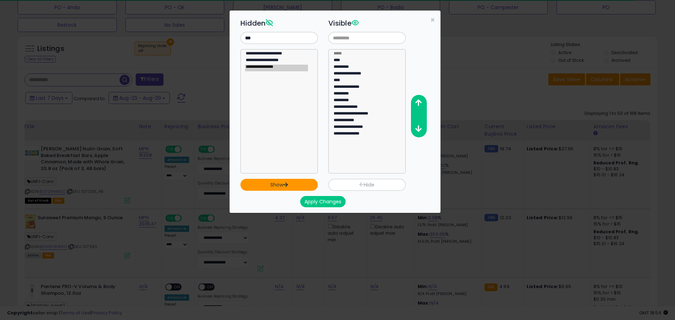
click at [284, 183] on icon "button" at bounding box center [285, 184] width 5 height 5
select select
drag, startPoint x: 257, startPoint y: 37, endPoint x: 240, endPoint y: 35, distance: 17.3
click at [240, 35] on div "**********" at bounding box center [279, 94] width 88 height 157
type input "*****"
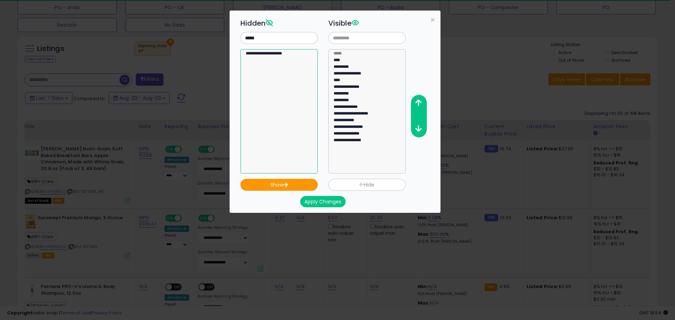
select select "**********"
click at [262, 54] on option "**********" at bounding box center [276, 54] width 63 height 7
click at [295, 182] on button "Show" at bounding box center [278, 185] width 77 height 12
select select
click at [368, 168] on select "**********" at bounding box center [366, 111] width 77 height 124
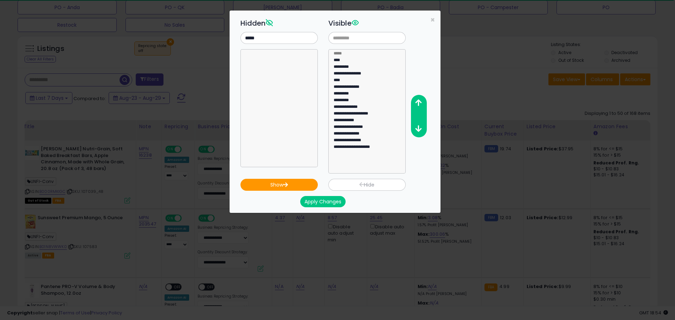
click at [322, 203] on button "Apply Changes" at bounding box center [322, 201] width 45 height 11
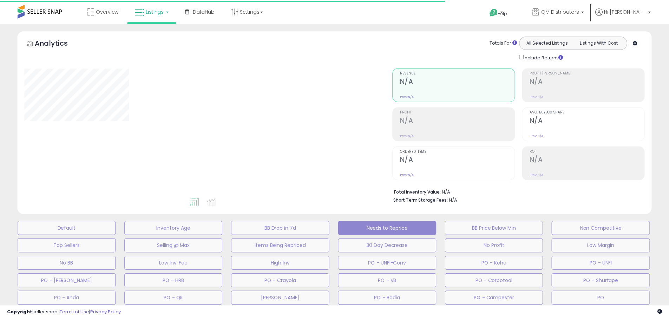
scroll to position [186, 0]
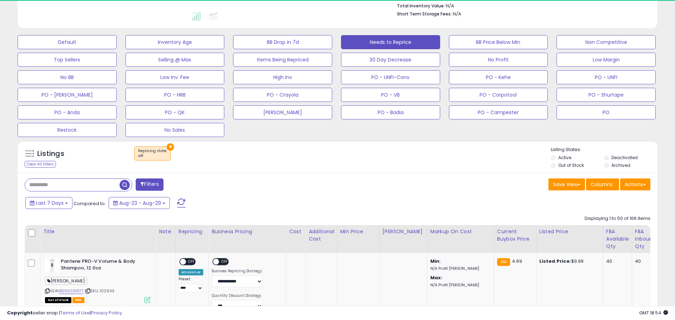
select select "**"
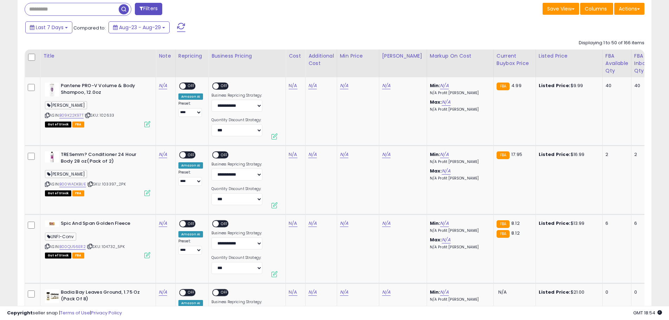
scroll to position [0, 69]
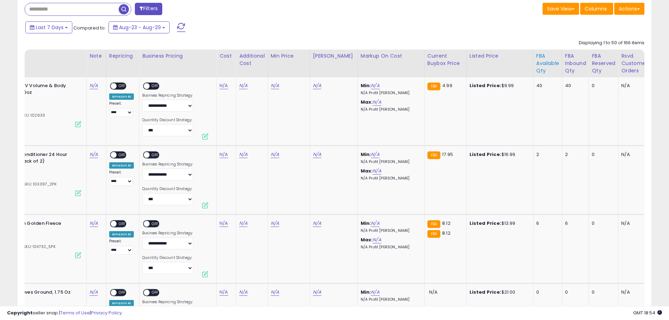
click at [542, 61] on div "FBA Available Qty" at bounding box center [548, 63] width 23 height 22
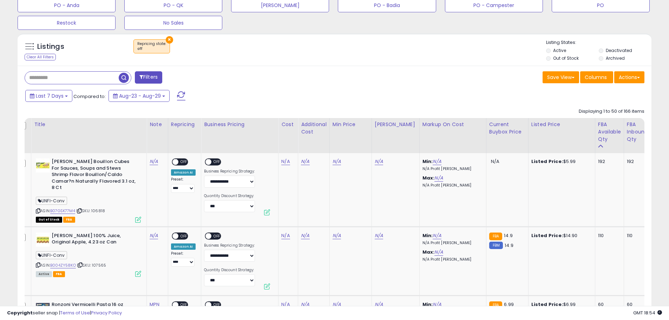
scroll to position [0, 0]
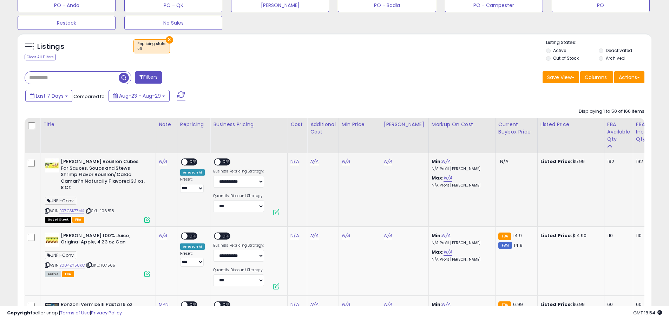
click at [106, 208] on span "| SKU: 106818" at bounding box center [99, 211] width 29 height 6
copy span "106818"
click at [163, 163] on link "N/A" at bounding box center [163, 161] width 8 height 7
type input "**********"
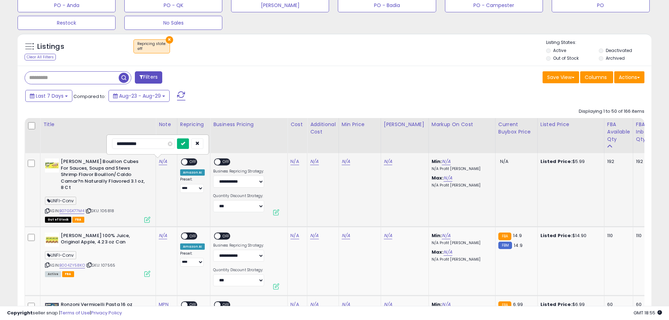
click at [185, 142] on icon "submit" at bounding box center [183, 143] width 4 height 4
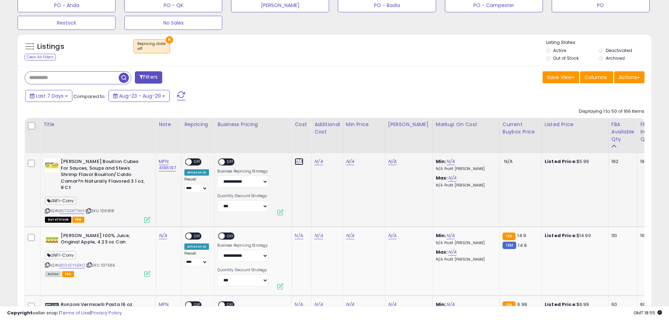
click at [301, 163] on link "N/A" at bounding box center [299, 161] width 8 height 7
type input "****"
click at [321, 142] on icon "submit" at bounding box center [318, 143] width 4 height 4
click at [73, 208] on link "B07GSK77M4" at bounding box center [71, 211] width 25 height 6
click at [242, 208] on select "**********" at bounding box center [243, 206] width 51 height 12
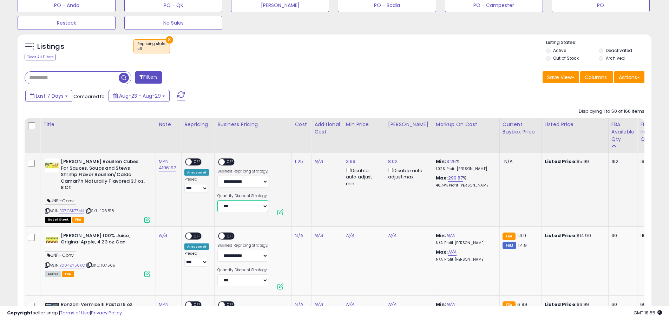
select select "**********"
click at [228, 163] on span "OFF" at bounding box center [230, 162] width 11 height 6
drag, startPoint x: 318, startPoint y: 163, endPoint x: 314, endPoint y: 162, distance: 4.3
click at [318, 163] on link "N/A" at bounding box center [319, 161] width 8 height 7
type input "****"
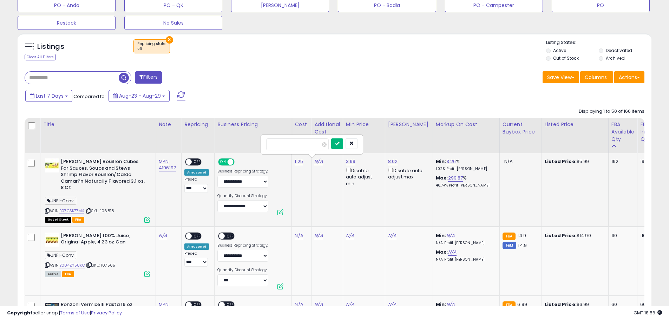
click at [343, 142] on button "submit" at bounding box center [337, 143] width 12 height 11
click at [198, 162] on span "OFF" at bounding box center [197, 162] width 11 height 6
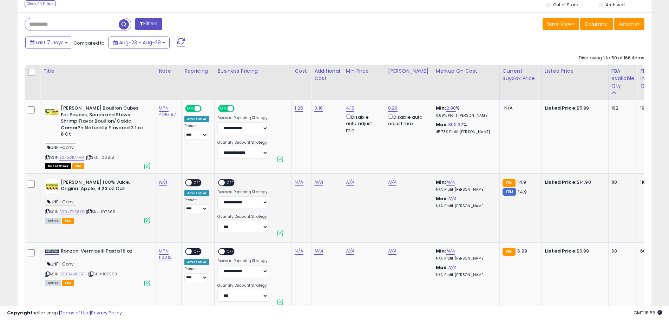
scroll to position [364, 0]
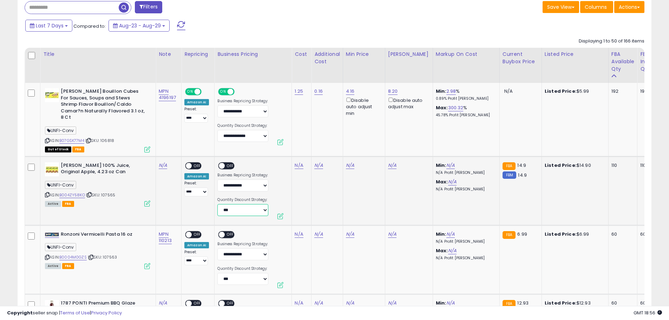
click at [232, 207] on select "**********" at bounding box center [243, 210] width 51 height 12
select select "**********"
click at [230, 163] on span "OFF" at bounding box center [230, 166] width 11 height 6
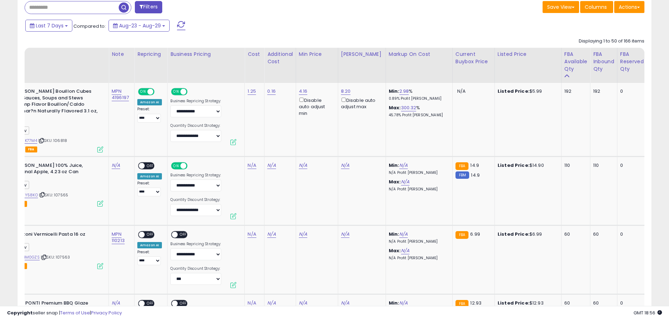
scroll to position [0, 0]
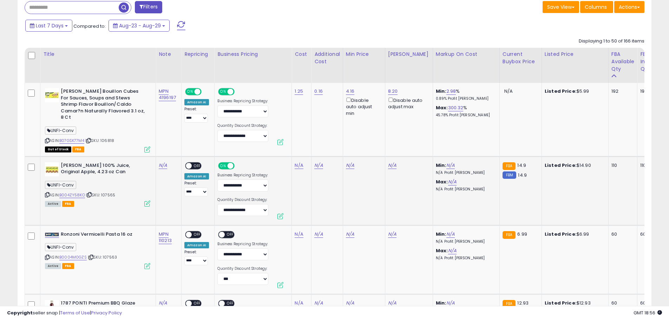
click at [109, 192] on span "| SKU: 107565" at bounding box center [100, 195] width 29 height 6
copy span "107565"
click at [164, 162] on link "N/A" at bounding box center [163, 165] width 8 height 7
type input "**********"
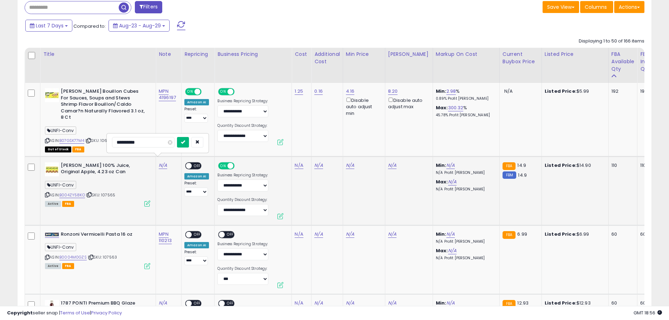
click at [189, 143] on button "submit" at bounding box center [183, 142] width 12 height 11
click at [298, 162] on link "N/A" at bounding box center [299, 165] width 8 height 7
type input "****"
click at [324, 144] on button "submit" at bounding box center [318, 142] width 12 height 11
click at [73, 192] on link "B004ZY58KO" at bounding box center [72, 195] width 26 height 6
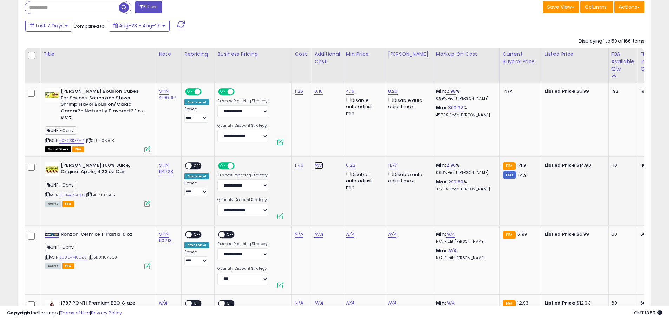
click at [315, 162] on link "N/A" at bounding box center [319, 165] width 8 height 7
type input "****"
click at [339, 142] on icon "submit" at bounding box center [337, 142] width 4 height 4
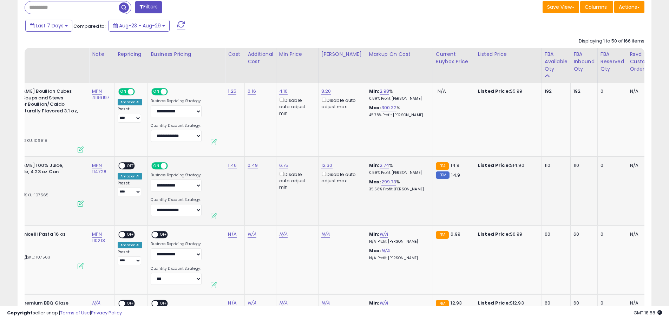
scroll to position [0, 76]
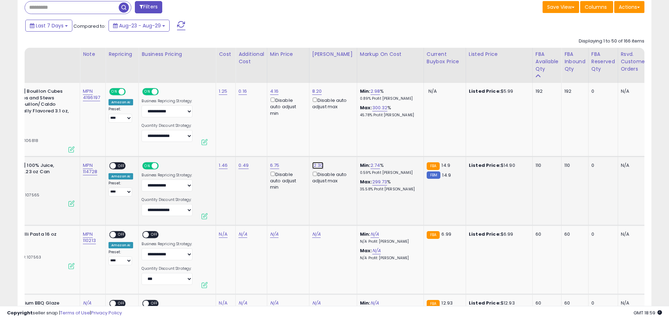
click at [317, 162] on link "12.30" at bounding box center [317, 165] width 11 height 7
drag, startPoint x: 293, startPoint y: 136, endPoint x: 257, endPoint y: 137, distance: 36.2
type input "*****"
click at [339, 136] on icon "submit" at bounding box center [337, 135] width 4 height 4
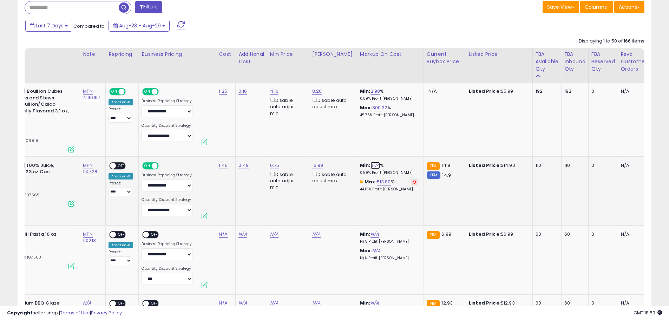
click at [371, 162] on link "2.74" at bounding box center [376, 165] width 10 height 7
drag, startPoint x: 336, startPoint y: 137, endPoint x: 311, endPoint y: 136, distance: 25.7
type input "**"
click at [392, 137] on icon "submit" at bounding box center [390, 135] width 4 height 4
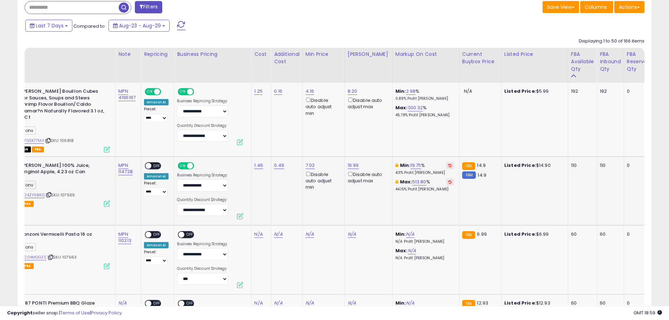
scroll to position [0, 0]
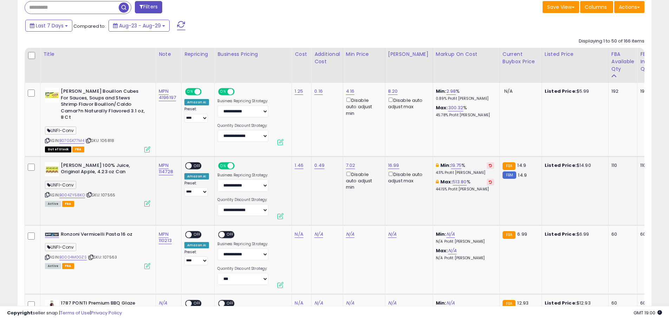
click at [197, 163] on span "OFF" at bounding box center [197, 166] width 11 height 6
click at [447, 90] on link "2.98" at bounding box center [452, 91] width 10 height 7
click at [486, 69] on button "button" at bounding box center [480, 66] width 12 height 11
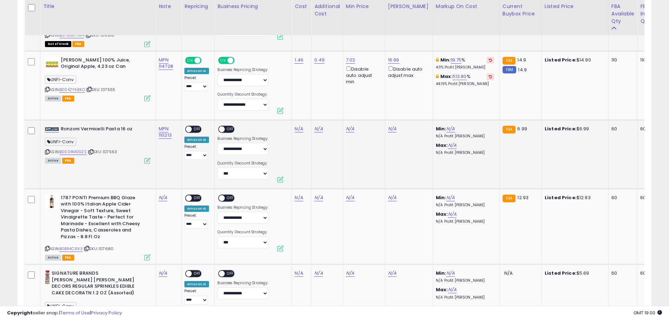
click at [111, 149] on span "| SKU: 107563" at bounding box center [102, 152] width 29 height 6
copy span "107563"
click at [303, 126] on div "N/A" at bounding box center [300, 129] width 11 height 6
click at [297, 126] on link "N/A" at bounding box center [299, 128] width 8 height 7
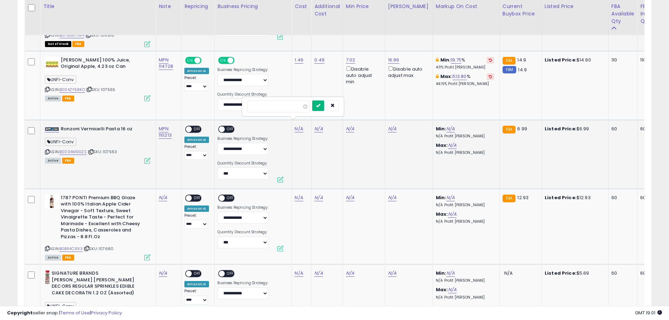
type input "****"
drag, startPoint x: 327, startPoint y: 102, endPoint x: 310, endPoint y: 121, distance: 25.6
click at [324, 102] on button "submit" at bounding box center [318, 106] width 12 height 11
click at [257, 168] on select "**********" at bounding box center [243, 174] width 51 height 12
select select "**********"
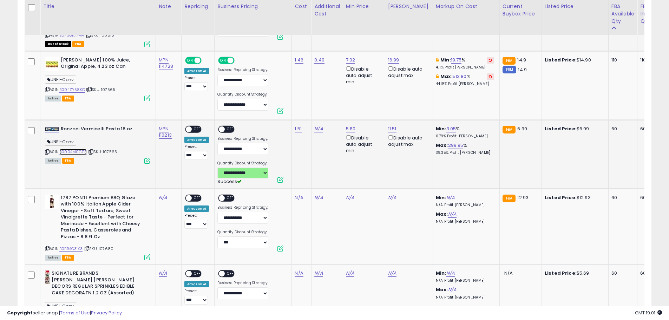
click at [72, 149] on link "B0004M0GZS" at bounding box center [72, 152] width 27 height 6
click at [321, 125] on link "N/A" at bounding box center [319, 128] width 8 height 7
type input "****"
click at [343, 106] on button "submit" at bounding box center [337, 106] width 12 height 11
click at [226, 126] on span "OFF" at bounding box center [230, 129] width 11 height 6
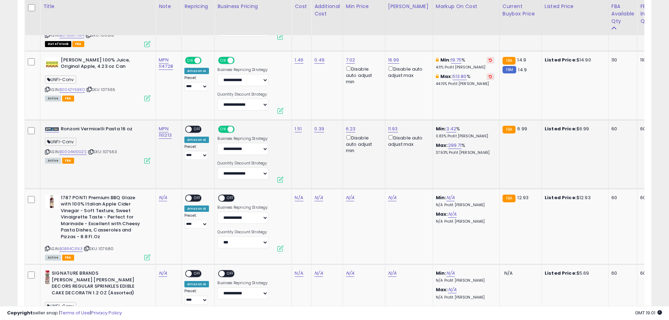
click at [198, 126] on span "OFF" at bounding box center [197, 129] width 11 height 6
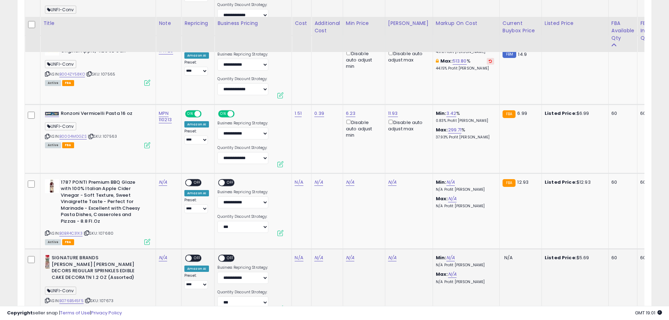
scroll to position [504, 0]
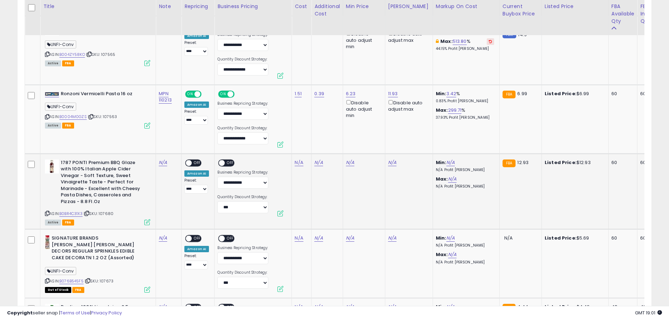
click at [107, 211] on span "| SKU: 107680" at bounding box center [99, 214] width 30 height 6
copy span "107680"
click at [165, 159] on link "N/A" at bounding box center [163, 162] width 8 height 7
type input "**********"
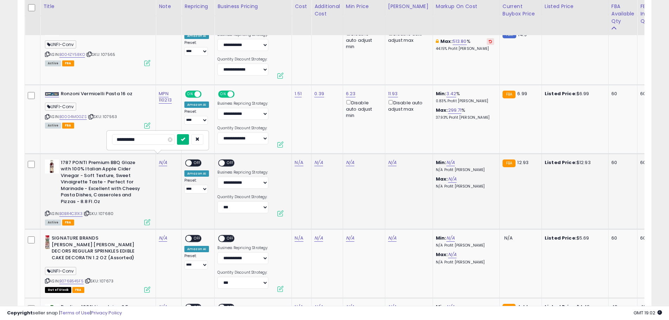
click at [185, 140] on icon "submit" at bounding box center [183, 139] width 4 height 4
drag, startPoint x: 230, startPoint y: 205, endPoint x: 233, endPoint y: 207, distance: 3.8
click at [230, 205] on select "**********" at bounding box center [243, 207] width 51 height 12
select select "**********"
click at [299, 160] on link "N/A" at bounding box center [299, 162] width 8 height 7
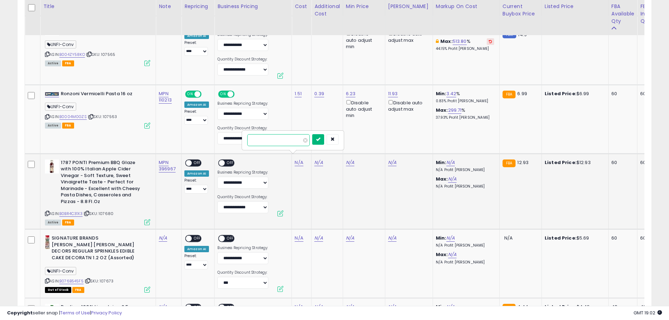
type input "****"
click at [324, 140] on button "submit" at bounding box center [318, 139] width 12 height 11
click at [77, 211] on link "B0BR4C31X3" at bounding box center [70, 214] width 23 height 6
click at [228, 160] on span "OFF" at bounding box center [230, 163] width 11 height 6
click at [315, 160] on link "N/A" at bounding box center [319, 162] width 8 height 7
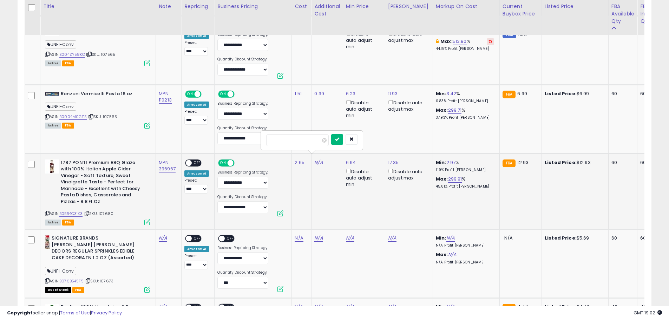
type input "****"
click at [343, 142] on button "submit" at bounding box center [337, 139] width 12 height 11
click at [196, 160] on span "OFF" at bounding box center [197, 163] width 11 height 6
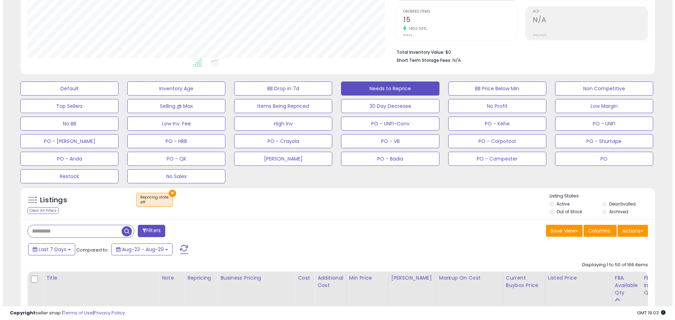
scroll to position [141, 0]
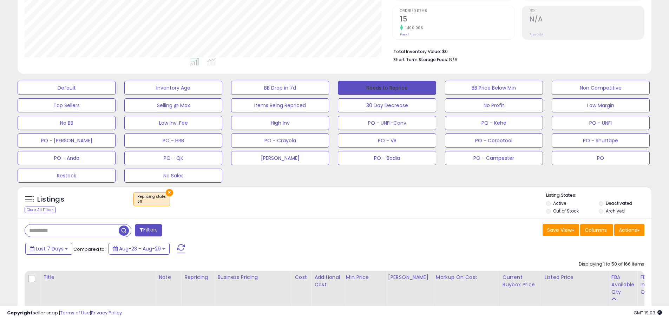
click at [384, 91] on button "Needs to Reprice" at bounding box center [387, 88] width 98 height 14
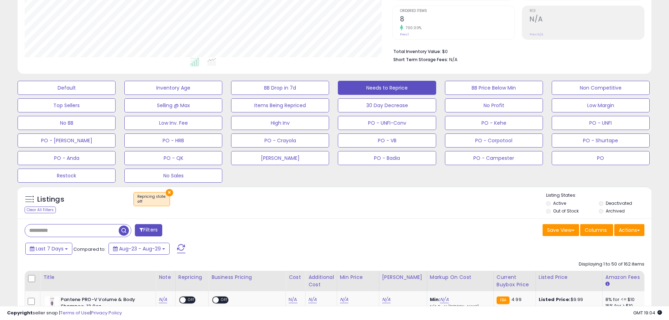
scroll to position [144, 368]
